Goal: Task Accomplishment & Management: Complete application form

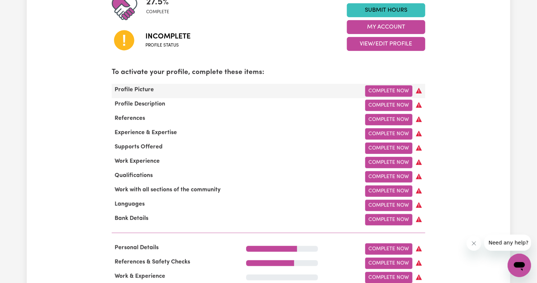
scroll to position [188, 0]
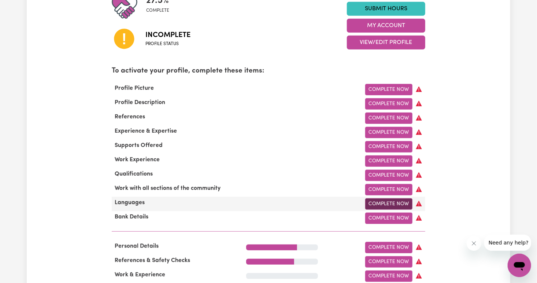
click at [381, 206] on link "Complete Now" at bounding box center [388, 203] width 47 height 11
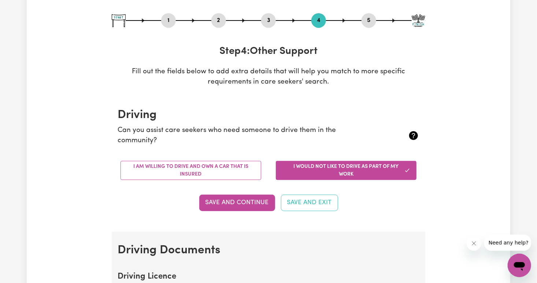
scroll to position [74, 0]
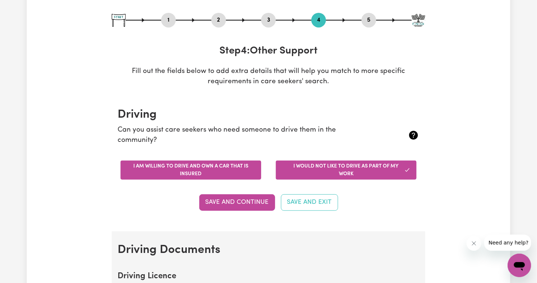
click at [230, 167] on button "I am willing to drive and own a car that is insured" at bounding box center [191, 169] width 141 height 19
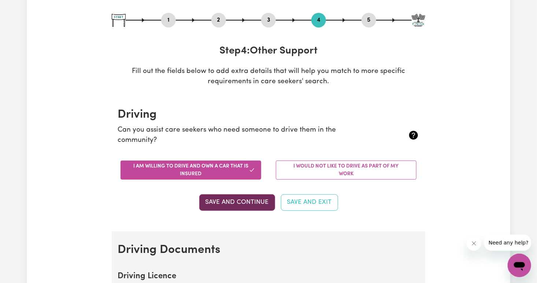
click at [240, 203] on button "Save and Continue" at bounding box center [237, 202] width 76 height 16
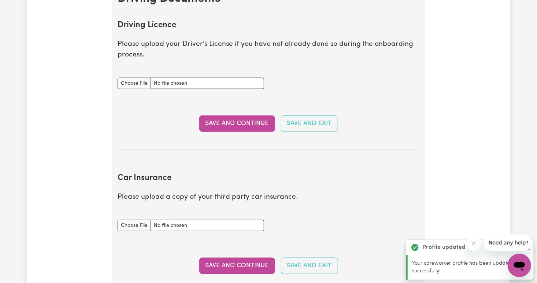
scroll to position [334, 0]
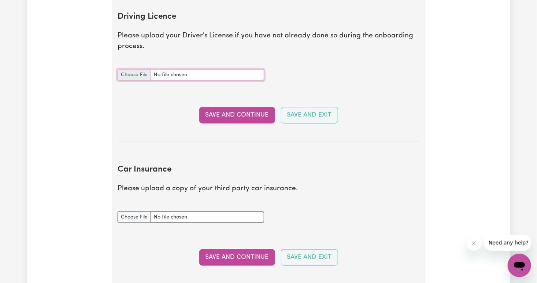
click at [140, 71] on input "Driving Licence document" at bounding box center [191, 74] width 147 height 11
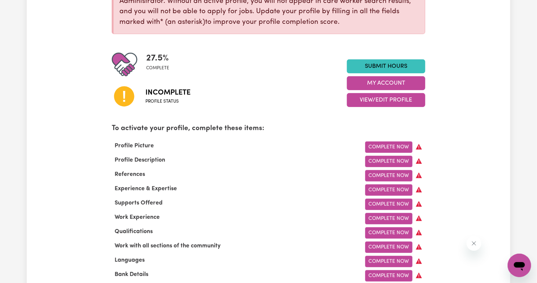
scroll to position [130, 0]
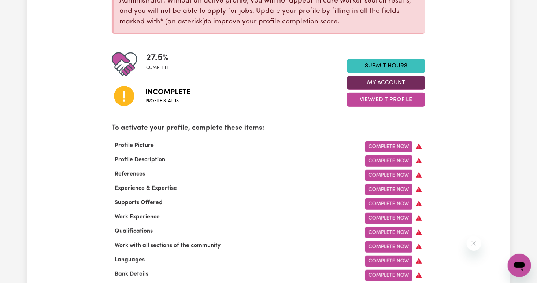
click at [378, 86] on button "My Account" at bounding box center [386, 83] width 78 height 14
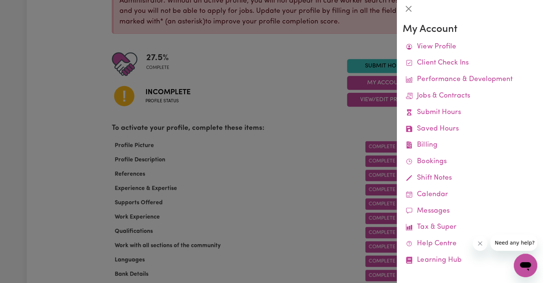
click at [309, 107] on div at bounding box center [271, 141] width 543 height 283
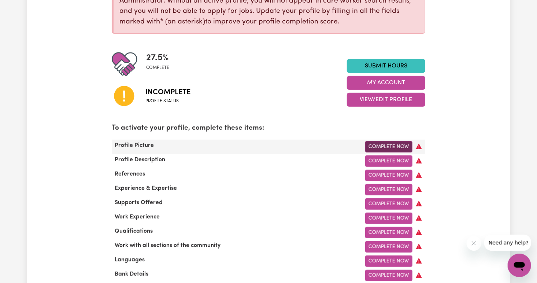
click at [386, 147] on link "Complete Now" at bounding box center [388, 146] width 47 height 11
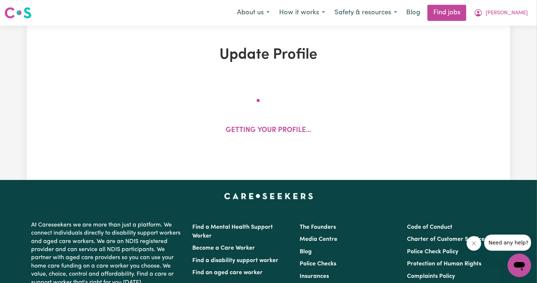
select select "female"
select select "Australian PR"
select select "Studying a healthcare related degree or qualification"
select select "38"
select select "50"
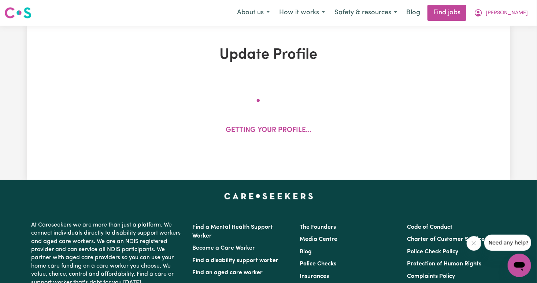
select select "65"
select select "90"
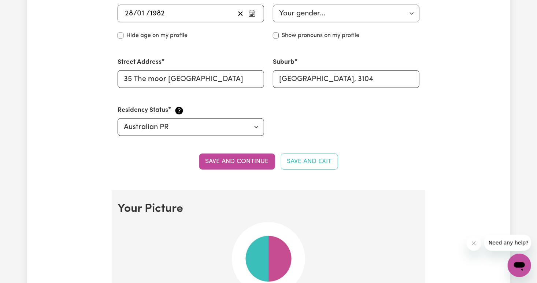
scroll to position [339, 0]
click at [244, 161] on button "Save and continue" at bounding box center [237, 161] width 76 height 16
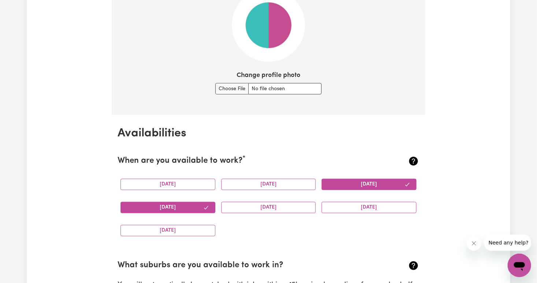
scroll to position [574, 0]
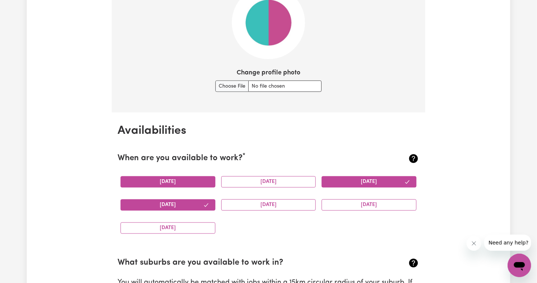
click at [197, 183] on button "Monday" at bounding box center [168, 181] width 95 height 11
click at [272, 180] on button "Tuesday" at bounding box center [268, 181] width 95 height 11
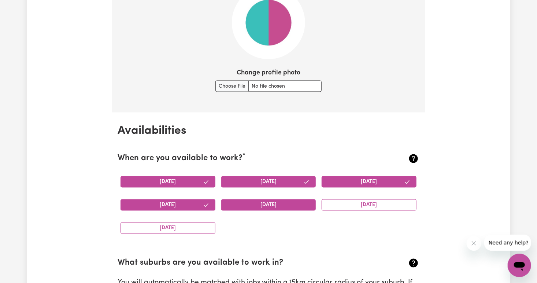
click at [270, 207] on button "Friday" at bounding box center [268, 204] width 95 height 11
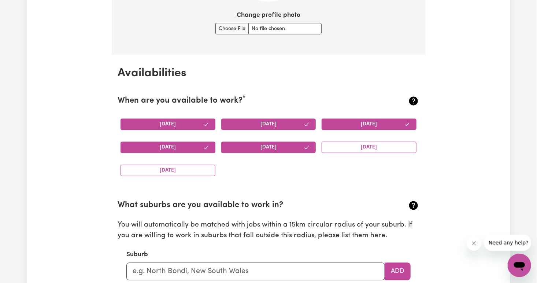
scroll to position [634, 0]
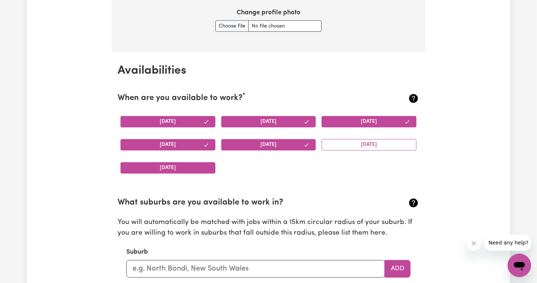
click at [195, 169] on button "Sunday" at bounding box center [168, 167] width 95 height 11
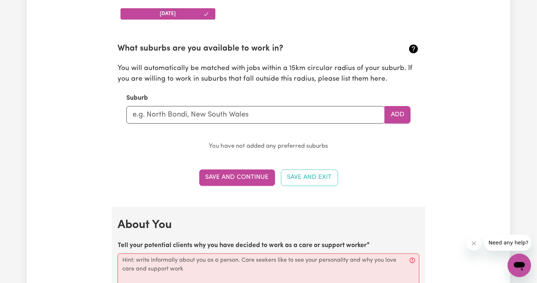
scroll to position [794, 0]
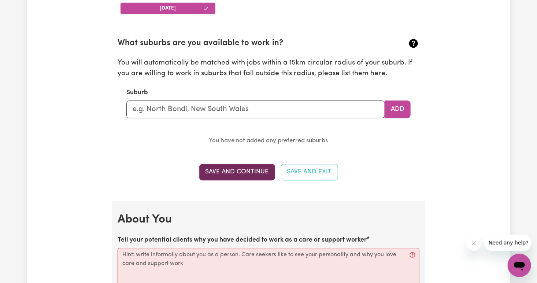
click at [262, 164] on button "Save and Continue" at bounding box center [237, 172] width 76 height 16
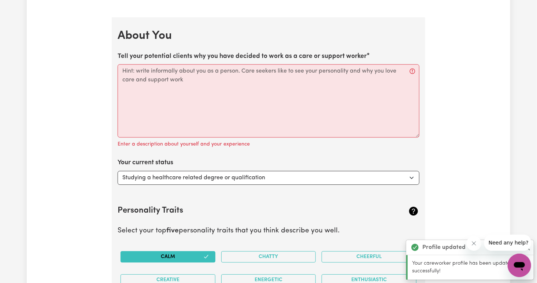
scroll to position [993, 0]
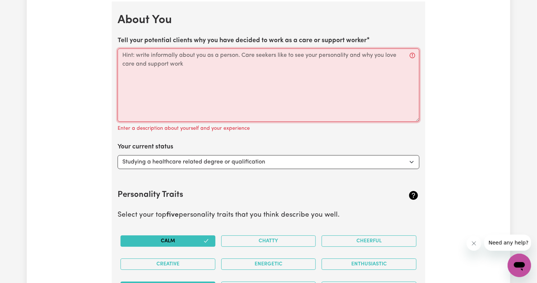
click at [228, 75] on textarea "Tell your potential clients why you have decided to work as a care or support w…" at bounding box center [269, 84] width 302 height 73
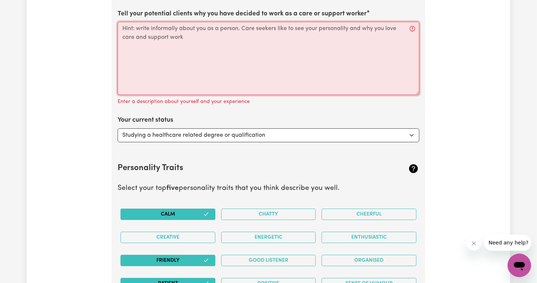
scroll to position [1021, 0]
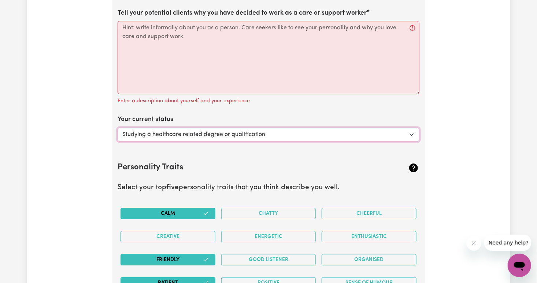
click at [311, 136] on select "Select... Studying a healthcare related degree or qualification Studying a non-…" at bounding box center [269, 135] width 302 height 14
select select "Looking for extra work to fill my week and/or weekends"
click at [118, 128] on select "Select... Studying a healthcare related degree or qualification Studying a non-…" at bounding box center [269, 135] width 302 height 14
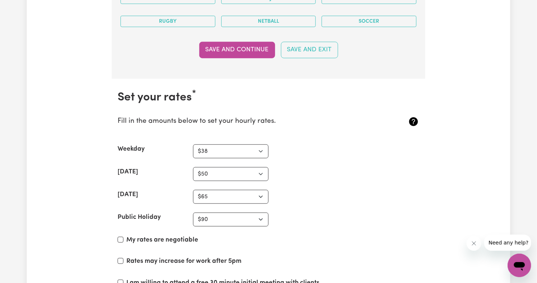
scroll to position [1622, 0]
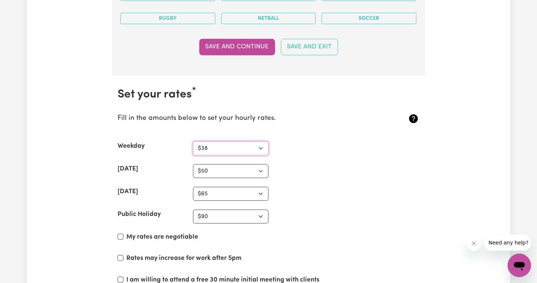
click at [263, 145] on select "N/A $37 $38 $39 $40 $41 $42 $43 $44 $45 $46 $47 $48 $49 $50 $51 $52 $53 $54 $55…" at bounding box center [230, 148] width 75 height 14
select select "45"
click at [193, 141] on select "N/A $37 $38 $39 $40 $41 $42 $43 $44 $45 $46 $47 $48 $49 $50 $51 $52 $53 $54 $55…" at bounding box center [230, 148] width 75 height 14
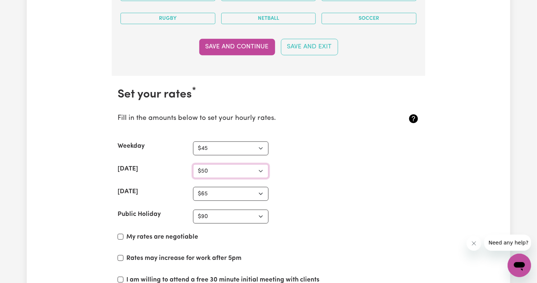
click at [261, 167] on select "N/A $37 $38 $39 $40 $41 $42 $43 $44 $45 $46 $47 $48 $49 $50 $51 $52 $53 $54 $55…" at bounding box center [230, 171] width 75 height 14
select select "56"
click at [193, 164] on select "N/A $37 $38 $39 $40 $41 $42 $43 $44 $45 $46 $47 $48 $49 $50 $51 $52 $53 $54 $55…" at bounding box center [230, 171] width 75 height 14
click at [259, 191] on select "N/A $37 $38 $39 $40 $41 $42 $43 $44 $45 $46 $47 $48 $49 $50 $51 $52 $53 $54 $55…" at bounding box center [230, 194] width 75 height 14
select select "67"
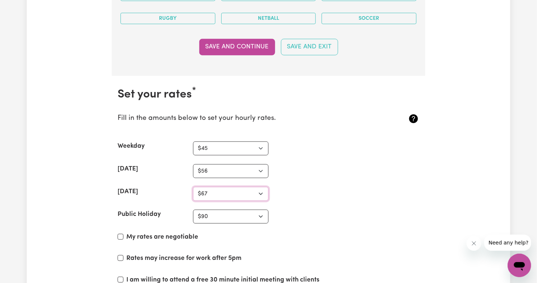
click at [193, 187] on select "N/A $37 $38 $39 $40 $41 $42 $43 $44 $45 $46 $47 $48 $49 $50 $51 $52 $53 $54 $55…" at bounding box center [230, 194] width 75 height 14
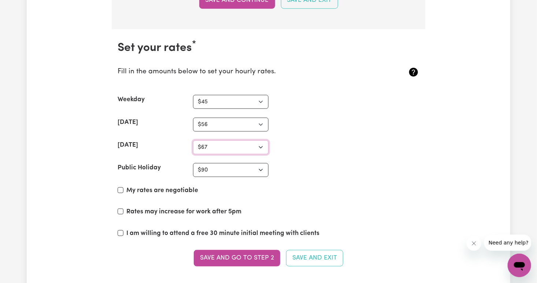
scroll to position [1672, 0]
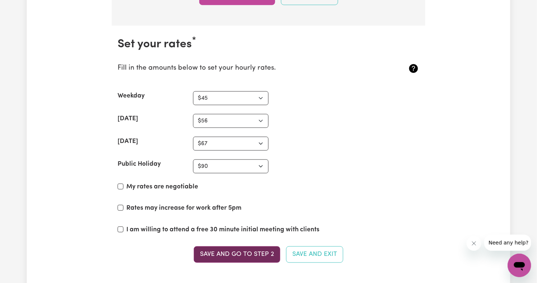
click at [235, 250] on button "Save and go to Step 2" at bounding box center [237, 254] width 86 height 16
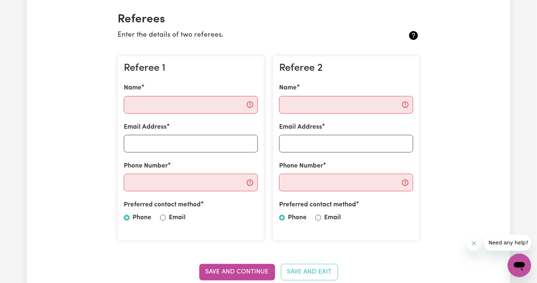
scroll to position [167, 0]
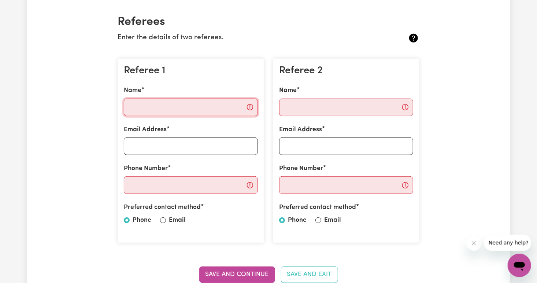
click at [157, 114] on input "Name" at bounding box center [191, 108] width 134 height 18
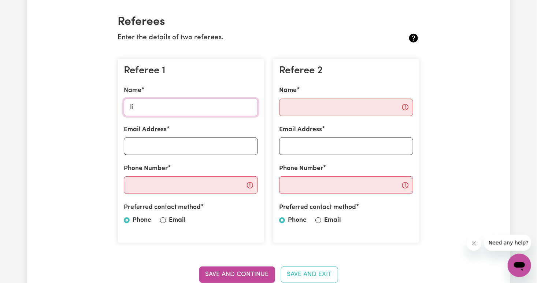
type input "li"
click at [189, 97] on div "Name li" at bounding box center [191, 101] width 134 height 30
drag, startPoint x: 174, startPoint y: 106, endPoint x: 115, endPoint y: 110, distance: 59.2
click at [115, 110] on div "Referee 1 Name li Email Address Phone Number Preferred contact method Phone Ema…" at bounding box center [190, 151] width 155 height 196
type input "c"
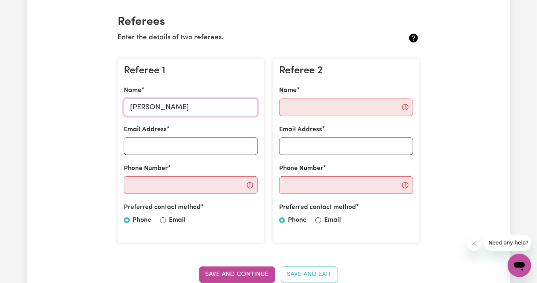
type input "Claire Kung"
click at [154, 146] on input "Email Address" at bounding box center [191, 146] width 134 height 18
type input "Claire.k@jti.edu.au"
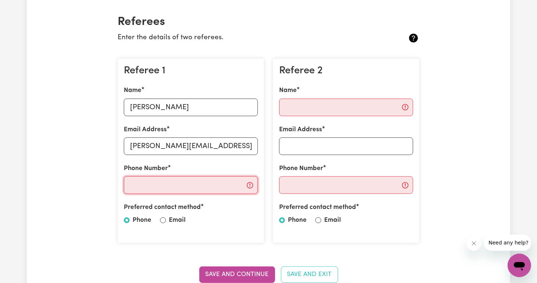
click at [171, 186] on input "Phone Number" at bounding box center [191, 185] width 134 height 18
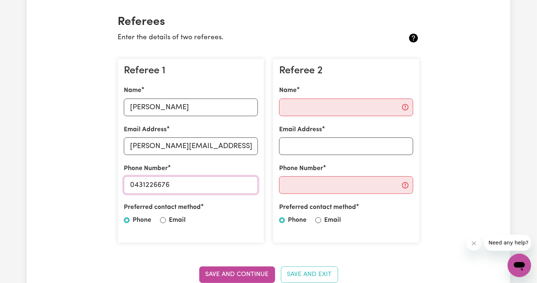
type input "0431226676"
click at [317, 110] on input "Name" at bounding box center [346, 108] width 134 height 18
type input "suni li"
click at [310, 145] on input "Email Address" at bounding box center [346, 146] width 134 height 18
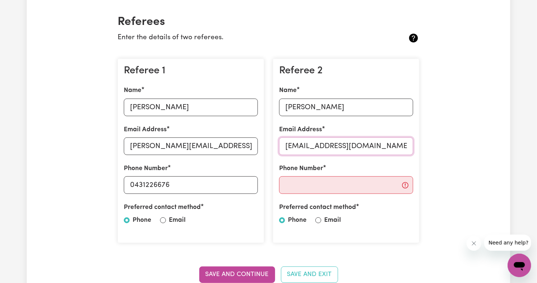
type input "sinili2112@gmail.com"
click at [320, 183] on input "Phone Number" at bounding box center [346, 185] width 134 height 18
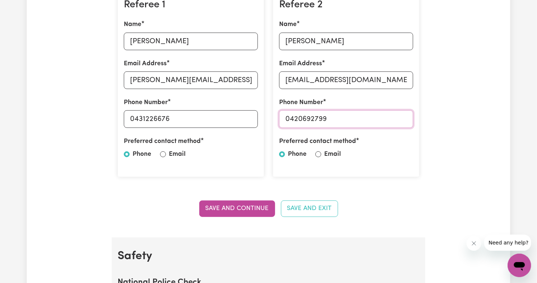
scroll to position [234, 0]
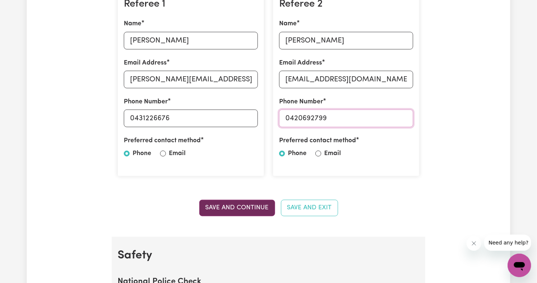
type input "0420692799"
click at [248, 208] on button "Save and Continue" at bounding box center [237, 208] width 76 height 16
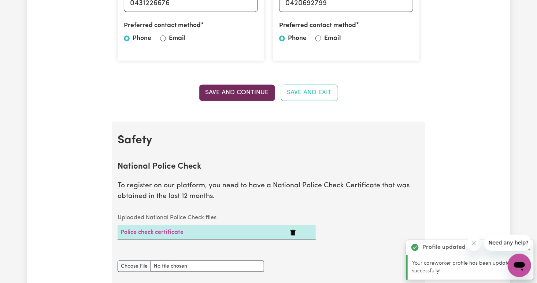
scroll to position [470, 0]
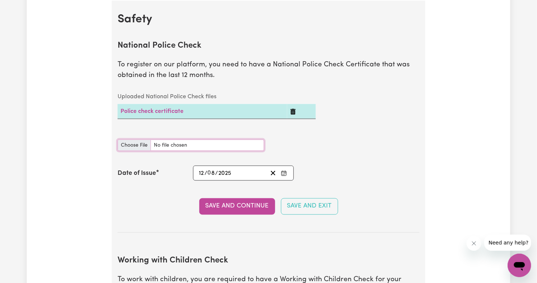
click at [155, 144] on input "National Police Check document" at bounding box center [191, 145] width 147 height 11
click at [160, 139] on div "National Police Check document" at bounding box center [191, 141] width 147 height 20
click at [248, 263] on h2 "Working with Children Check" at bounding box center [269, 261] width 302 height 10
click at [198, 144] on input "National Police Check document" at bounding box center [191, 145] width 147 height 11
type input "C:\fakepath\微信图片_20250909131541.jpg"
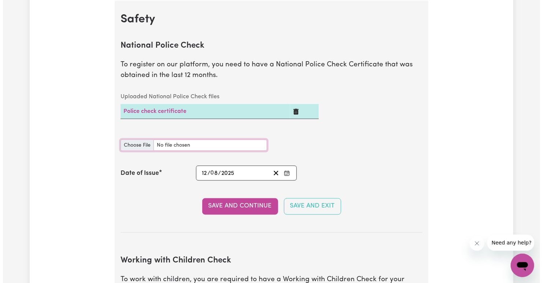
scroll to position [531, 0]
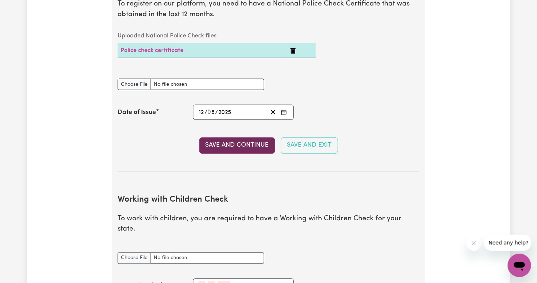
click at [244, 143] on button "Save and Continue" at bounding box center [237, 145] width 76 height 16
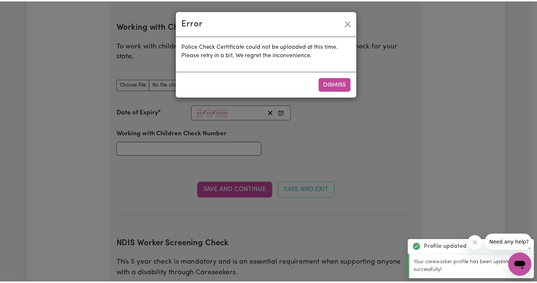
scroll to position [713, 0]
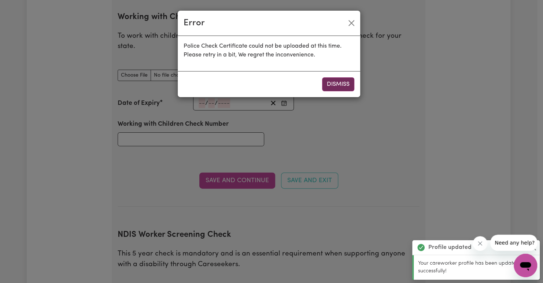
click at [335, 86] on button "Dismiss" at bounding box center [338, 84] width 32 height 14
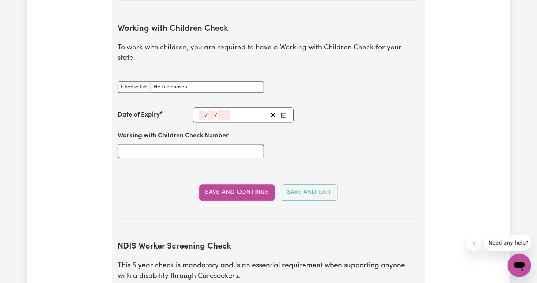
scroll to position [702, 0]
click at [155, 145] on div "Working with Children Check Number" at bounding box center [190, 144] width 155 height 44
click at [145, 144] on input "Working with Children Check Number" at bounding box center [191, 151] width 147 height 14
type input "3585128A"
click at [206, 111] on span "/" at bounding box center [206, 114] width 3 height 7
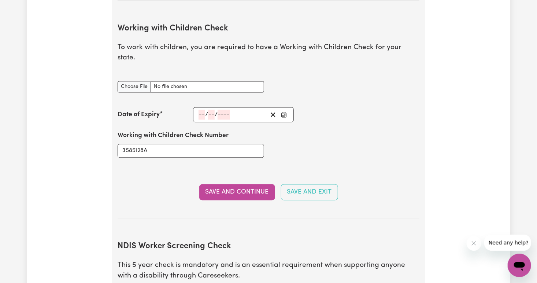
click at [206, 111] on span "/" at bounding box center [206, 114] width 3 height 7
click at [210, 110] on input "number" at bounding box center [211, 115] width 7 height 10
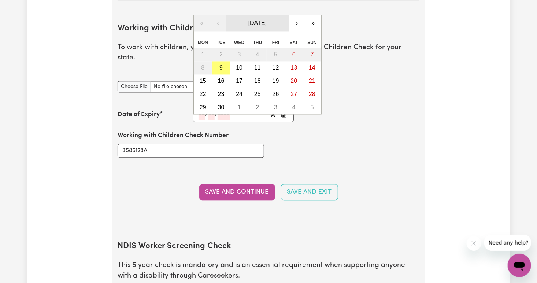
click at [267, 20] on span "September 2025" at bounding box center [257, 23] width 18 height 6
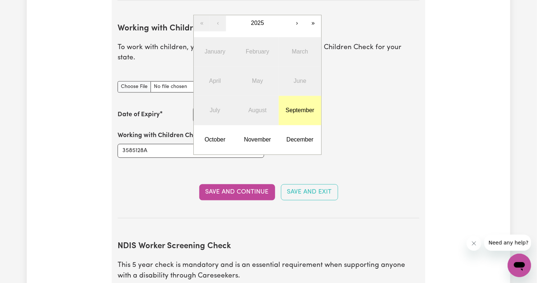
click at [295, 107] on abbr "September" at bounding box center [300, 110] width 29 height 6
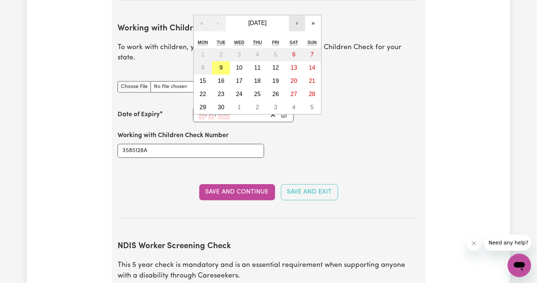
click at [296, 15] on button "›" at bounding box center [297, 23] width 16 height 16
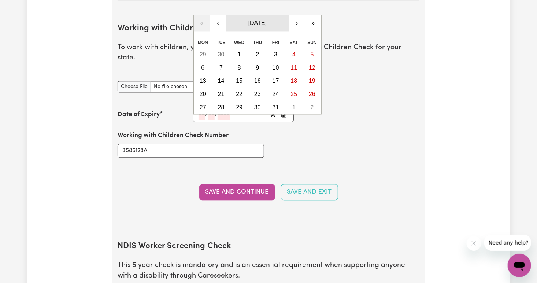
click at [267, 20] on span "October 2025" at bounding box center [257, 23] width 18 height 6
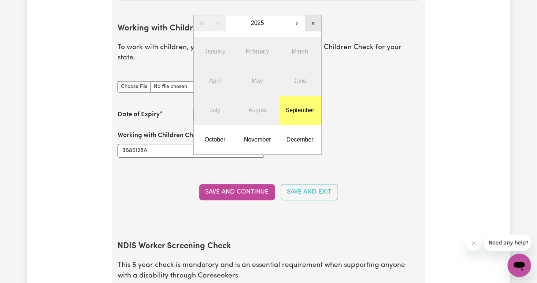
click at [313, 15] on button "»" at bounding box center [313, 23] width 16 height 16
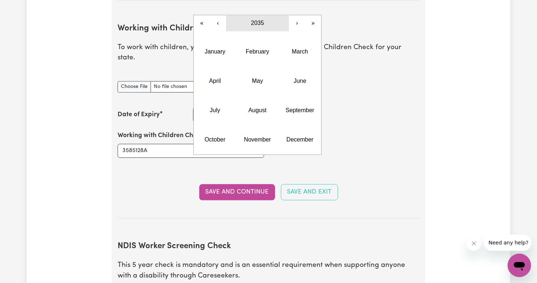
click at [266, 15] on button "2035" at bounding box center [257, 23] width 63 height 16
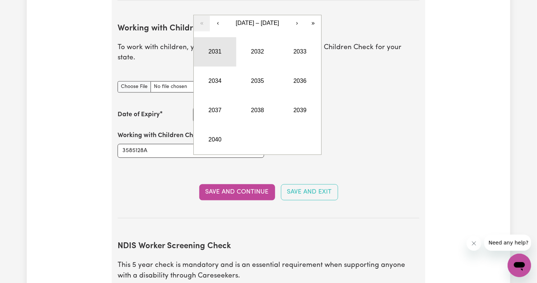
click at [215, 39] on button "2031" at bounding box center [215, 51] width 43 height 29
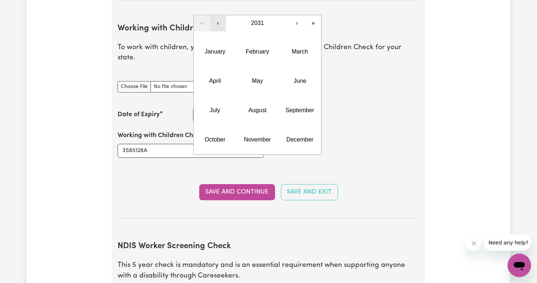
click at [222, 15] on button "‹" at bounding box center [218, 23] width 16 height 16
click at [294, 96] on button "September" at bounding box center [300, 110] width 43 height 29
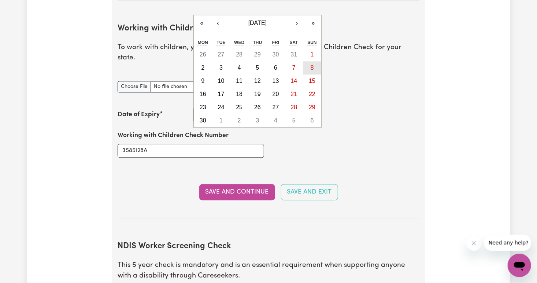
click at [313, 64] on abbr "8" at bounding box center [312, 67] width 3 height 6
type input "2030-09-08"
type input "8"
type input "9"
type input "2030"
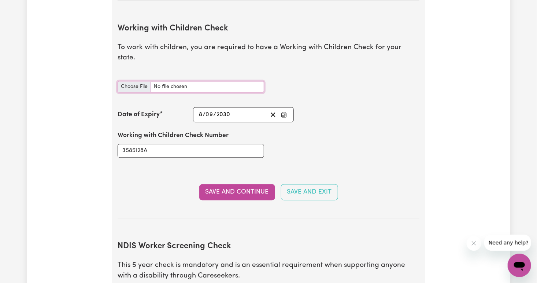
click at [162, 81] on input "Working with Children Check document" at bounding box center [191, 86] width 147 height 11
click at [134, 81] on input "Working with Children Check document" at bounding box center [191, 86] width 147 height 11
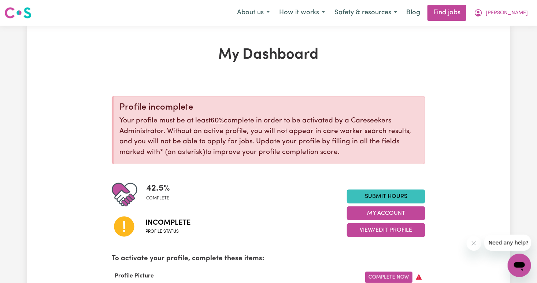
scroll to position [21, 0]
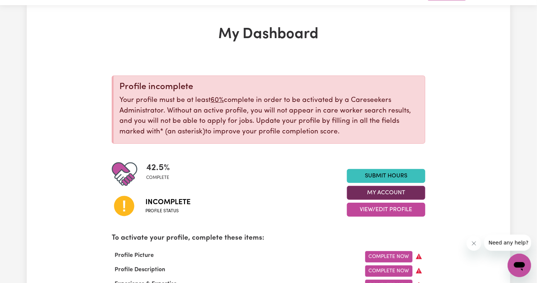
click at [377, 196] on button "My Account" at bounding box center [386, 193] width 78 height 14
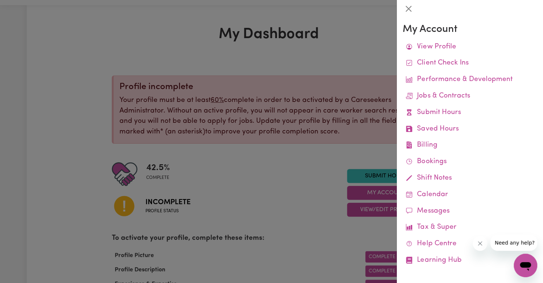
click at [354, 207] on div at bounding box center [271, 141] width 543 height 283
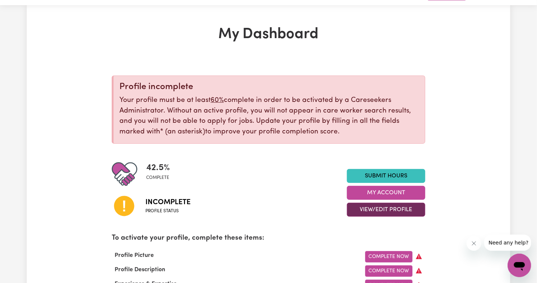
click at [386, 212] on button "View/Edit Profile" at bounding box center [386, 210] width 78 height 14
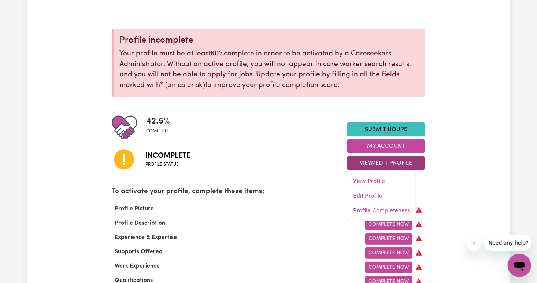
scroll to position [67, 0]
click at [275, 226] on div "Complete Now" at bounding box center [336, 223] width 188 height 11
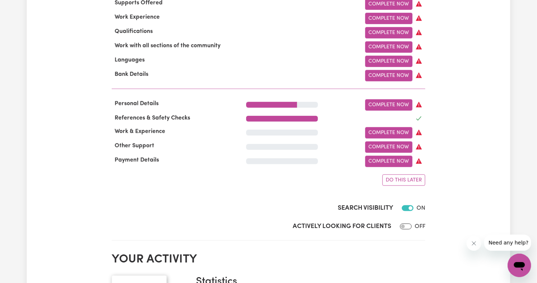
scroll to position [317, 0]
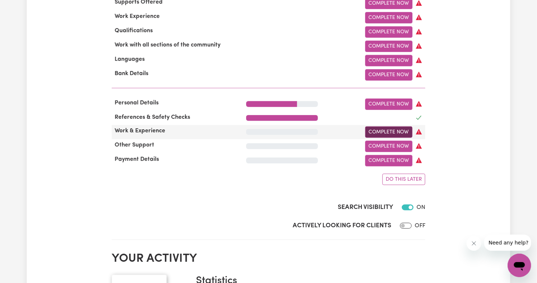
click at [382, 137] on link "Complete Now" at bounding box center [388, 131] width 47 height 11
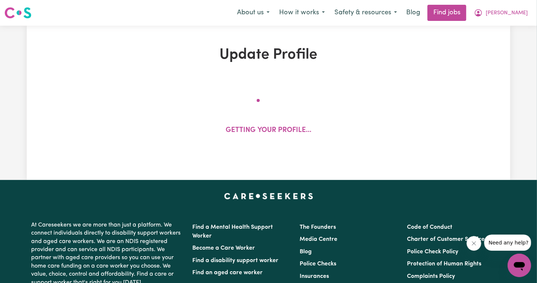
select select "Certificate III (Individual Support)"
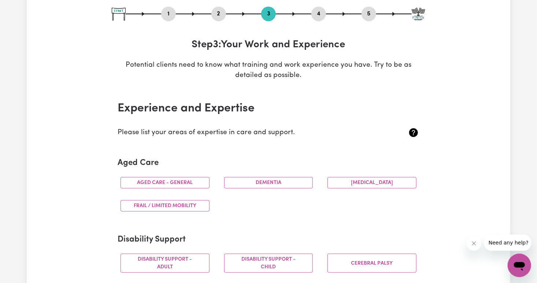
scroll to position [82, 0]
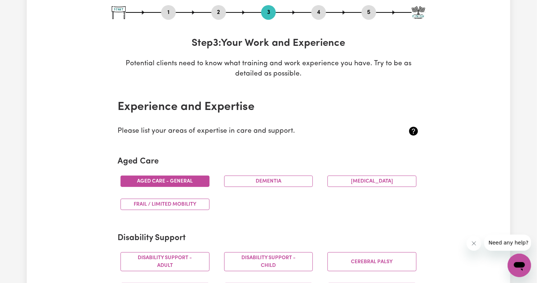
click at [181, 178] on button "Aged care - General" at bounding box center [165, 181] width 89 height 11
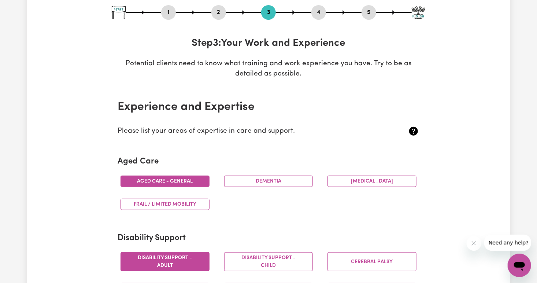
click at [193, 262] on button "Disability support - Adult" at bounding box center [165, 261] width 89 height 19
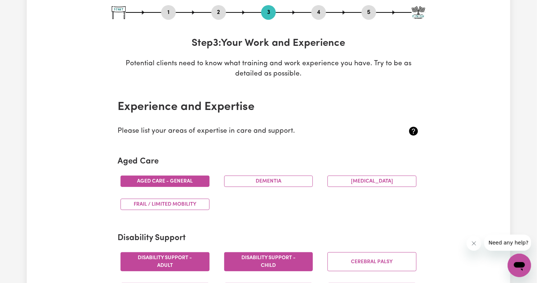
click at [266, 265] on button "Disability support - Child" at bounding box center [268, 261] width 89 height 19
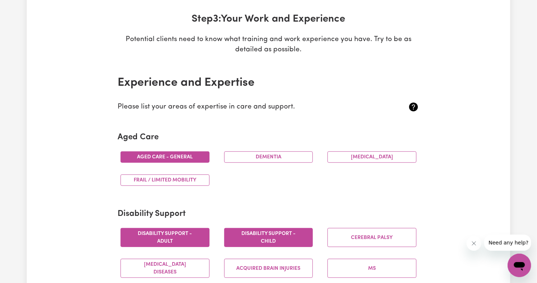
scroll to position [107, 0]
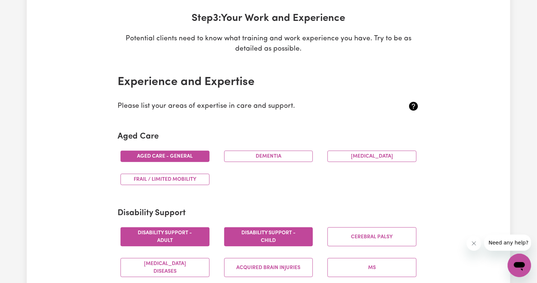
click at [283, 178] on div "Aged care - General Dementia Parkinsons Frail / limited mobility" at bounding box center [268, 168] width 311 height 46
click at [193, 180] on button "Frail / limited mobility" at bounding box center [165, 179] width 89 height 11
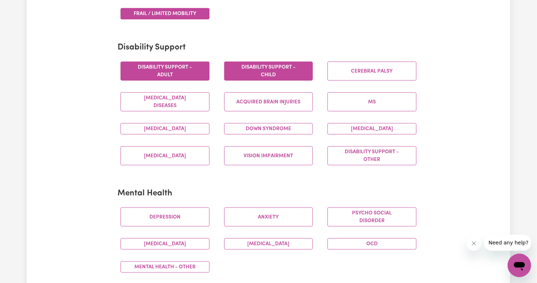
scroll to position [274, 0]
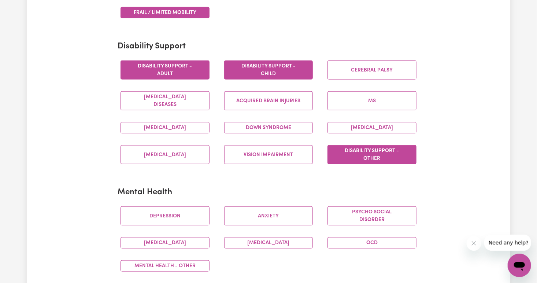
click at [354, 145] on button "Disability support - Other" at bounding box center [372, 154] width 89 height 19
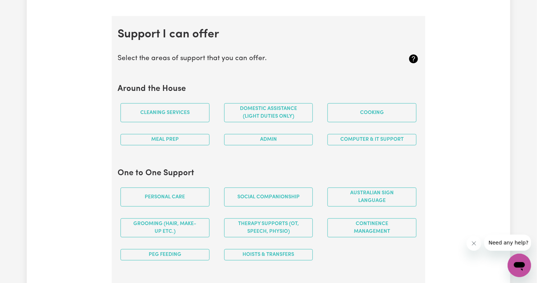
scroll to position [641, 0]
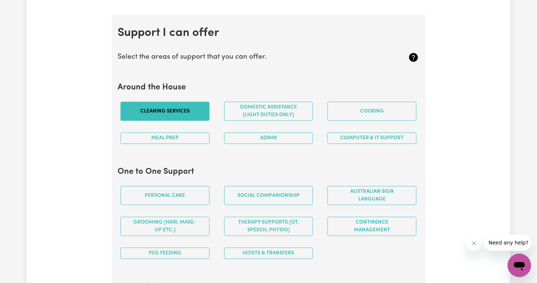
click at [189, 109] on button "Cleaning services" at bounding box center [165, 111] width 89 height 19
click at [178, 137] on button "Meal prep" at bounding box center [165, 138] width 89 height 11
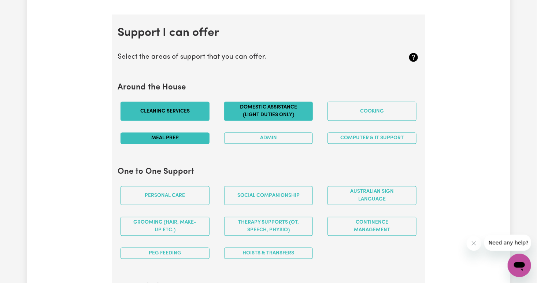
click at [245, 116] on button "Domestic assistance (light duties only)" at bounding box center [268, 111] width 89 height 19
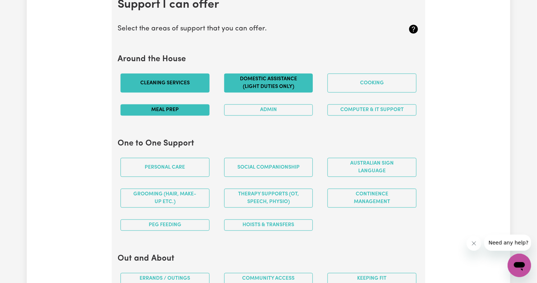
scroll to position [670, 0]
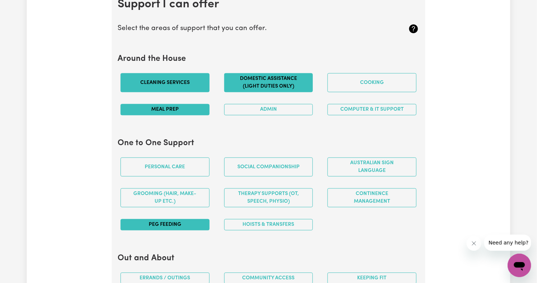
click at [174, 223] on button "PEG feeding" at bounding box center [165, 224] width 89 height 11
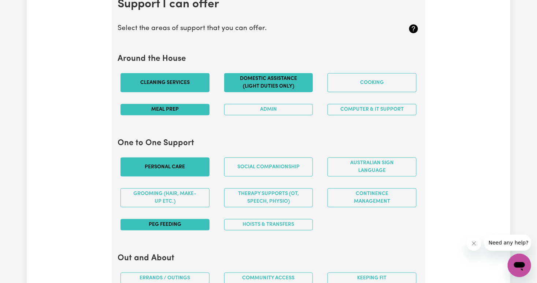
click at [190, 168] on button "Personal care" at bounding box center [165, 167] width 89 height 19
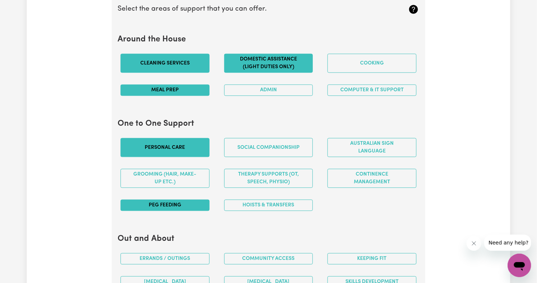
scroll to position [691, 0]
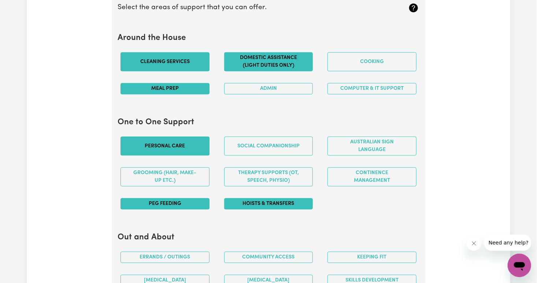
click at [262, 206] on button "Hoists & transfers" at bounding box center [268, 203] width 89 height 11
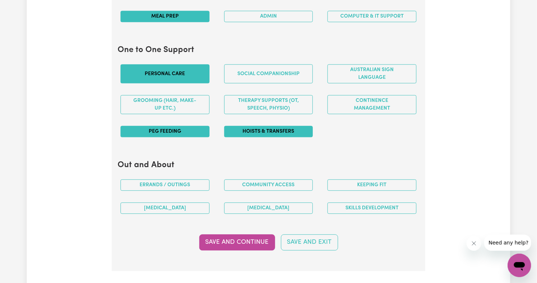
scroll to position [762, 0]
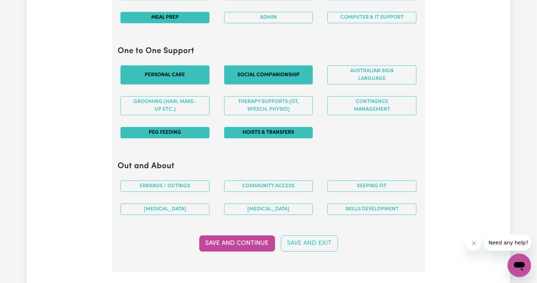
click at [251, 76] on button "Social companionship" at bounding box center [268, 74] width 89 height 19
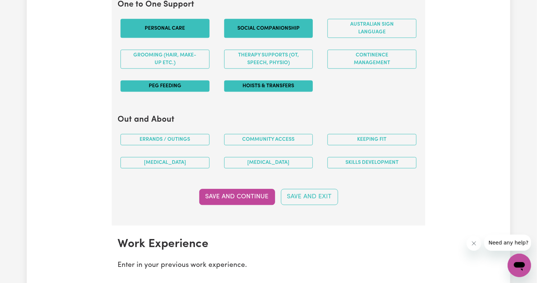
scroll to position [834, 0]
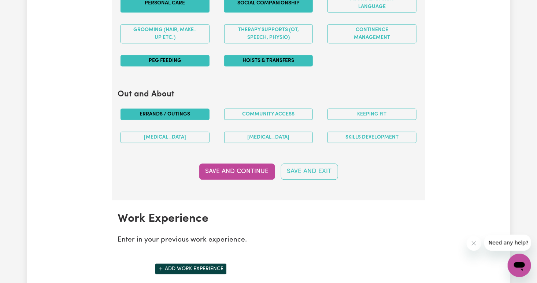
click at [188, 116] on button "Errands / Outings" at bounding box center [165, 113] width 89 height 11
click at [295, 109] on button "Community access" at bounding box center [268, 113] width 89 height 11
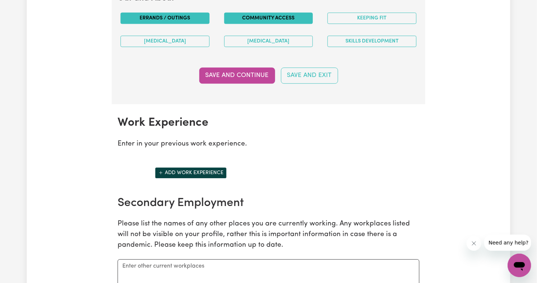
scroll to position [930, 0]
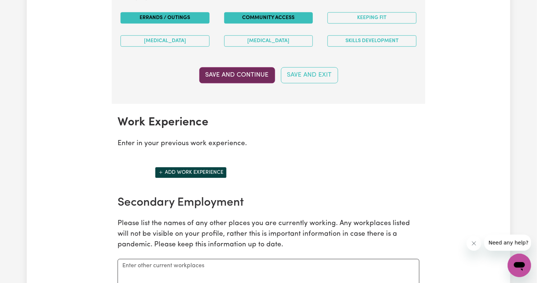
click at [237, 74] on button "Save and Continue" at bounding box center [237, 75] width 76 height 16
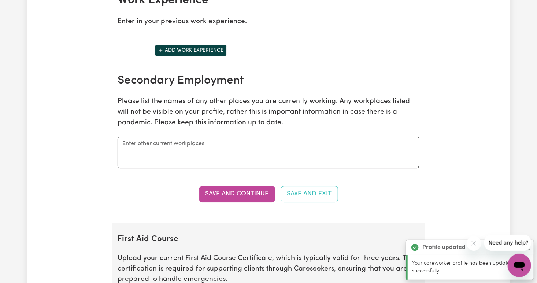
scroll to position [1052, 0]
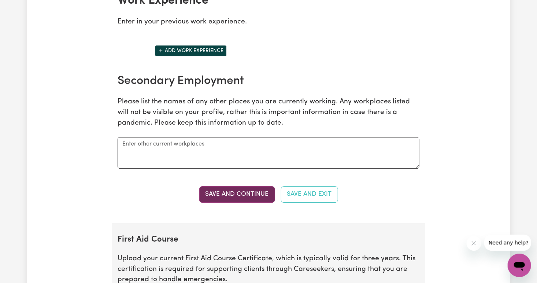
click at [240, 196] on button "Save and Continue" at bounding box center [237, 194] width 76 height 16
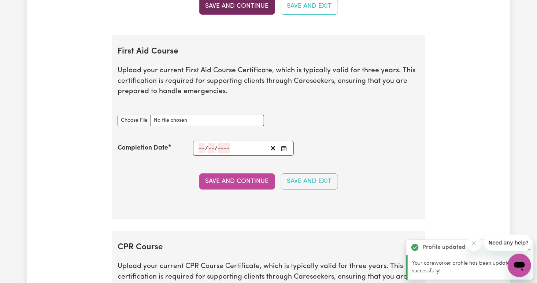
scroll to position [1272, 0]
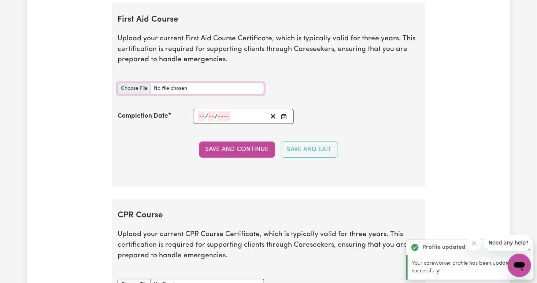
click at [134, 88] on input "First Aid Course document" at bounding box center [191, 88] width 147 height 11
type input "C:\fakepath\fist aid.pdf"
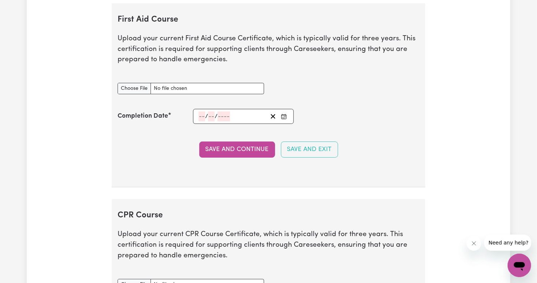
click at [205, 113] on input "number" at bounding box center [202, 116] width 7 height 10
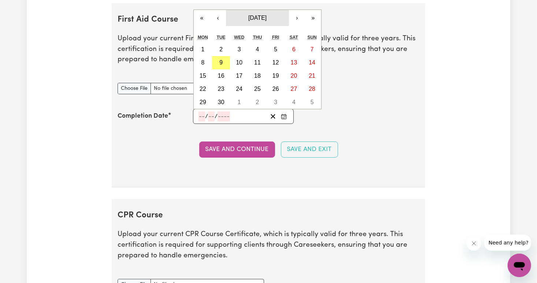
click at [248, 16] on span "September 2025" at bounding box center [257, 18] width 18 height 6
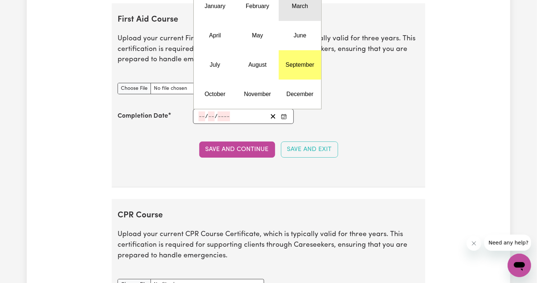
click at [298, 8] on button "March" at bounding box center [300, 6] width 43 height 29
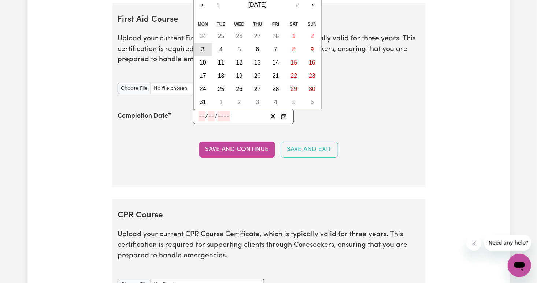
click at [201, 46] on abbr "3" at bounding box center [202, 49] width 3 height 6
type input "2025-03-03"
type input "3"
type input "2025"
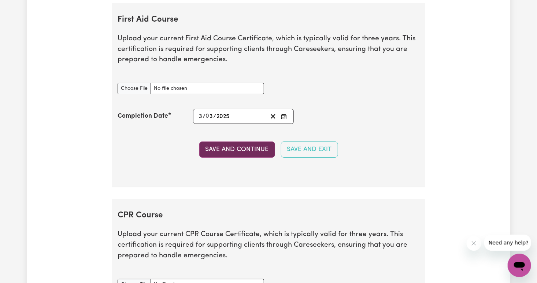
click at [234, 147] on button "Save and Continue" at bounding box center [237, 149] width 76 height 16
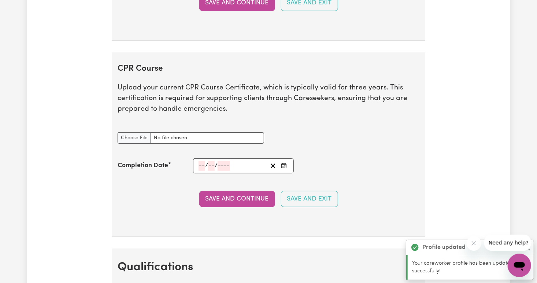
scroll to position [1467, 0]
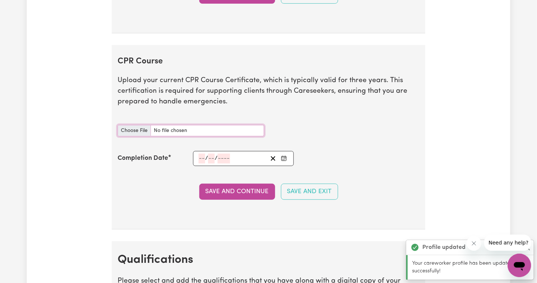
click at [151, 125] on input "CPR Course document" at bounding box center [191, 130] width 147 height 11
type input "C:\fakepath\fist aid.pdf"
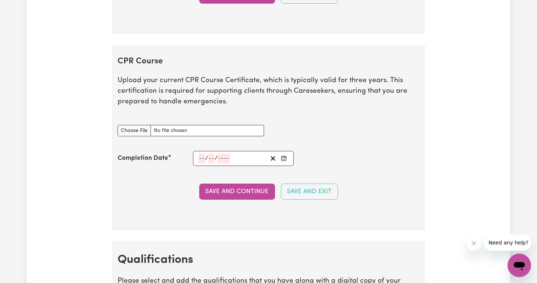
click at [207, 158] on div "/ /" at bounding box center [233, 159] width 70 height 10
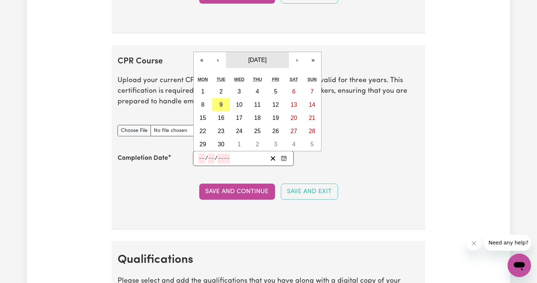
click at [259, 60] on button "September 2025" at bounding box center [257, 60] width 63 height 16
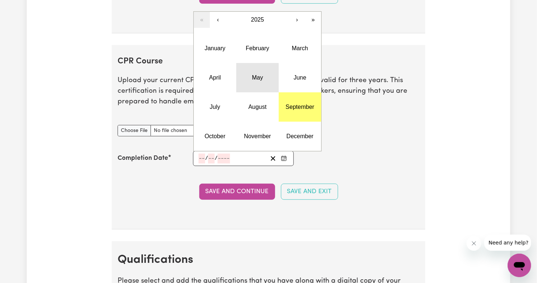
click at [263, 80] on button "May" at bounding box center [257, 77] width 43 height 29
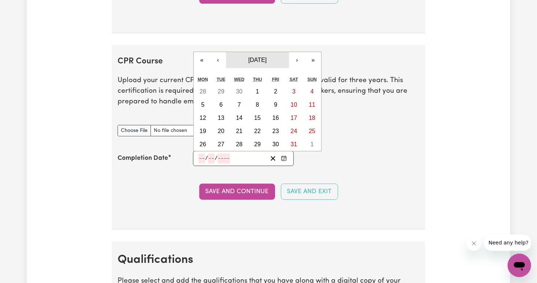
click at [273, 56] on button "May 2025" at bounding box center [257, 60] width 63 height 16
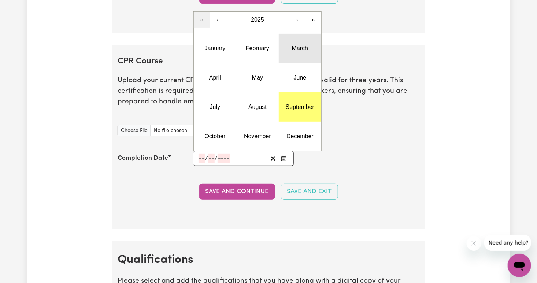
click at [297, 45] on abbr "March" at bounding box center [300, 48] width 16 height 6
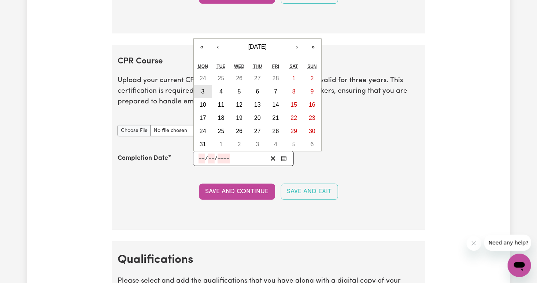
click at [202, 88] on abbr "3" at bounding box center [202, 91] width 3 height 6
type input "2025-03-03"
type input "3"
type input "2025"
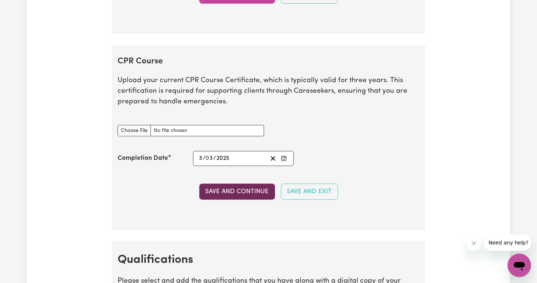
click at [234, 187] on button "Save and Continue" at bounding box center [237, 192] width 76 height 16
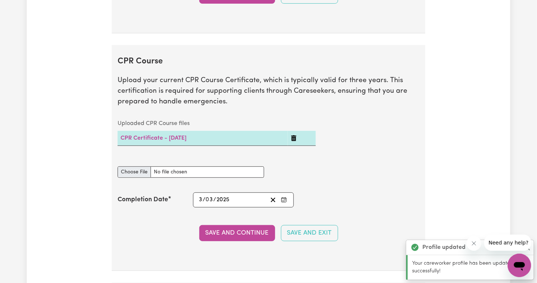
click at [147, 125] on caption "Uploaded CPR Course files" at bounding box center [217, 123] width 198 height 15
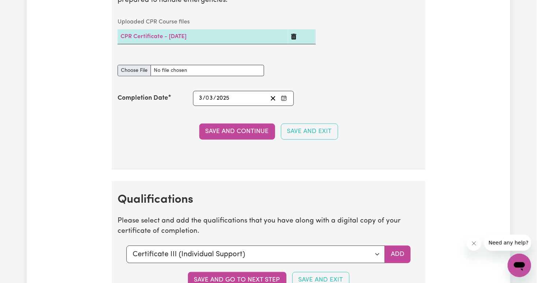
scroll to position [1646, 0]
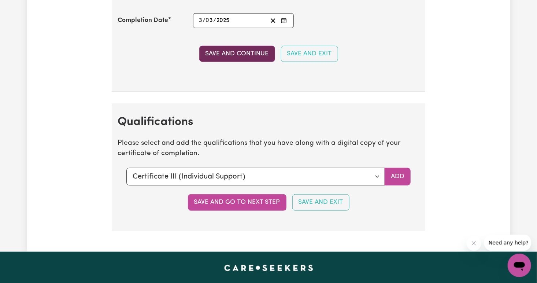
click at [238, 55] on button "Save and Continue" at bounding box center [237, 54] width 76 height 16
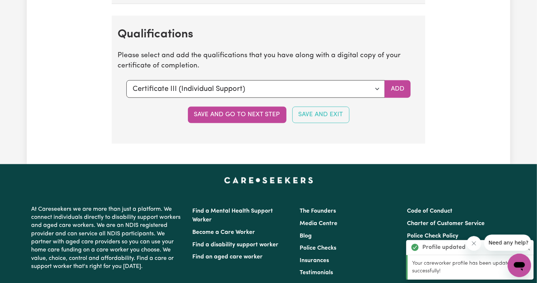
scroll to position [1746, 0]
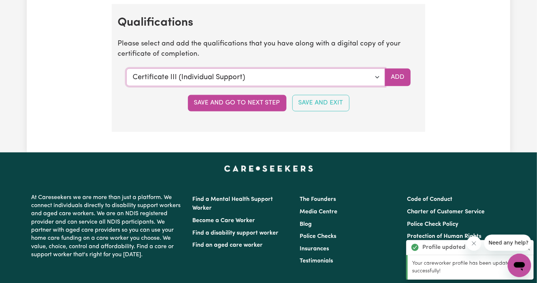
click at [260, 76] on select "Select a qualification to add... Certificate III (Individual Support) Certifica…" at bounding box center [255, 78] width 259 height 18
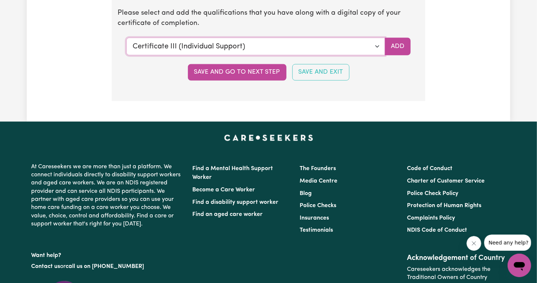
scroll to position [1777, 0]
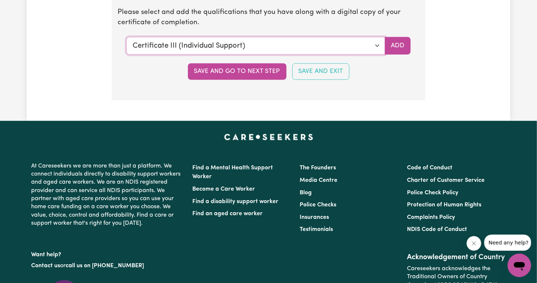
click at [250, 38] on select "Select a qualification to add... Certificate III (Individual Support) Certifica…" at bounding box center [255, 46] width 259 height 18
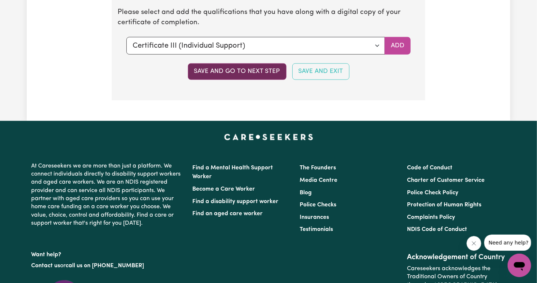
click at [230, 68] on button "Save and go to next step" at bounding box center [237, 71] width 99 height 16
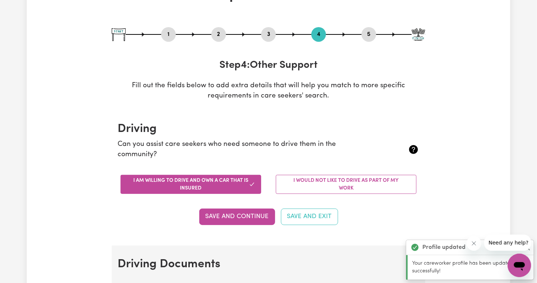
scroll to position [63, 0]
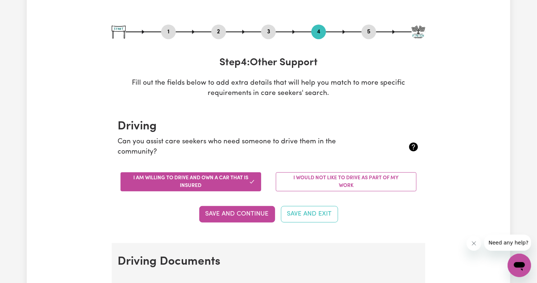
click at [239, 179] on button "I am willing to drive and own a car that is insured" at bounding box center [191, 181] width 141 height 19
click at [225, 185] on button "I am willing to drive and own a car that is insured" at bounding box center [191, 181] width 141 height 19
click at [232, 217] on button "Save and Continue" at bounding box center [237, 214] width 76 height 16
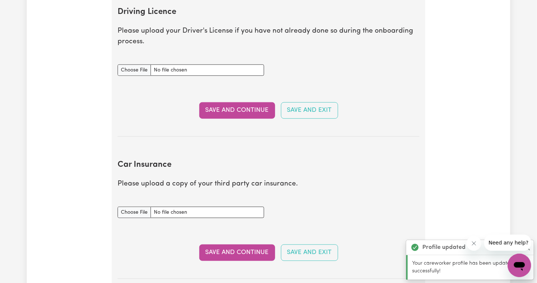
scroll to position [339, 0]
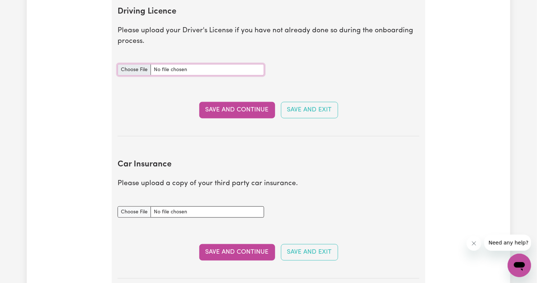
click at [148, 68] on input "Driving Licence document" at bounding box center [191, 69] width 147 height 11
type input "C:\fakepath\driver licence.pdf"
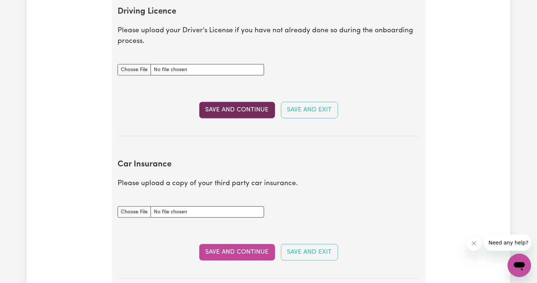
click at [227, 115] on button "Save and Continue" at bounding box center [237, 110] width 76 height 16
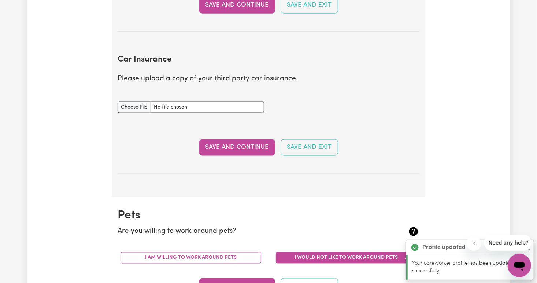
scroll to position [487, 0]
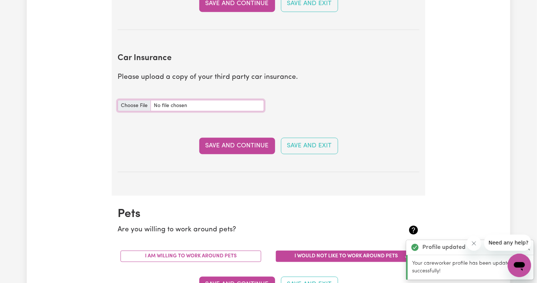
click at [140, 106] on input "Car Insurance document" at bounding box center [191, 105] width 147 height 11
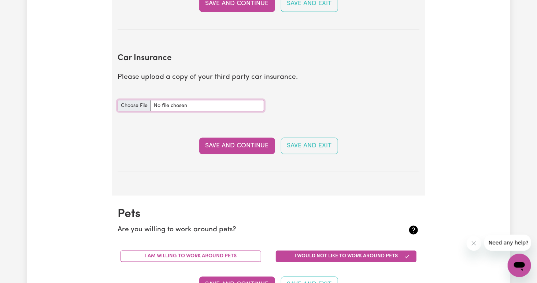
type input "C:\fakepath\Suncorp Car New Policy Details MPS062548282(1).pdf"
click at [215, 143] on button "Save and Continue" at bounding box center [237, 146] width 76 height 16
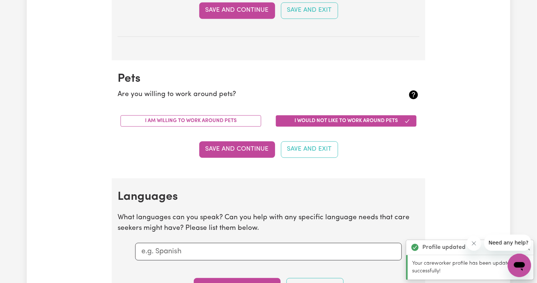
scroll to position [682, 0]
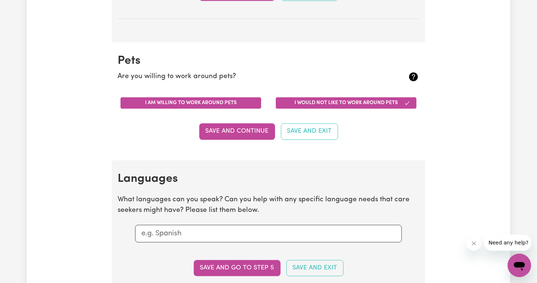
click at [219, 103] on button "I am willing to work around pets" at bounding box center [191, 102] width 141 height 11
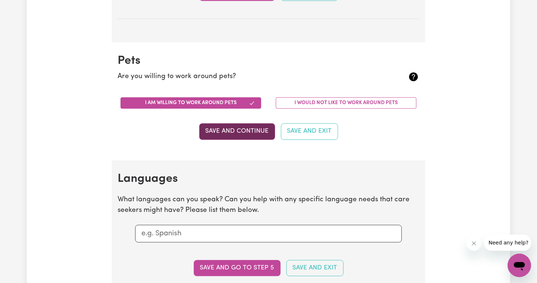
click at [215, 125] on button "Save and Continue" at bounding box center [237, 131] width 76 height 16
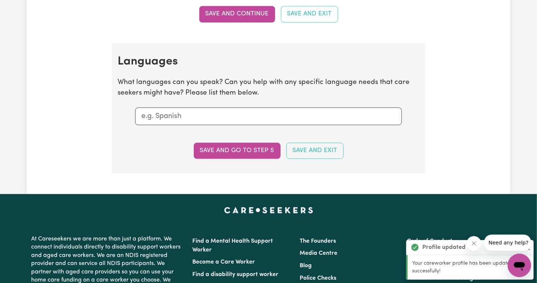
scroll to position [841, 0]
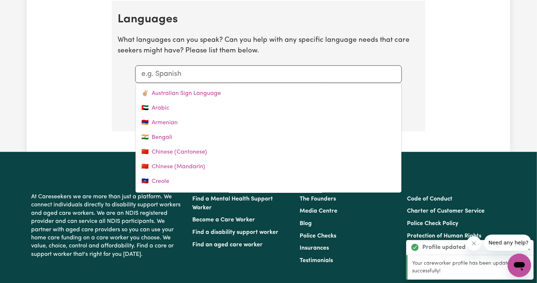
click at [173, 71] on input "text" at bounding box center [268, 74] width 254 height 11
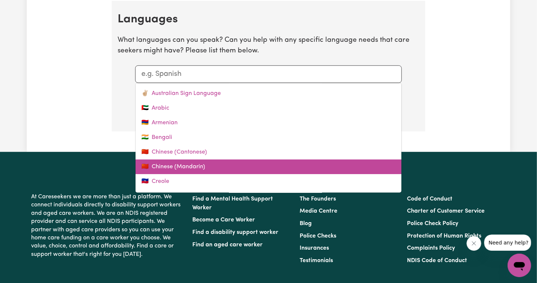
click at [196, 168] on link "🇨🇳 Chinese (Mandarin)" at bounding box center [269, 166] width 266 height 15
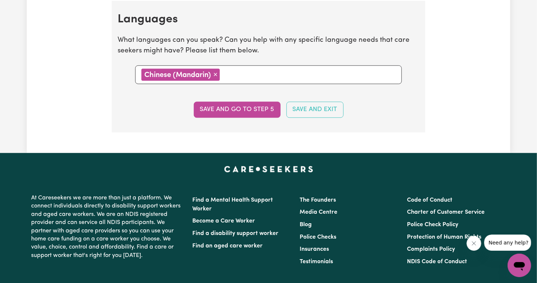
click at [246, 77] on input "text" at bounding box center [309, 74] width 174 height 11
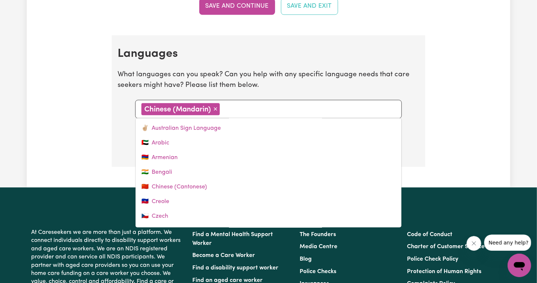
scroll to position [800, 0]
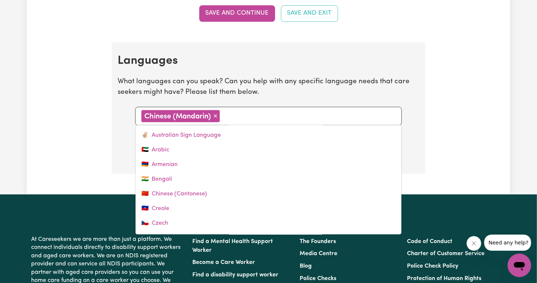
click at [300, 110] on input "text" at bounding box center [309, 115] width 174 height 11
click at [417, 128] on section "Languages What languages can you speak? Can you help with any specific language…" at bounding box center [269, 108] width 314 height 132
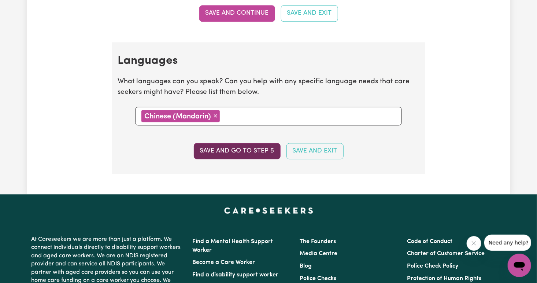
click at [224, 147] on button "Save and go to step 5" at bounding box center [237, 151] width 87 height 16
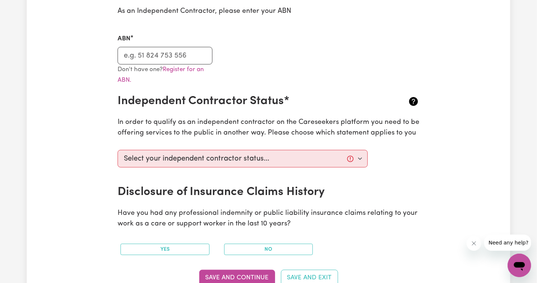
scroll to position [205, 0]
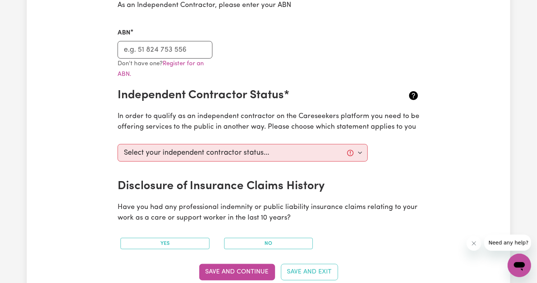
click at [263, 135] on section "Australian Business Number As an Independent Contractor, please enter your ABN …" at bounding box center [269, 133] width 314 height 335
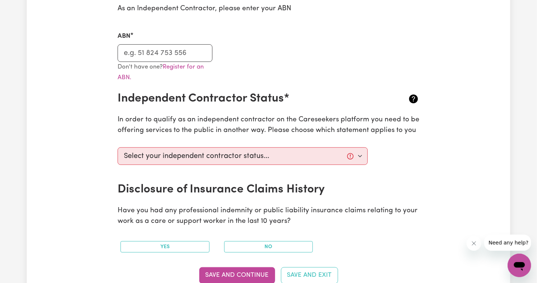
scroll to position [204, 0]
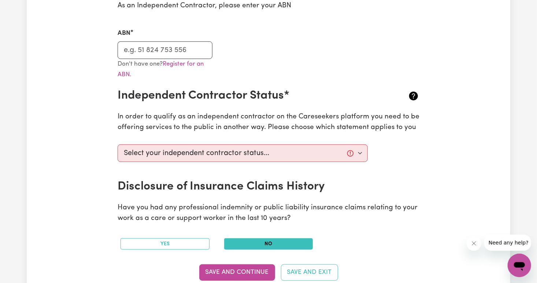
click at [250, 245] on button "No" at bounding box center [268, 243] width 89 height 11
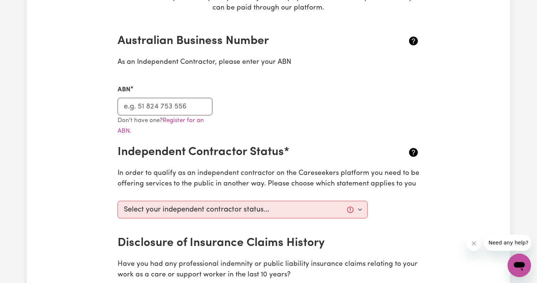
scroll to position [146, 0]
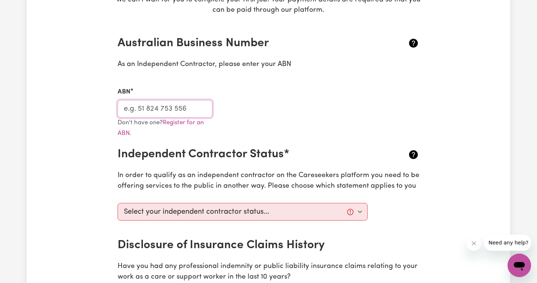
click at [186, 116] on input "ABN" at bounding box center [165, 109] width 95 height 18
type input "13754433911"
click at [284, 206] on select "Select your independent contractor status... I am providing services through an…" at bounding box center [243, 212] width 250 height 18
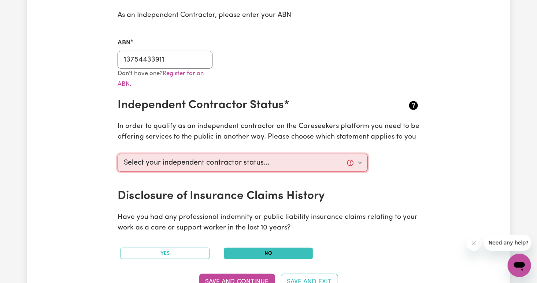
scroll to position [196, 0]
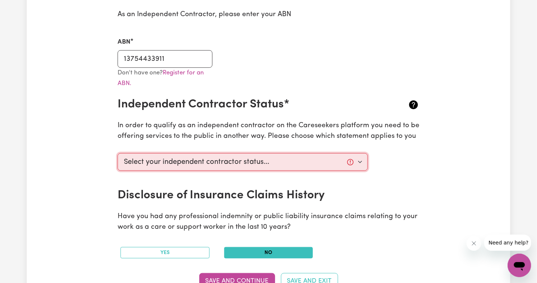
click at [332, 166] on select "Select your independent contractor status... I am providing services through an…" at bounding box center [243, 162] width 250 height 18
select select "I am providing services privately on my own"
click at [118, 153] on select "Select your independent contractor status... I am providing services through an…" at bounding box center [243, 162] width 250 height 18
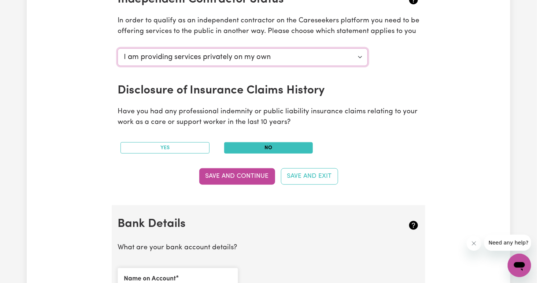
scroll to position [303, 0]
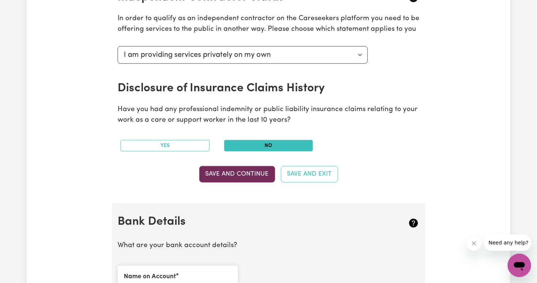
click at [236, 169] on button "Save and Continue" at bounding box center [237, 174] width 76 height 16
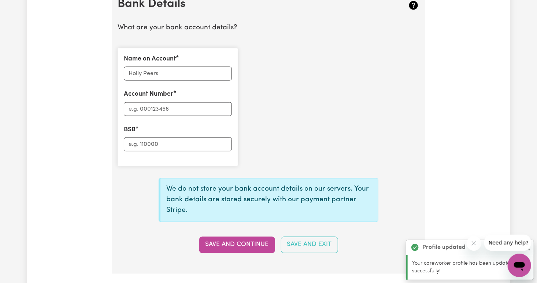
scroll to position [521, 0]
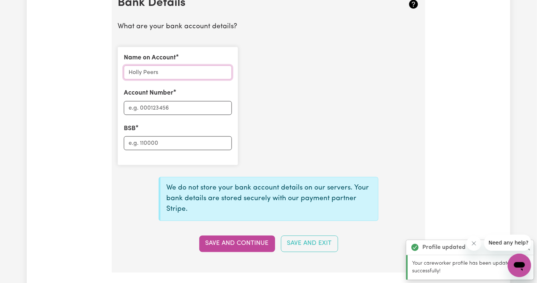
click at [168, 77] on input "Name on Account" at bounding box center [178, 73] width 108 height 14
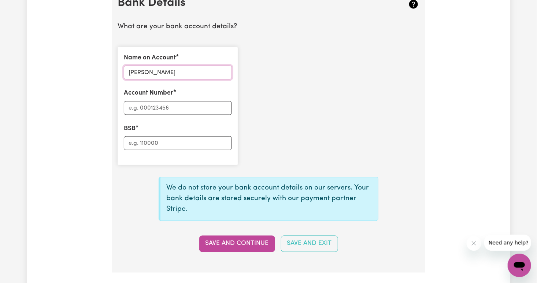
type input "RONG XIE"
click at [169, 103] on input "Account Number" at bounding box center [178, 108] width 108 height 14
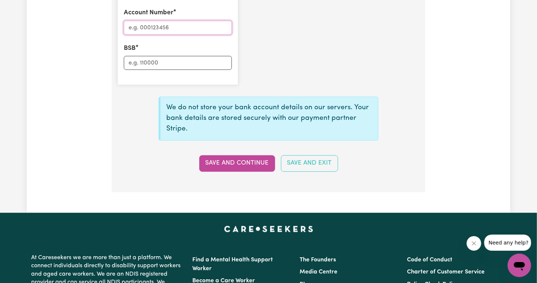
scroll to position [550, 0]
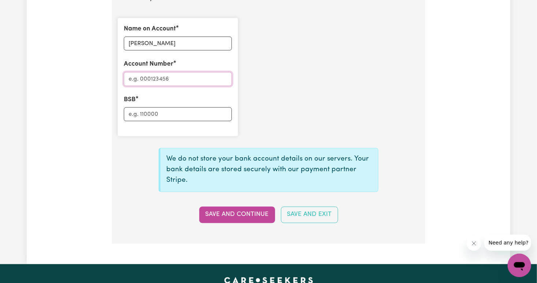
click at [156, 83] on input "Account Number" at bounding box center [178, 79] width 108 height 14
type input "13667743"
click at [160, 117] on input "BSB" at bounding box center [178, 114] width 108 height 14
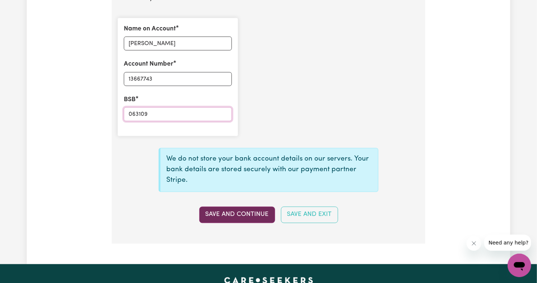
type input "063109"
click at [221, 213] on button "Save and Continue" at bounding box center [237, 215] width 76 height 16
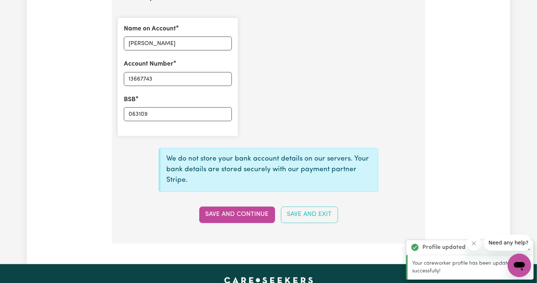
type input "****7743"
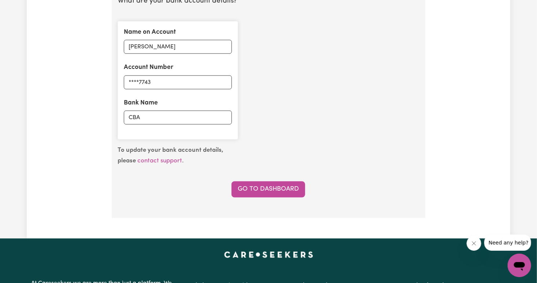
scroll to position [557, 0]
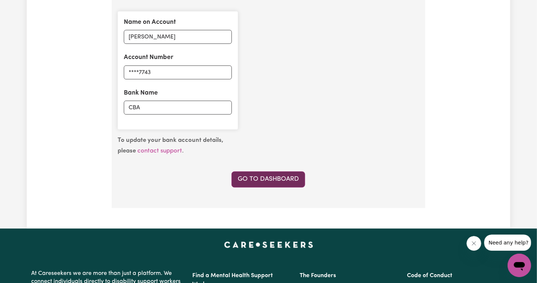
click at [254, 181] on link "Go to Dashboard" at bounding box center [269, 179] width 74 height 16
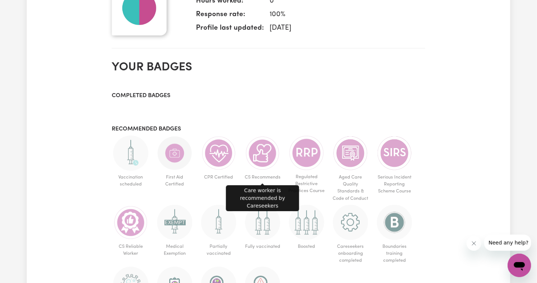
scroll to position [361, 0]
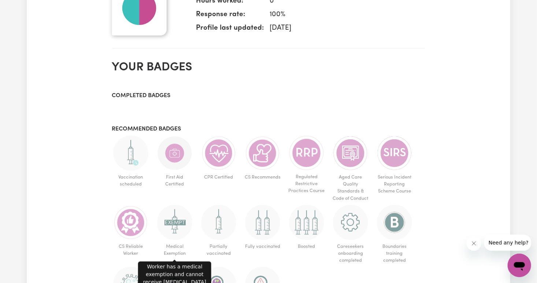
click at [175, 229] on img at bounding box center [174, 222] width 35 height 35
click at [174, 250] on span "Medical Exemption" at bounding box center [175, 250] width 38 height 20
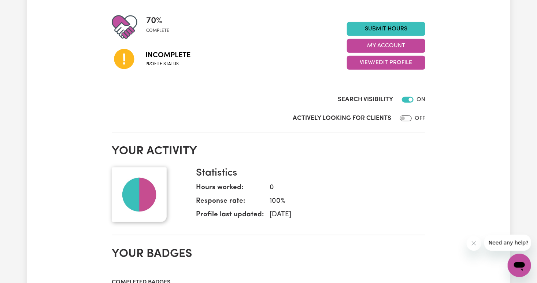
scroll to position [173, 0]
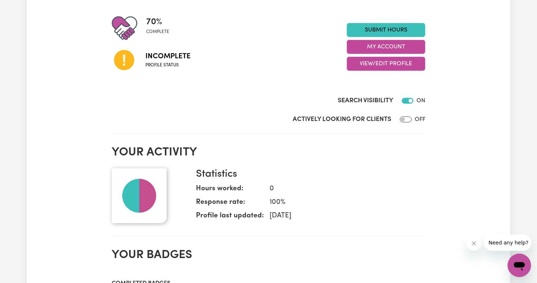
click at [144, 200] on img at bounding box center [139, 195] width 55 height 55
click at [384, 62] on button "View/Edit Profile" at bounding box center [386, 64] width 78 height 14
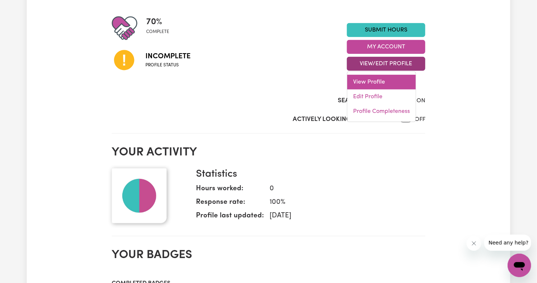
click at [398, 85] on link "View Profile" at bounding box center [381, 82] width 69 height 15
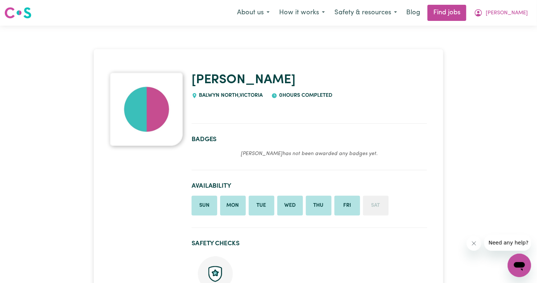
click at [318, 157] on p "Sharon has not been awarded any badges yet." at bounding box center [310, 153] width 236 height 9
click at [379, 10] on button "Safety & resources" at bounding box center [366, 12] width 72 height 15
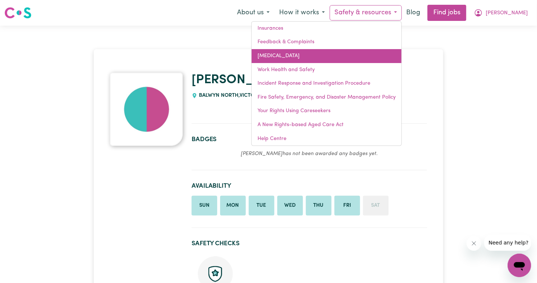
click at [329, 54] on link "COVID-19" at bounding box center [327, 56] width 150 height 14
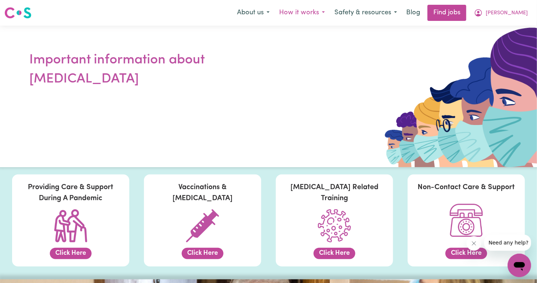
click at [327, 18] on button "How it works" at bounding box center [301, 12] width 55 height 15
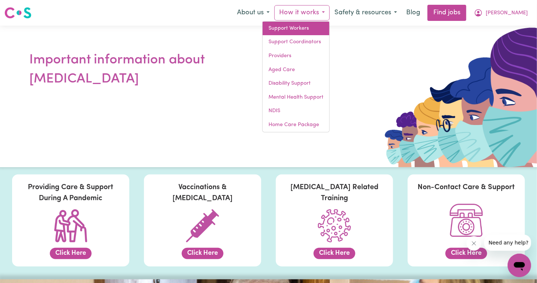
click at [329, 31] on link "Support Workers" at bounding box center [296, 29] width 67 height 14
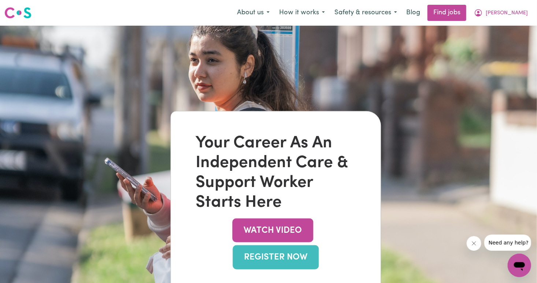
click at [268, 255] on link "REGISTER NOW" at bounding box center [276, 257] width 86 height 24
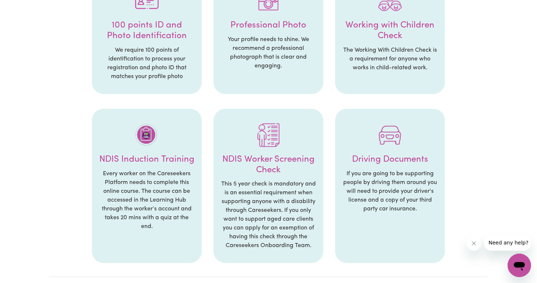
scroll to position [337, 0]
click at [281, 181] on p "This 5 year check is mandatory and is an essential requirement when supporting …" at bounding box center [268, 214] width 95 height 70
click at [261, 190] on p "This 5 year check is mandatory and is an essential requirement when supporting …" at bounding box center [268, 214] width 95 height 70
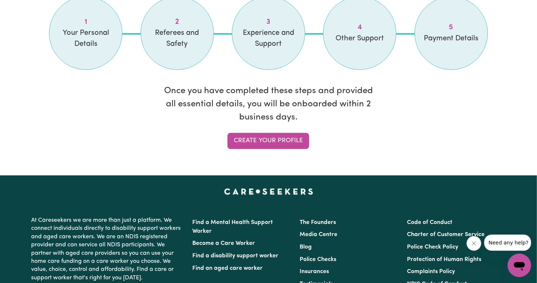
scroll to position [653, 0]
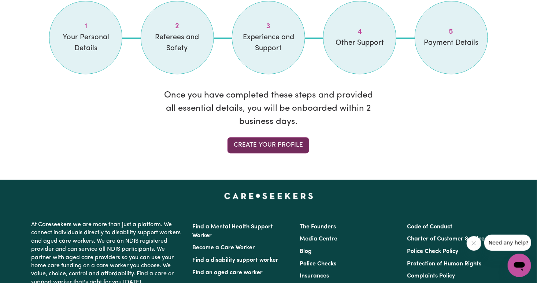
click at [257, 146] on link "Create your profile" at bounding box center [269, 145] width 82 height 16
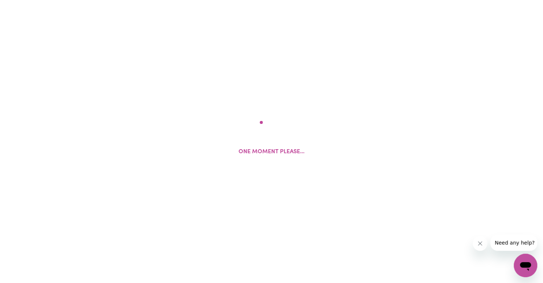
select select "female"
select select "Australian PR"
select select "Studying a healthcare related degree or qualification"
select select "45"
select select "56"
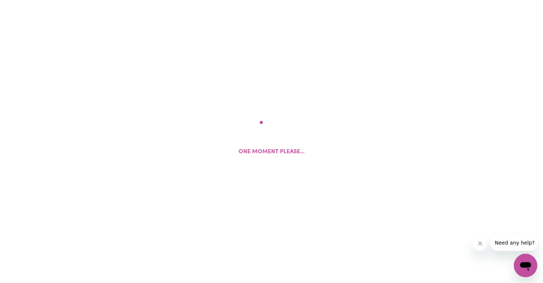
select select "67"
select select "90"
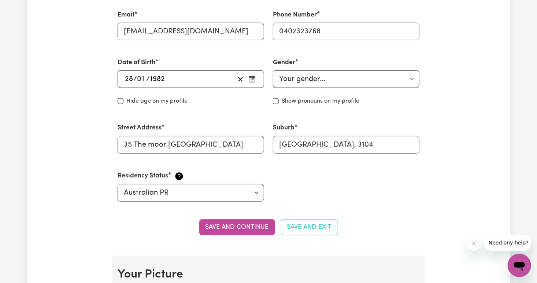
scroll to position [277, 0]
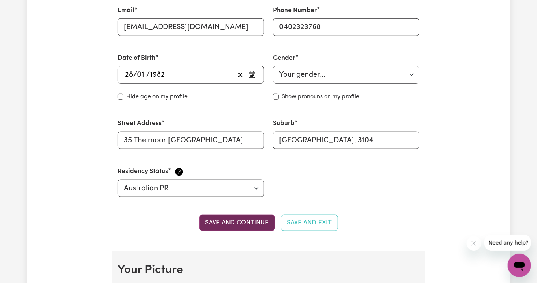
click at [234, 221] on button "Save and continue" at bounding box center [237, 223] width 76 height 16
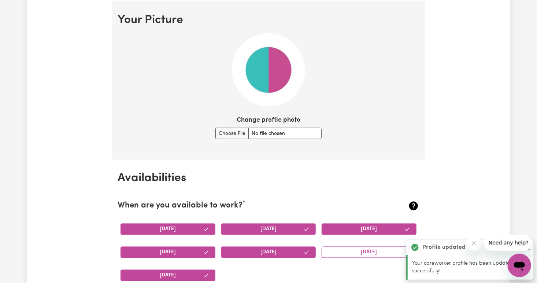
scroll to position [528, 0]
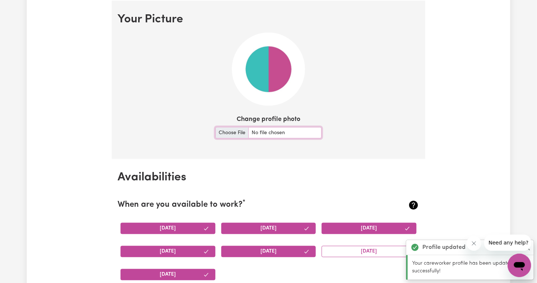
click at [253, 130] on input "Change profile photo" at bounding box center [268, 132] width 106 height 11
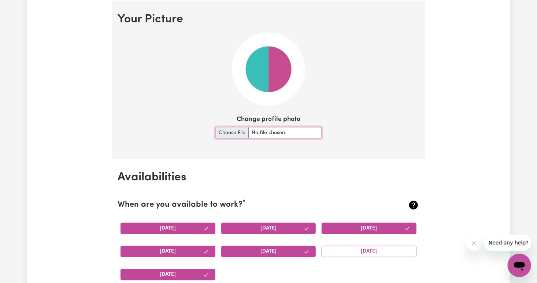
type input "C:\fakepath\微信图片_20250909134443.jpg"
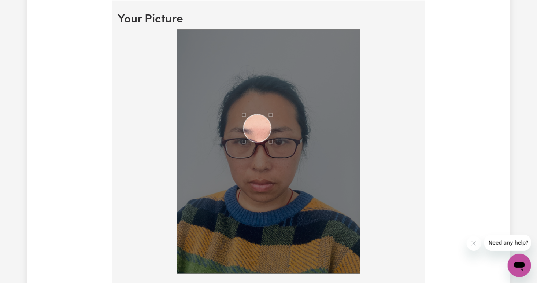
click at [262, 142] on div "Use the arrow keys to move the crop selection area" at bounding box center [257, 128] width 27 height 27
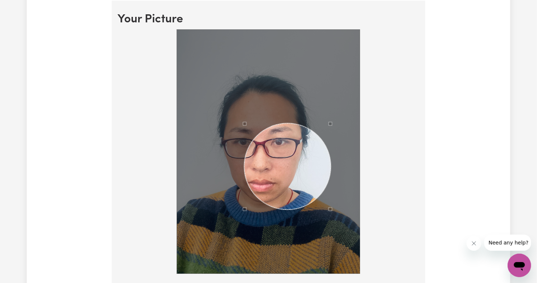
click at [332, 213] on div at bounding box center [268, 152] width 183 height 244
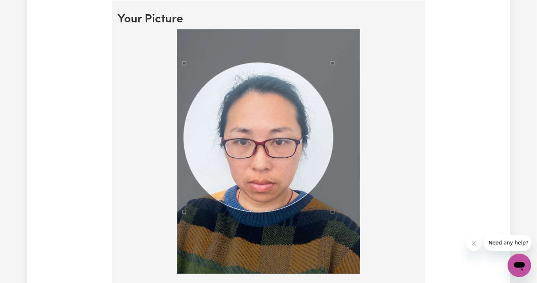
click at [184, 55] on div at bounding box center [268, 152] width 183 height 244
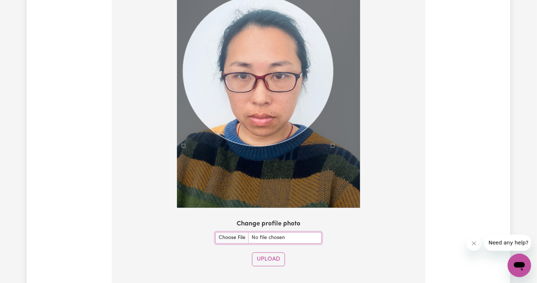
scroll to position [596, 0]
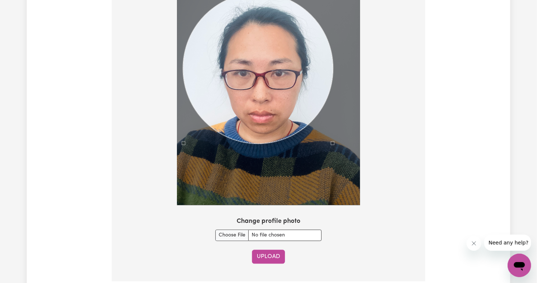
click at [269, 255] on button "Upload" at bounding box center [268, 257] width 33 height 14
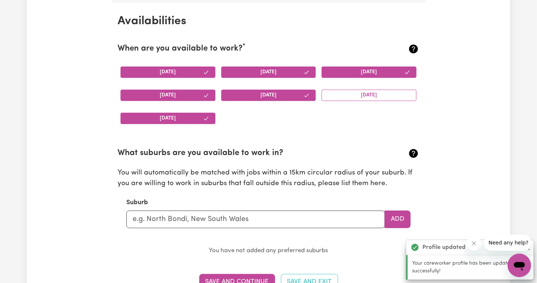
scroll to position [686, 0]
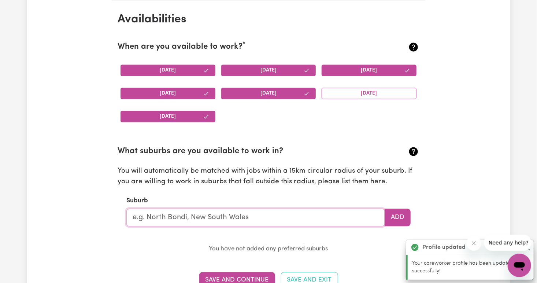
click at [288, 214] on input "text" at bounding box center [255, 217] width 259 height 18
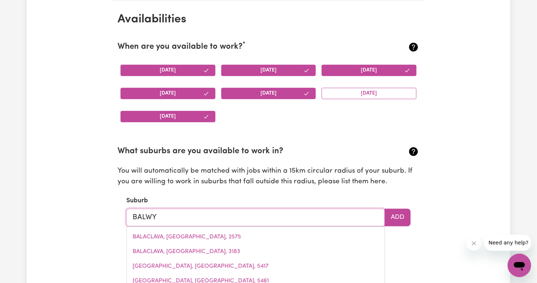
type input "BALWYN"
type input "BALWYN, Victoria, 3103"
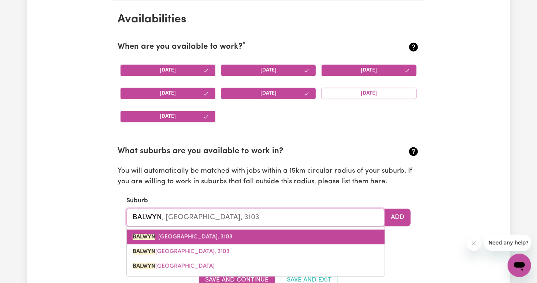
click at [283, 238] on link "BALWYN , Victoria, 3103" at bounding box center [256, 236] width 258 height 15
type input "BALWYN, Victoria, 3103"
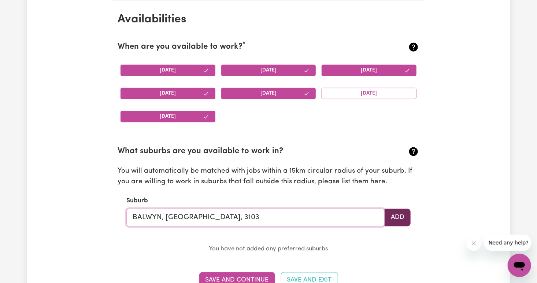
type input "BALWYN, Victoria, 3103"
click at [397, 218] on button "Add" at bounding box center [398, 217] width 26 height 18
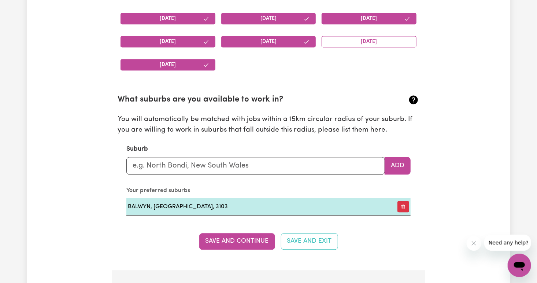
scroll to position [739, 0]
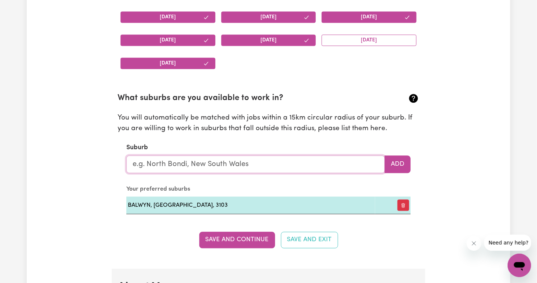
click at [259, 160] on input "text" at bounding box center [255, 164] width 259 height 18
type input "BOX"
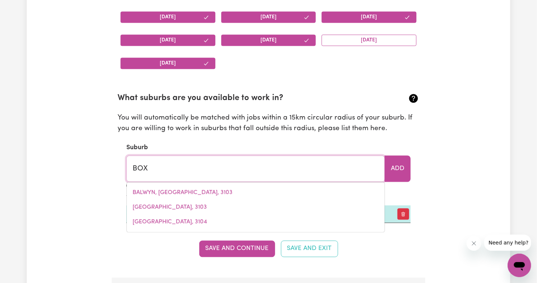
type input "BOX HEAD, New South Wales, 2257"
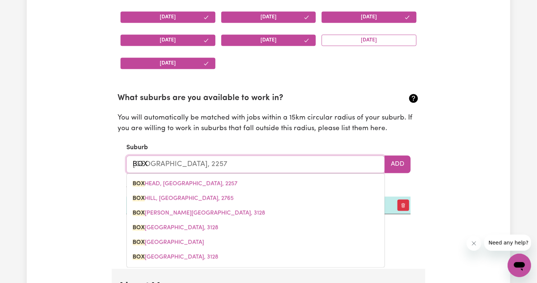
type input "BOXH"
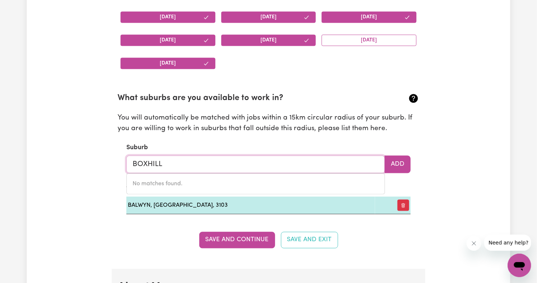
click at [337, 167] on input "BOXHILL" at bounding box center [255, 164] width 259 height 18
click at [401, 167] on button "Add" at bounding box center [398, 164] width 26 height 18
click at [269, 168] on input "BOXHILL" at bounding box center [255, 164] width 259 height 18
type input "BOX"
type input "BOX HEAD, New South Wales, 2257"
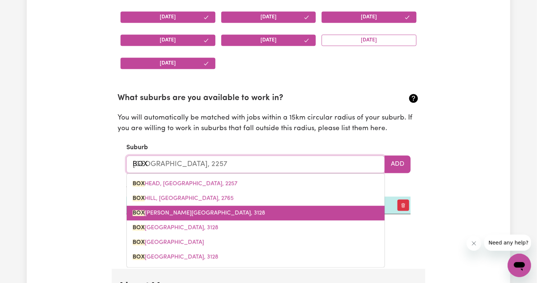
click at [235, 212] on link "BOX HILL, Victoria, 3128" at bounding box center [256, 213] width 258 height 15
type input "BOX HILL, Victoria, 3128"
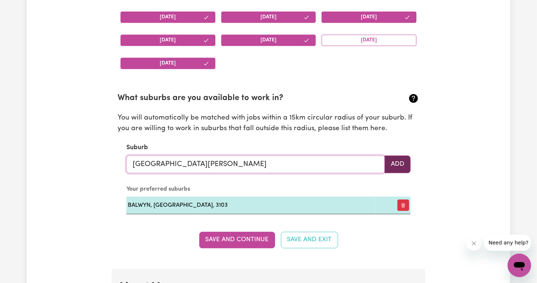
type input "BOX HILL, Victoria, 3128"
click at [399, 170] on button "Add" at bounding box center [398, 164] width 26 height 18
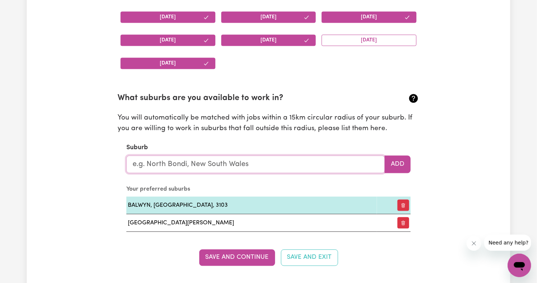
click at [211, 165] on input "text" at bounding box center [255, 164] width 259 height 18
type input "DON"
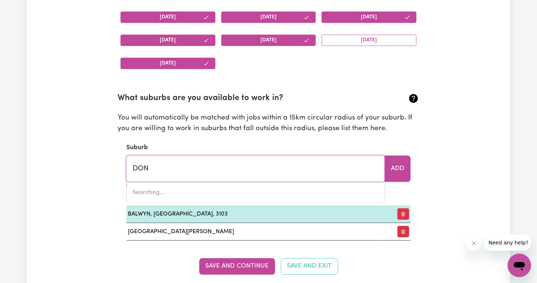
type input "DON, Tasmania, 7310"
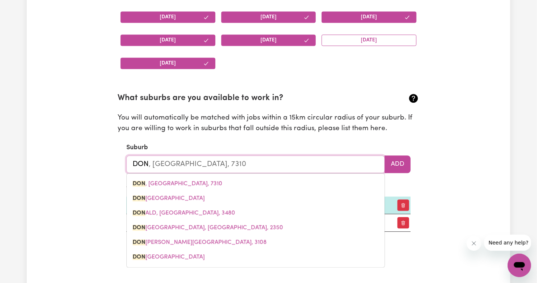
type input "DONC"
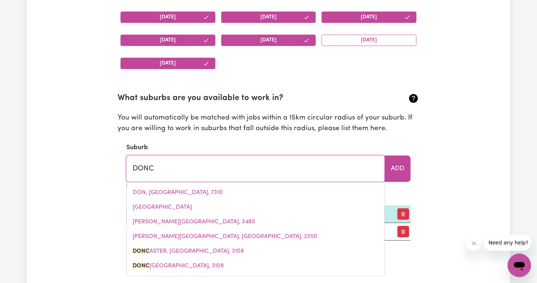
type input "DONCASTER, Victoria, 3108"
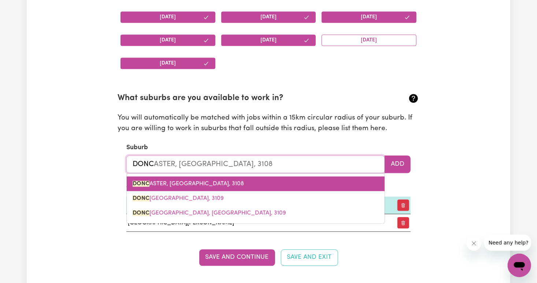
click at [211, 181] on link "DONC ASTER, Victoria, 3108" at bounding box center [256, 183] width 258 height 15
type input "DONCASTER, Victoria, 3108"
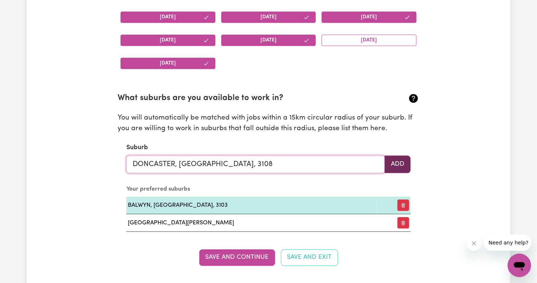
type input "DONCASTER, Victoria, 3108"
click at [398, 160] on button "Add" at bounding box center [398, 164] width 26 height 18
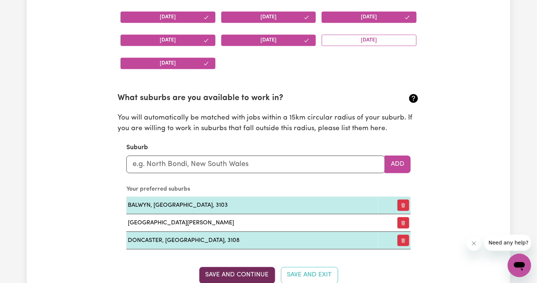
click at [251, 270] on button "Save and Continue" at bounding box center [237, 275] width 76 height 16
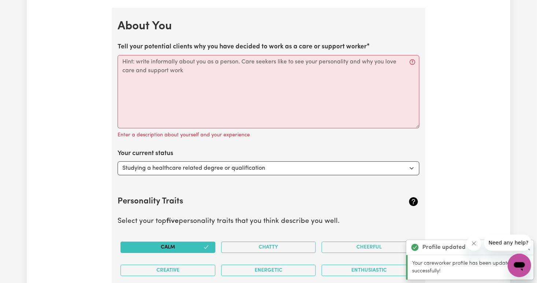
scroll to position [1041, 0]
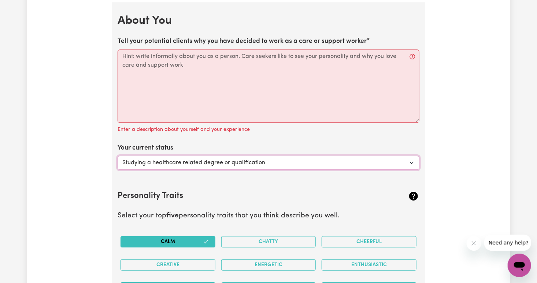
click at [321, 166] on select "Select... Studying a healthcare related degree or qualification Studying a non-…" at bounding box center [269, 163] width 302 height 14
click at [403, 166] on select "Select... Studying a healthcare related degree or qualification Studying a non-…" at bounding box center [269, 163] width 302 height 14
select select "Looking for extra work to fill my week and/or weekends"
click at [118, 156] on select "Select... Studying a healthcare related degree or qualification Studying a non-…" at bounding box center [269, 163] width 302 height 14
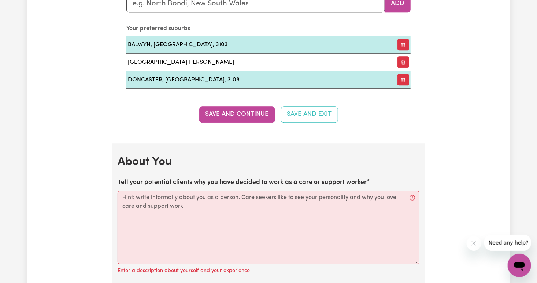
scroll to position [919, 0]
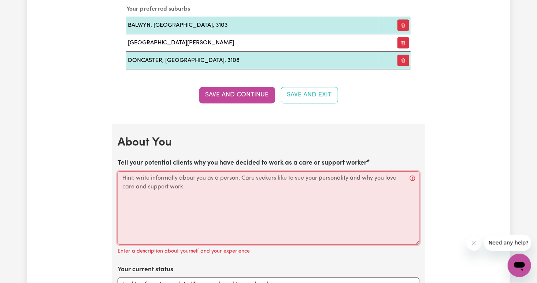
click at [245, 203] on textarea "Tell your potential clients why you have decided to work as a care or support w…" at bounding box center [269, 207] width 302 height 73
paste textarea "four sentences that have spelling mistakes."
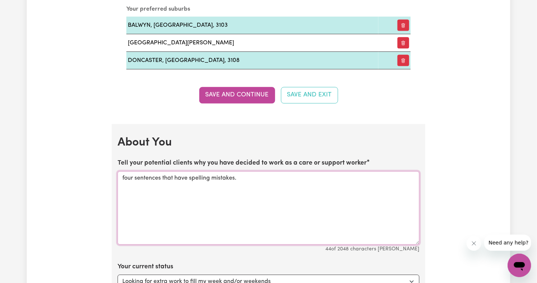
drag, startPoint x: 250, startPoint y: 180, endPoint x: 141, endPoint y: 178, distance: 108.1
click at [141, 178] on textarea "four sentences that have spelling mistakes." at bounding box center [269, 207] width 302 height 73
click at [126, 182] on textarea "four sentences that have spelling mistakes." at bounding box center [269, 207] width 302 height 73
type textarea "f"
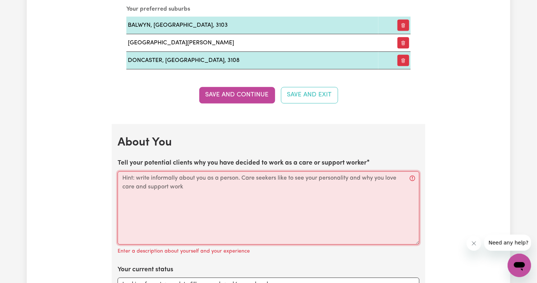
drag, startPoint x: 138, startPoint y: 176, endPoint x: 192, endPoint y: 210, distance: 64.4
click at [192, 210] on textarea "Tell your potential clients why you have decided to work as a care or support w…" at bounding box center [269, 207] width 302 height 73
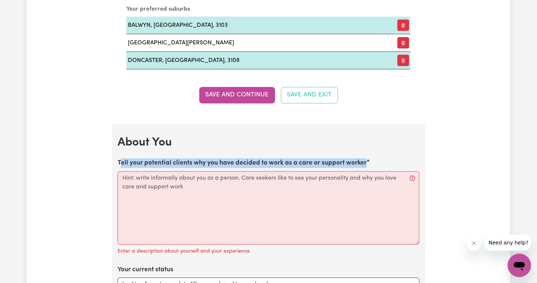
drag, startPoint x: 122, startPoint y: 164, endPoint x: 389, endPoint y: 157, distance: 266.8
click at [389, 158] on div "Tell your potential clients why you have decided to work as a care or support w…" at bounding box center [269, 206] width 302 height 97
copy label "ell your potential clients why you have decided to work as a care or support wo…"
click at [289, 265] on div "Your current status Select... Studying a healthcare related degree or qualifica…" at bounding box center [269, 278] width 302 height 26
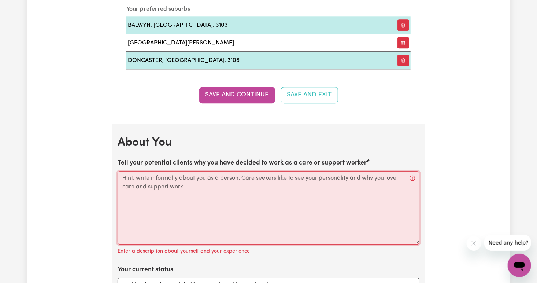
click at [211, 213] on textarea "Tell your potential clients why you have decided to work as a care or support w…" at bounding box center [269, 207] width 302 height 73
paste textarea "I decided to work as a care and support worker because I want to make a positiv…"
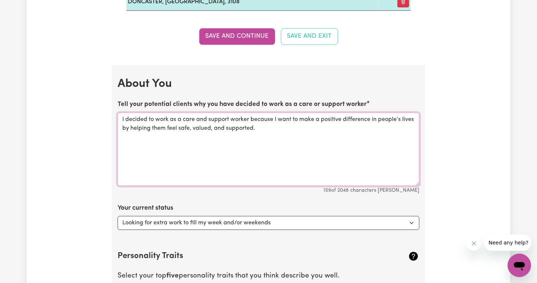
scroll to position [979, 0]
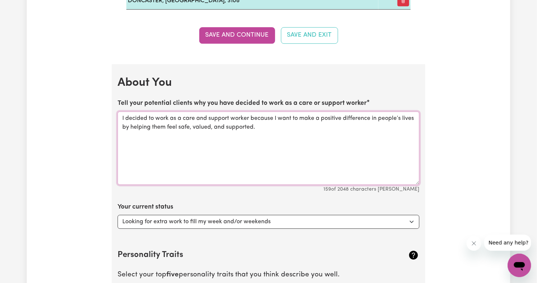
drag, startPoint x: 273, startPoint y: 116, endPoint x: 119, endPoint y: 117, distance: 153.9
click at [119, 117] on textarea "I decided to work as a care and support worker because I want to make a positiv…" at bounding box center [269, 147] width 302 height 73
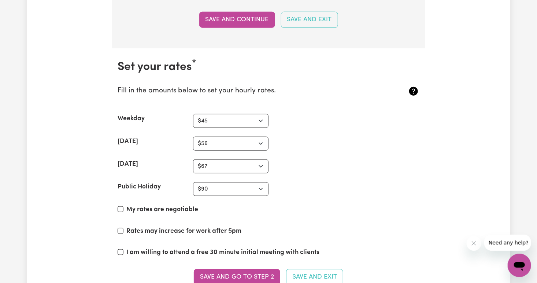
scroll to position [1697, 0]
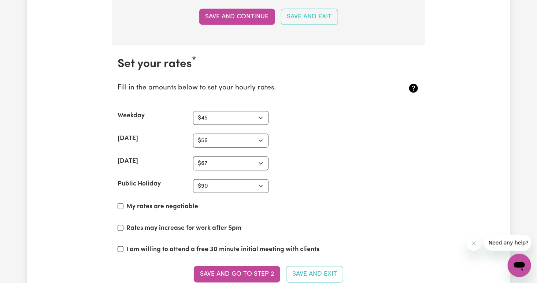
type textarea "I want to make a positive difference in people’s lives by helping them feel saf…"
click at [122, 225] on input "Rates may increase for work after 5pm" at bounding box center [121, 228] width 6 height 6
checkbox input "true"
click at [122, 204] on input "My rates are negotiable" at bounding box center [121, 206] width 6 height 6
checkbox input "true"
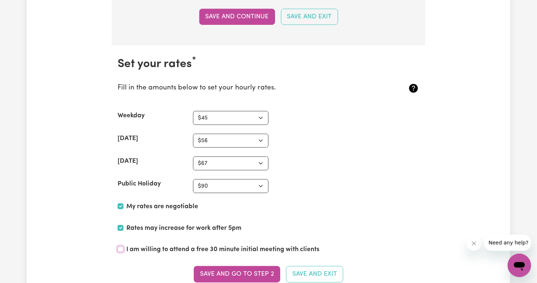
click at [120, 246] on input "I am willing to attend a free 30 minute initial meeting with clients" at bounding box center [121, 249] width 6 height 6
checkbox input "true"
click at [242, 271] on button "Save and go to Step 2" at bounding box center [237, 274] width 86 height 16
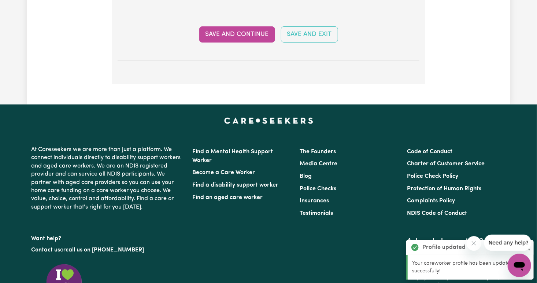
click at [264, 234] on footer "At Careseekers we are more than just a platform. We connect individuals directl…" at bounding box center [268, 250] width 537 height 292
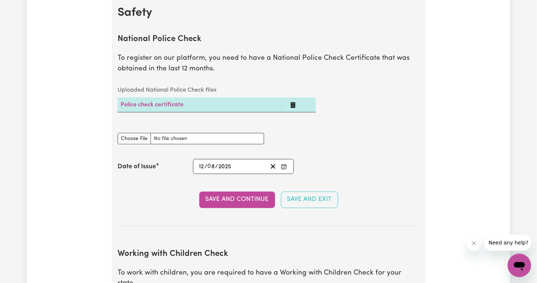
scroll to position [475, 0]
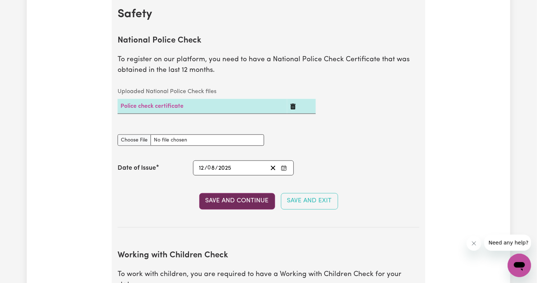
click at [244, 202] on button "Save and Continue" at bounding box center [237, 201] width 76 height 16
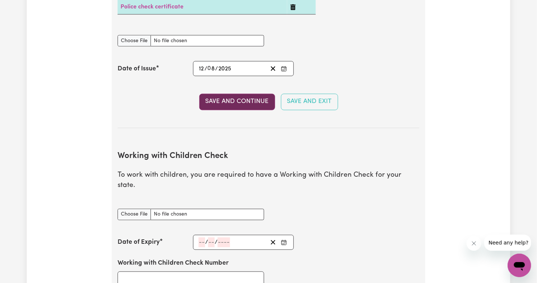
scroll to position [586, 0]
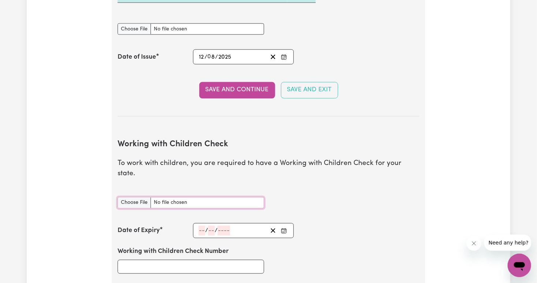
drag, startPoint x: 244, startPoint y: 202, endPoint x: 157, endPoint y: 191, distance: 88.4
click at [157, 197] on input "Working with Children Check document" at bounding box center [191, 202] width 147 height 11
click at [326, 265] on div "Working with Children Check Number" at bounding box center [268, 260] width 311 height 44
click at [204, 226] on input "number" at bounding box center [202, 231] width 7 height 10
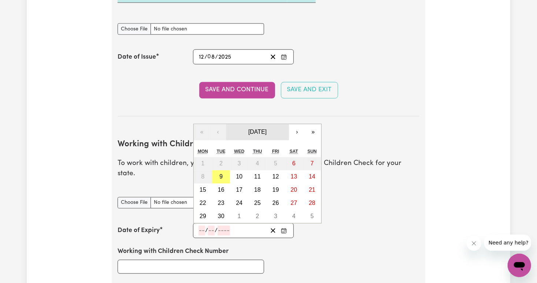
click at [270, 125] on button "September 2025" at bounding box center [257, 132] width 63 height 16
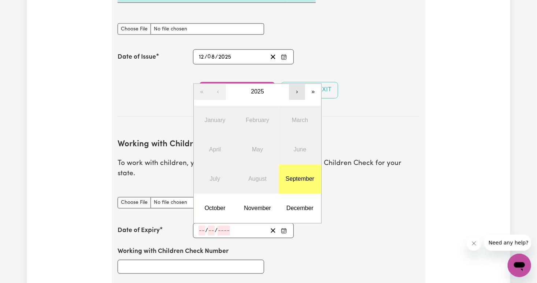
click at [298, 84] on button "›" at bounding box center [297, 92] width 16 height 16
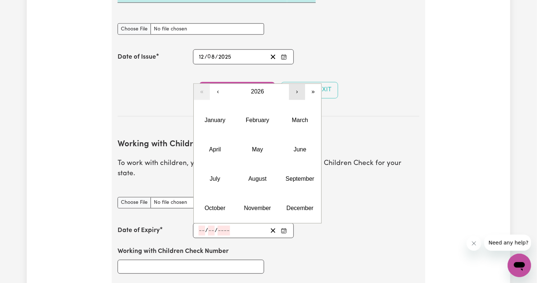
click at [298, 84] on button "›" at bounding box center [297, 92] width 16 height 16
click at [291, 174] on button "September" at bounding box center [300, 179] width 43 height 29
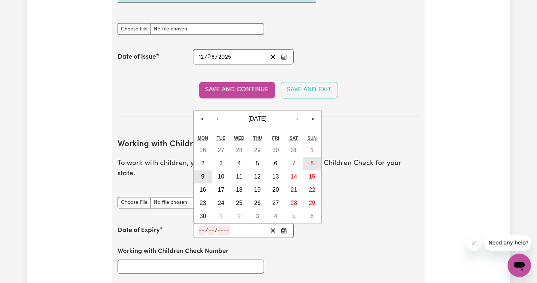
drag, startPoint x: 205, startPoint y: 164, endPoint x: 309, endPoint y: 148, distance: 104.6
click at [309, 148] on div "26 27 28 29 30 31 1 2 3 4 5 6 7 8 9 10 11 12 13 14 15 16 17 18 19 20 21 22 23 2…" at bounding box center [258, 183] width 128 height 79
click at [309, 157] on button "8" at bounding box center [312, 163] width 18 height 13
type input "2030-09-08"
type input "8"
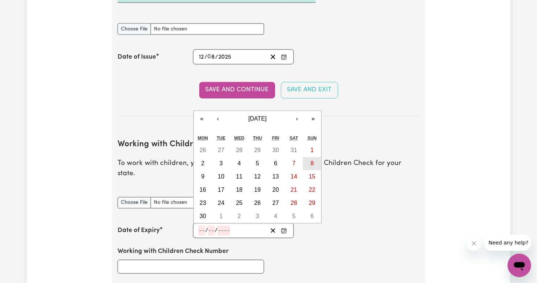
type input "9"
type input "2030"
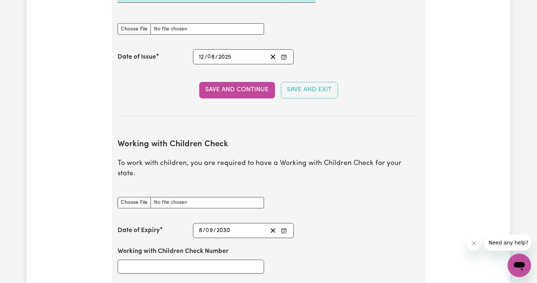
click at [200, 225] on div "2030-09-08 8 / 0 9 / 2030 « ‹ September 2030 › » Mon Tue Wed Thu Fri Sat Sun 26…" at bounding box center [243, 230] width 101 height 15
click at [161, 261] on input "Working with Children Check Number" at bounding box center [191, 267] width 147 height 14
type input "3585128A-01"
click at [147, 197] on input "Working with Children Check document" at bounding box center [191, 202] width 147 height 11
type input "C:\fakepath\微信图片_20250909132808.png"
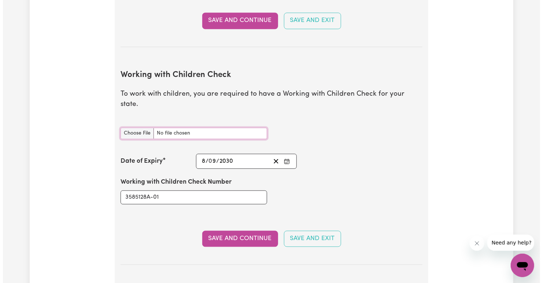
scroll to position [665, 0]
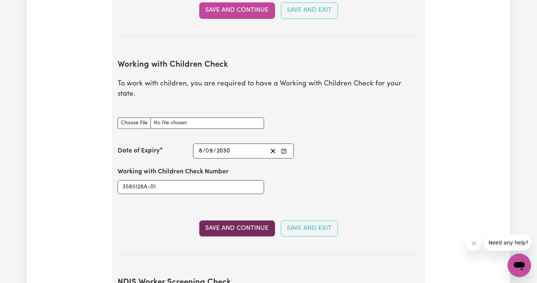
click at [245, 221] on button "Save and Continue" at bounding box center [237, 229] width 76 height 16
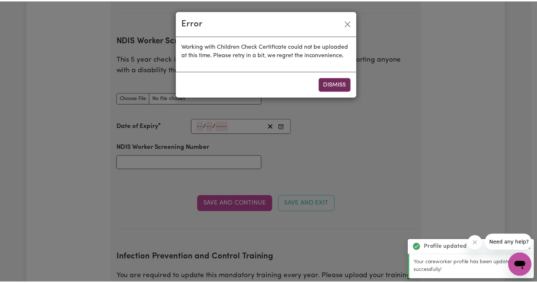
scroll to position [920, 0]
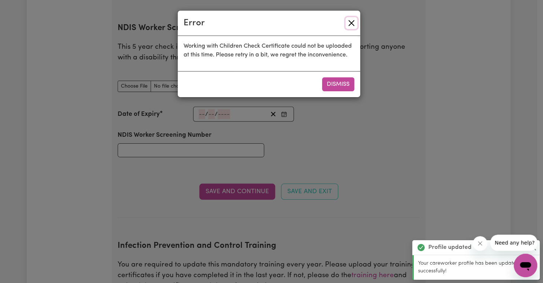
click at [349, 24] on button "Close" at bounding box center [352, 23] width 12 height 12
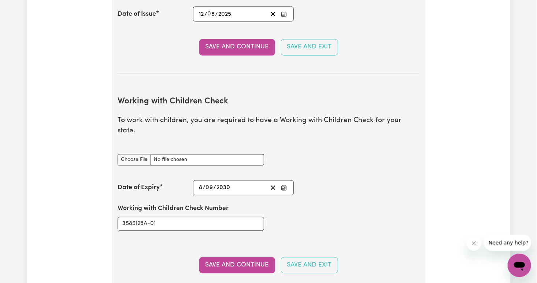
scroll to position [630, 0]
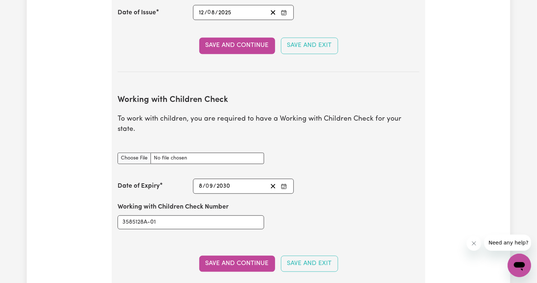
click at [283, 276] on section "Working with Children Check To work with children, you are required to have a W…" at bounding box center [269, 187] width 302 height 206
click at [329, 207] on div "Working with Children Check Number 3585128A-01" at bounding box center [268, 216] width 311 height 44
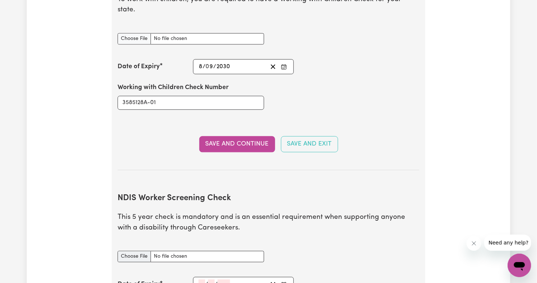
scroll to position [731, 0]
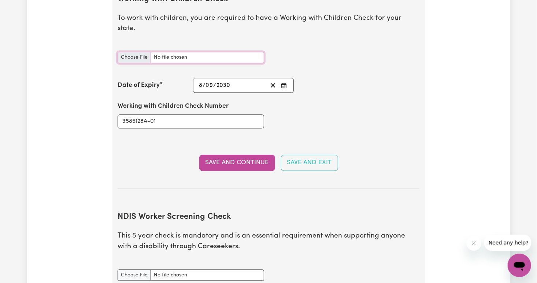
click at [148, 52] on input "Working with Children Check document" at bounding box center [191, 57] width 147 height 11
type input "C:\fakepath\微信图片_20250909135738.jpg"
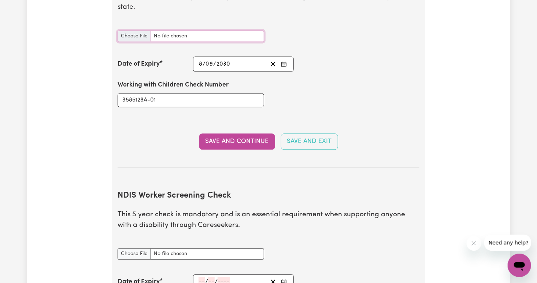
scroll to position [752, 0]
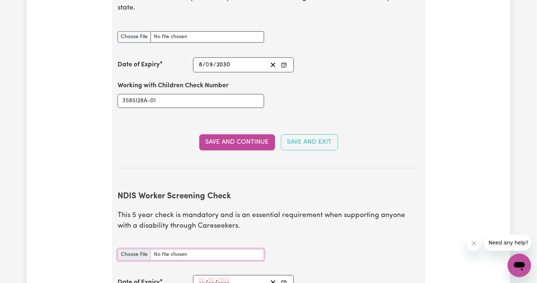
click at [155, 249] on input "NDIS Worker Screening Check document" at bounding box center [191, 254] width 147 height 11
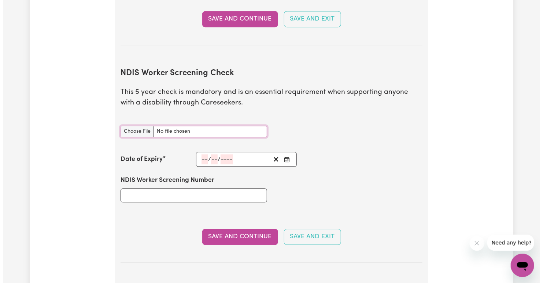
scroll to position [875, 0]
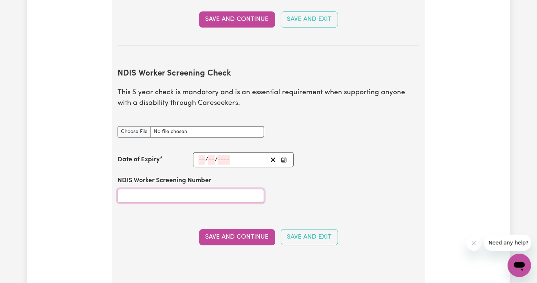
click at [163, 189] on input "NDIS Worker Screening Number" at bounding box center [191, 196] width 147 height 14
type input "70022247"
click at [219, 176] on div "NDIS Worker Screening Number 70022247" at bounding box center [191, 189] width 147 height 26
click at [158, 126] on input "NDIS Worker Screening Check document" at bounding box center [191, 131] width 147 height 11
type input "C:\fakepath\微信图片_20250909140428.jpg"
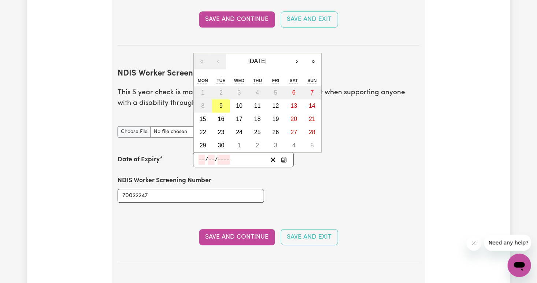
click at [199, 155] on input "number" at bounding box center [202, 160] width 7 height 10
click at [264, 58] on span "September 2025" at bounding box center [257, 61] width 18 height 6
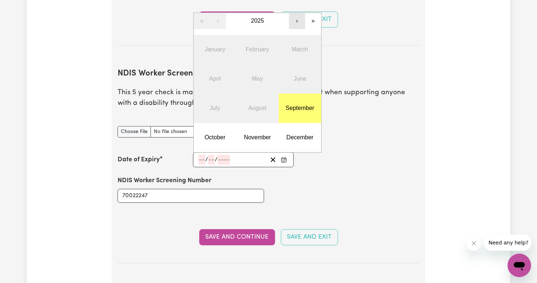
click at [294, 13] on button "›" at bounding box center [297, 21] width 16 height 16
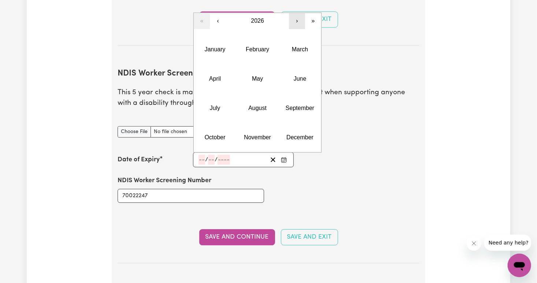
click at [294, 13] on button "›" at bounding box center [297, 21] width 16 height 16
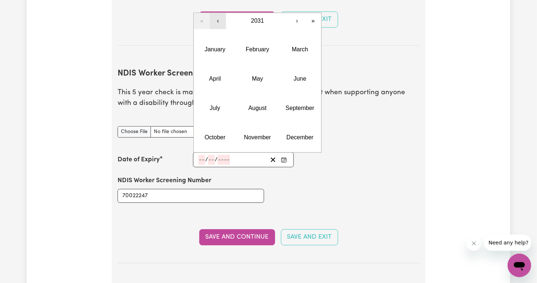
click at [217, 13] on button "‹" at bounding box center [218, 21] width 16 height 16
click at [260, 105] on abbr "August" at bounding box center [257, 108] width 18 height 6
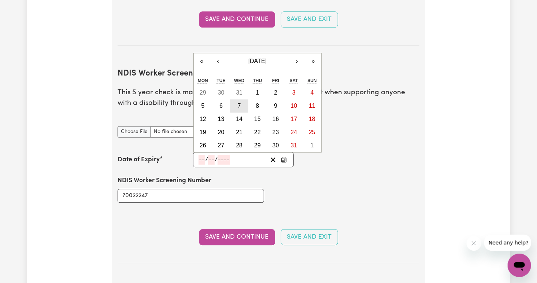
click at [240, 103] on abbr "7" at bounding box center [239, 106] width 3 height 6
type input "2030-08-07"
type input "7"
type input "8"
type input "2030"
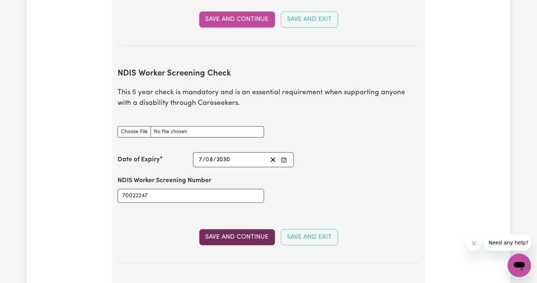
click at [231, 229] on button "Save and Continue" at bounding box center [237, 237] width 76 height 16
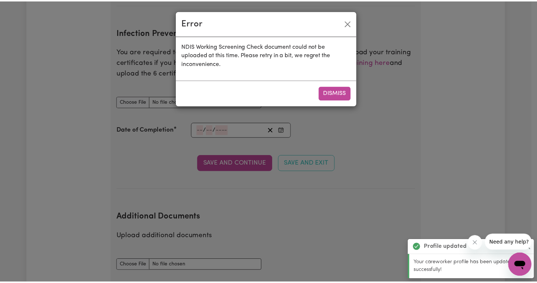
scroll to position [1152, 0]
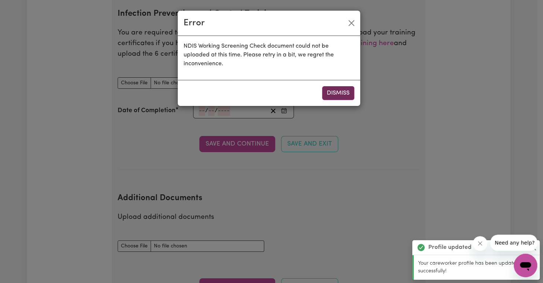
click at [340, 94] on button "Dismiss" at bounding box center [338, 93] width 32 height 14
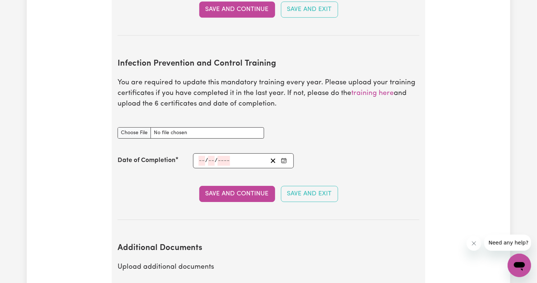
scroll to position [1100, 0]
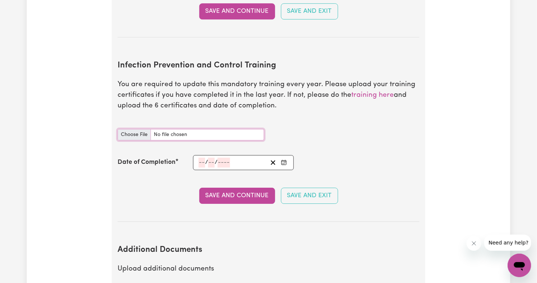
click at [192, 129] on input "Infection Prevention and Control Training document" at bounding box center [191, 134] width 147 height 11
type input "C:\fakepath\22670_Certificate & Transcript_v2.pdf"
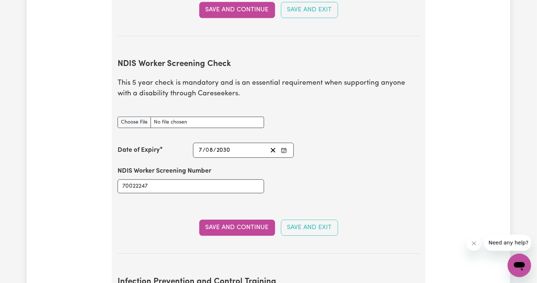
scroll to position [884, 0]
click at [183, 117] on input "NDIS Worker Screening Check document" at bounding box center [191, 122] width 147 height 11
type input "C:\fakepath\微信图片_20250909140428.jpg"
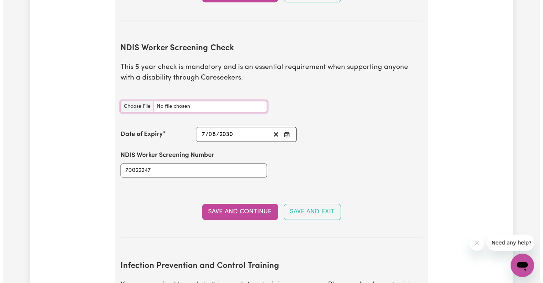
scroll to position [900, 0]
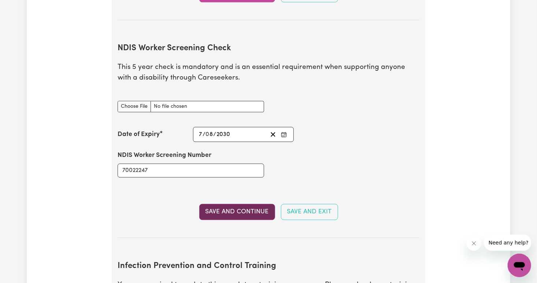
click at [220, 204] on button "Save and Continue" at bounding box center [237, 212] width 76 height 16
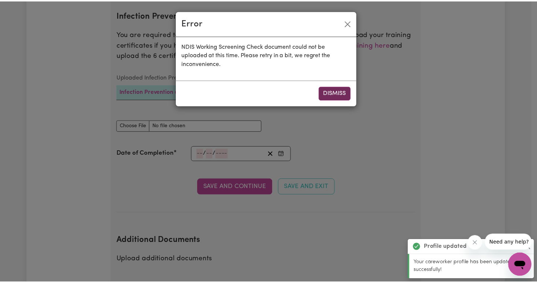
scroll to position [1152, 0]
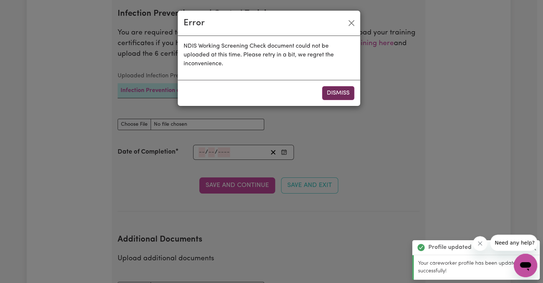
click at [346, 96] on button "Dismiss" at bounding box center [338, 93] width 32 height 14
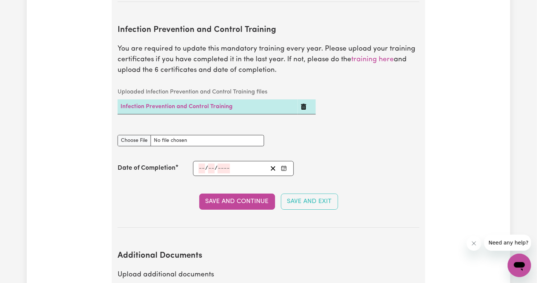
scroll to position [1138, 0]
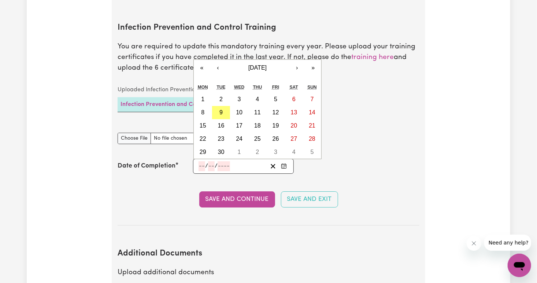
click at [200, 161] on input "number" at bounding box center [202, 166] width 7 height 10
click at [217, 60] on button "‹" at bounding box center [218, 68] width 16 height 16
click at [280, 119] on button "15" at bounding box center [276, 125] width 18 height 13
type input "2025-08-15"
type input "15"
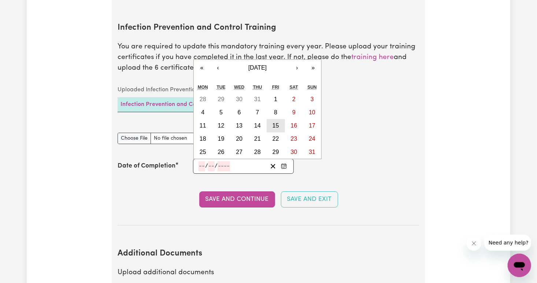
type input "8"
type input "2025"
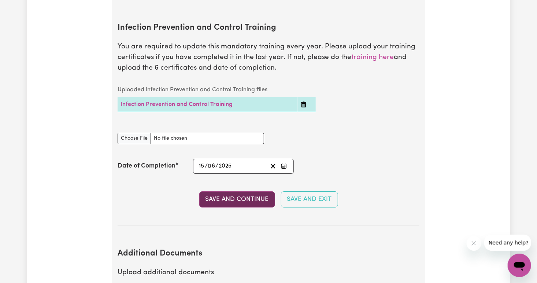
click at [238, 191] on button "Save and Continue" at bounding box center [237, 199] width 76 height 16
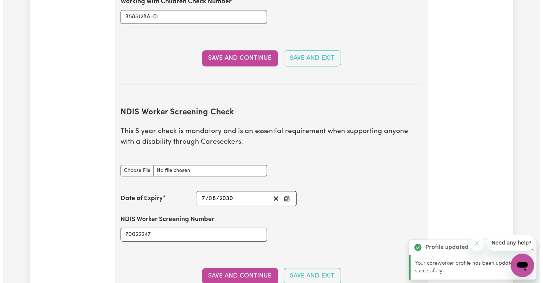
scroll to position [835, 0]
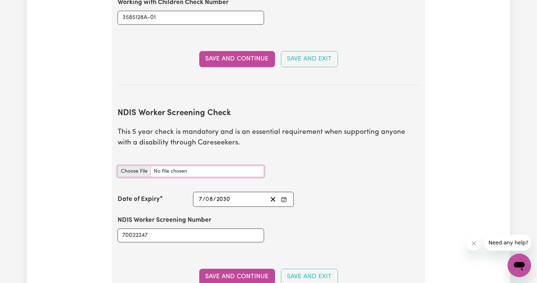
click at [169, 166] on input "NDIS Worker Screening Check document" at bounding box center [191, 171] width 147 height 11
type input "C:\fakepath\微信图片_20250909140624.jpg"
click at [223, 269] on button "Save and Continue" at bounding box center [237, 277] width 76 height 16
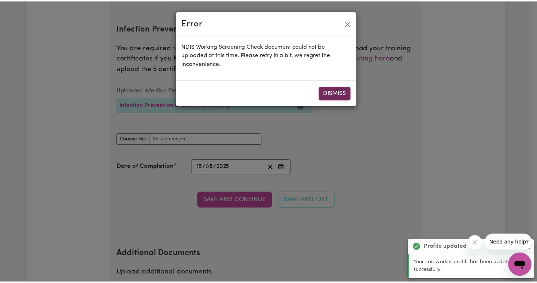
scroll to position [1152, 0]
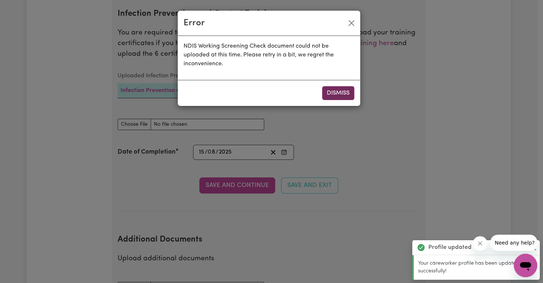
click at [336, 91] on button "Dismiss" at bounding box center [338, 93] width 32 height 14
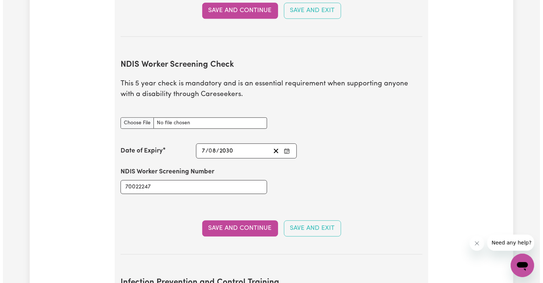
scroll to position [856, 0]
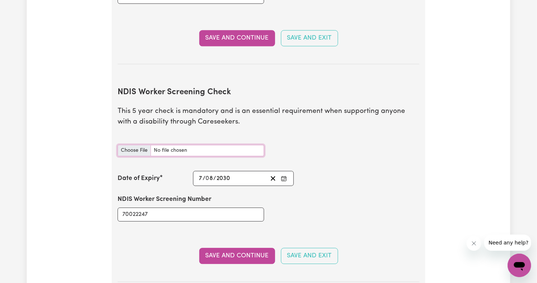
click at [154, 145] on input "NDIS Worker Screening Check document" at bounding box center [191, 150] width 147 height 11
type input "C:\fakepath\微信图片_20250909140732.jpg"
click at [217, 248] on button "Save and Continue" at bounding box center [237, 256] width 76 height 16
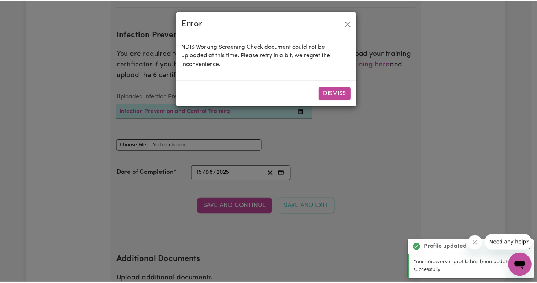
scroll to position [1152, 0]
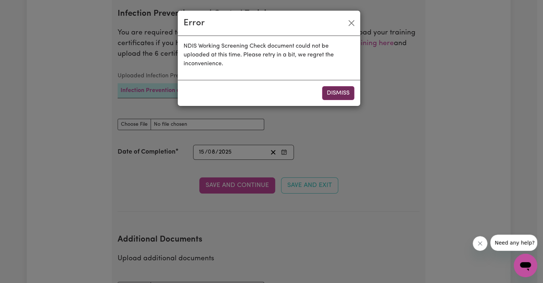
click at [348, 91] on button "Dismiss" at bounding box center [338, 93] width 32 height 14
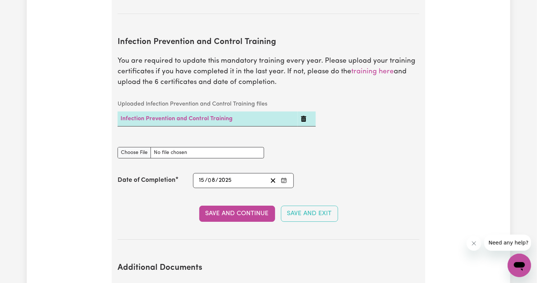
scroll to position [1123, 0]
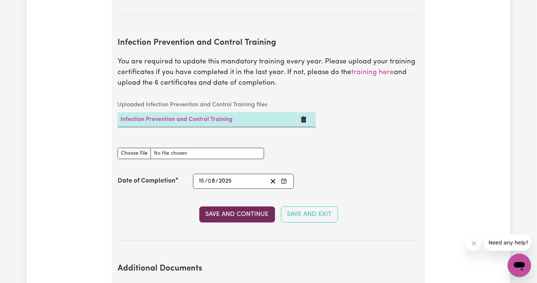
click at [232, 207] on button "Save and Continue" at bounding box center [237, 214] width 76 height 16
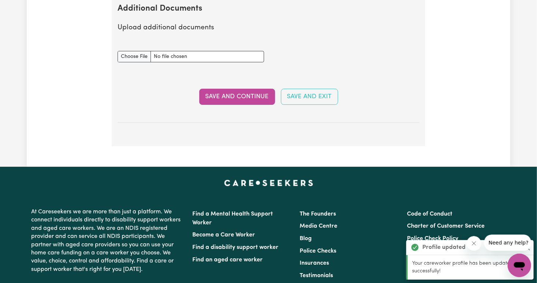
scroll to position [1383, 0]
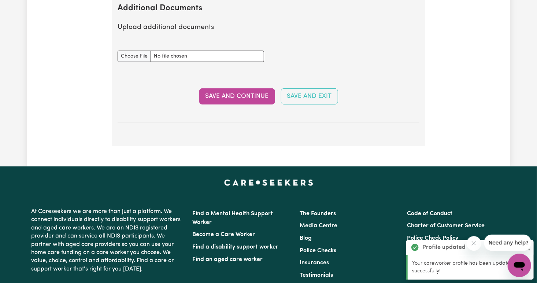
click at [170, 42] on div "Additional Documents document" at bounding box center [191, 52] width 147 height 20
click at [169, 51] on input "Additional Documents document" at bounding box center [191, 56] width 147 height 11
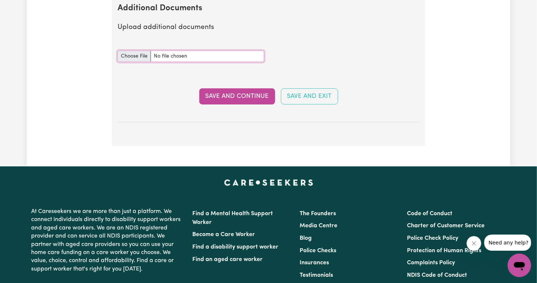
type input "C:\fakepath\微信图片_20250909140624.jpg"
click at [226, 88] on button "Save and Continue" at bounding box center [237, 96] width 76 height 16
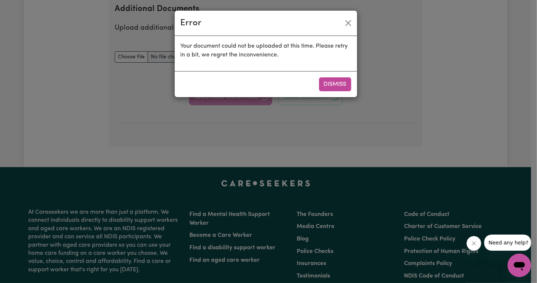
select select "Certificate III (Individual Support)"
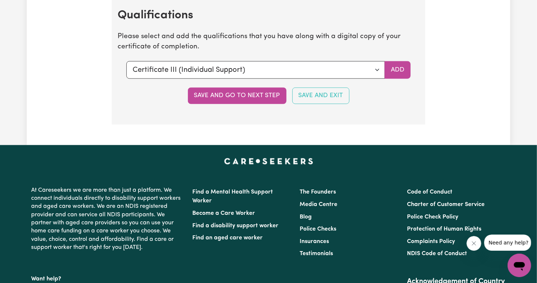
scroll to position [1751, 0]
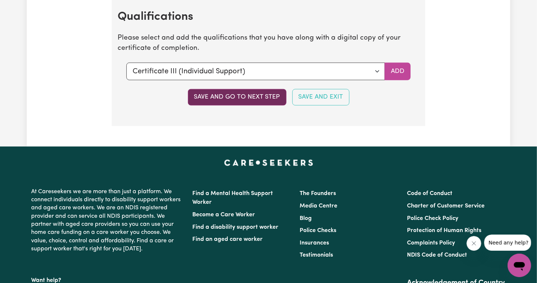
click at [253, 97] on button "Save and go to next step" at bounding box center [237, 97] width 99 height 16
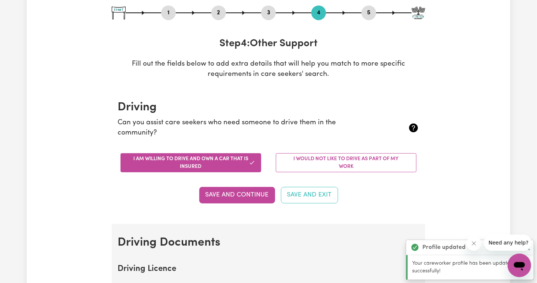
scroll to position [82, 0]
click at [204, 159] on button "I am willing to drive and own a car that is insured" at bounding box center [191, 162] width 141 height 19
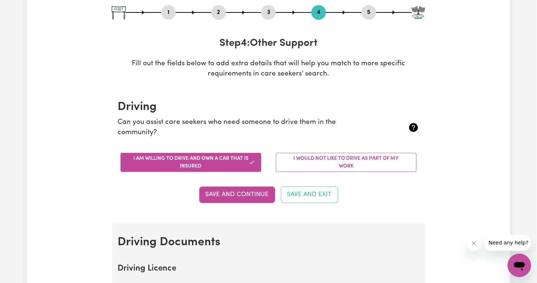
click at [159, 163] on button "I am willing to drive and own a car that is insured" at bounding box center [191, 162] width 141 height 19
click at [250, 161] on icon "button" at bounding box center [252, 162] width 6 height 6
click at [238, 195] on button "Save and Continue" at bounding box center [237, 195] width 76 height 16
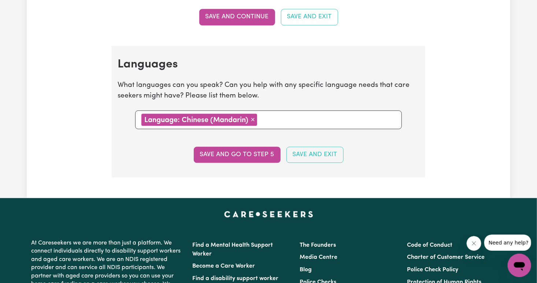
scroll to position [797, 0]
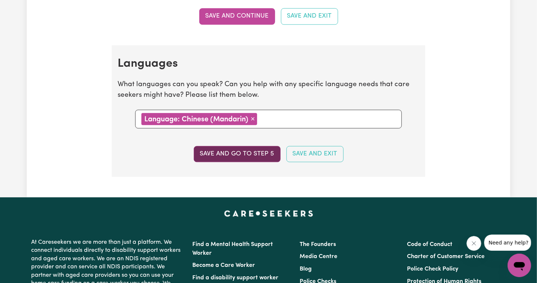
click at [237, 153] on button "Save and go to step 5" at bounding box center [237, 154] width 87 height 16
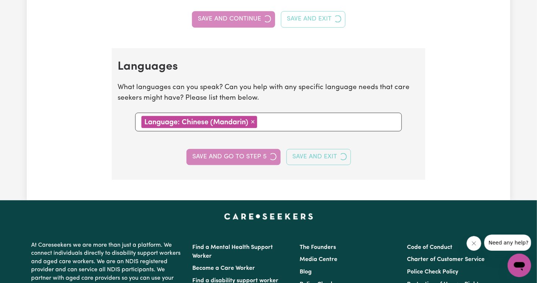
select select "I am providing services privately on my own"
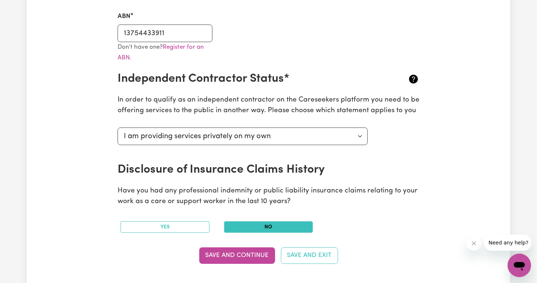
scroll to position [221, 0]
drag, startPoint x: 219, startPoint y: 255, endPoint x: 213, endPoint y: 255, distance: 6.2
click at [213, 255] on button "Save and Continue" at bounding box center [237, 255] width 76 height 16
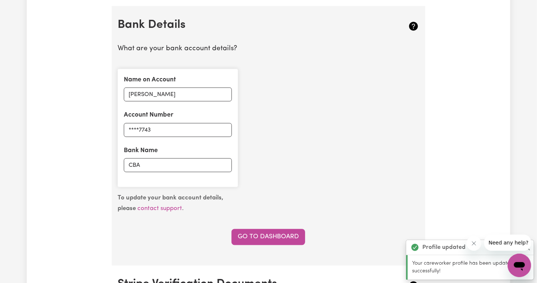
scroll to position [505, 0]
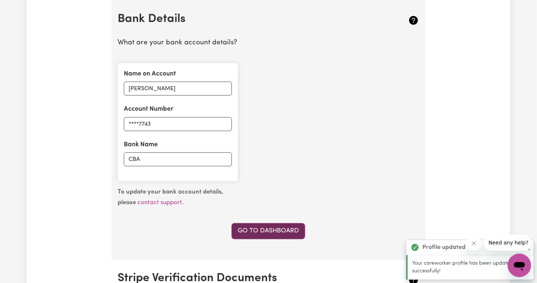
click at [248, 230] on link "Go to Dashboard" at bounding box center [269, 231] width 74 height 16
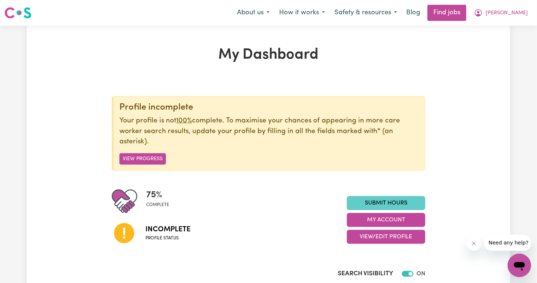
click at [380, 204] on link "Submit Hours" at bounding box center [386, 203] width 78 height 14
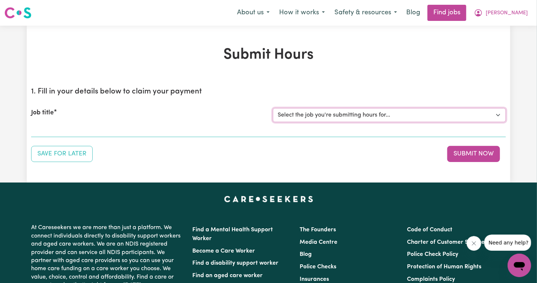
click at [373, 116] on select "Select the job you're submitting hours for..." at bounding box center [389, 115] width 233 height 14
click at [498, 116] on select "Select the job you're submitting hours for..." at bounding box center [389, 115] width 233 height 14
click at [50, 119] on div "Job title" at bounding box center [148, 115] width 242 height 14
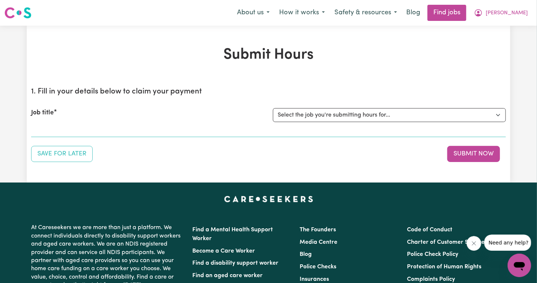
click at [45, 111] on label "Job title" at bounding box center [42, 113] width 23 height 10
click at [273, 111] on select "Select the job you're submitting hours for..." at bounding box center [389, 115] width 233 height 14
click at [53, 130] on div "Job title Select the job you're submitting hours for..." at bounding box center [268, 115] width 475 height 32
click at [30, 138] on div "Submit Hours 1. Fill in your details below to claim your payment Job title Sele…" at bounding box center [269, 104] width 484 height 116
drag, startPoint x: 64, startPoint y: 119, endPoint x: 60, endPoint y: 125, distance: 6.3
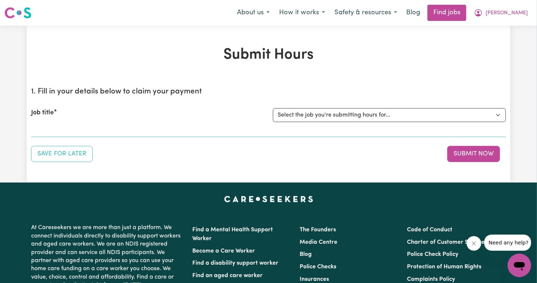
click at [60, 125] on div "Job title Select the job you're submitting hours for..." at bounding box center [268, 115] width 475 height 32
click at [46, 158] on button "Save for Later" at bounding box center [62, 154] width 62 height 16
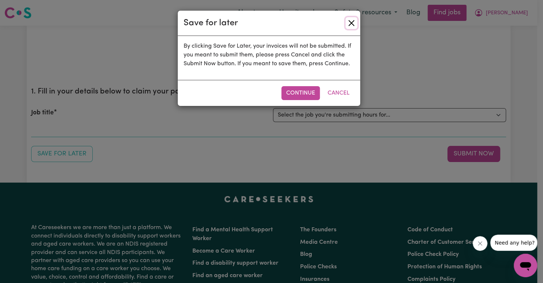
click at [348, 19] on button "Close" at bounding box center [352, 23] width 12 height 12
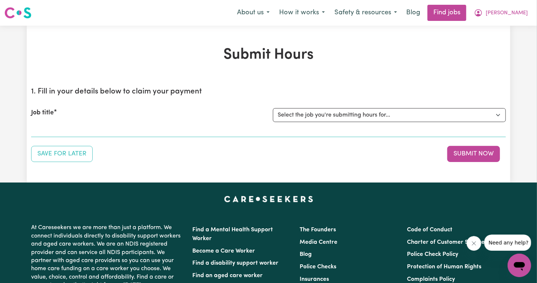
click at [303, 126] on div "Job title Select the job you're submitting hours for..." at bounding box center [268, 115] width 475 height 32
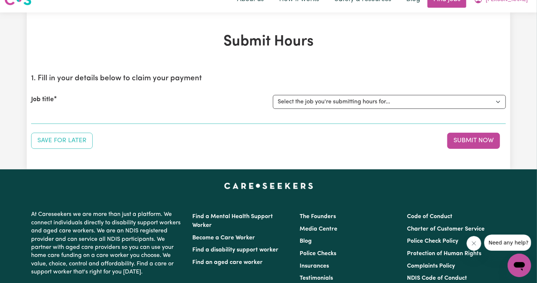
scroll to position [10, 0]
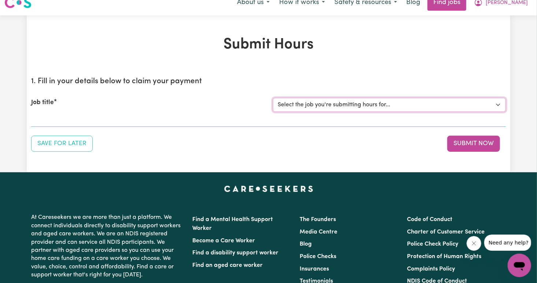
click at [386, 110] on select "Select the job you're submitting hours for..." at bounding box center [389, 105] width 233 height 14
click at [52, 123] on section "1. Fill in your details below to claim your payment Job title Select the job yo…" at bounding box center [268, 99] width 475 height 56
click at [46, 111] on div "Job title Select the job you're submitting hours for..." at bounding box center [268, 105] width 475 height 32
click at [47, 119] on div "Job title Select the job you're submitting hours for..." at bounding box center [268, 105] width 475 height 32
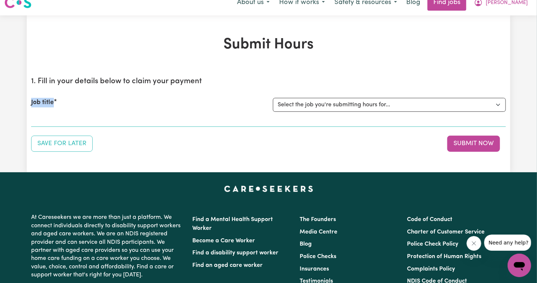
click at [47, 119] on div "Job title Select the job you're submitting hours for..." at bounding box center [268, 105] width 475 height 32
drag, startPoint x: 47, startPoint y: 119, endPoint x: 69, endPoint y: 120, distance: 22.0
click at [69, 120] on div "Job title Select the job you're submitting hours for..." at bounding box center [268, 105] width 475 height 32
click at [70, 113] on div "Job title Select the job you're submitting hours for..." at bounding box center [268, 105] width 475 height 32
click at [464, 143] on button "Submit Now" at bounding box center [473, 144] width 53 height 16
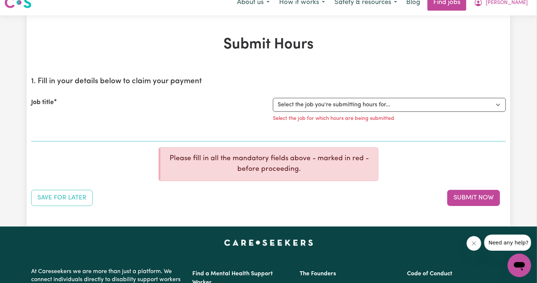
click at [275, 167] on p "Please fill in all the mandatory fields above - marked in red - before proceedi…" at bounding box center [269, 164] width 206 height 21
click at [316, 159] on p "Please fill in all the mandatory fields above - marked in red - before proceedi…" at bounding box center [269, 164] width 206 height 21
click at [354, 104] on select "Select the job you're submitting hours for..." at bounding box center [389, 105] width 233 height 14
click at [339, 110] on select "Select the job you're submitting hours for..." at bounding box center [389, 105] width 233 height 14
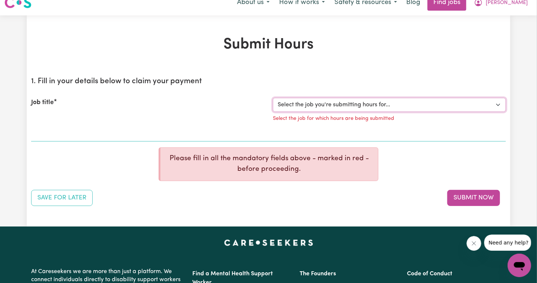
click at [496, 107] on select "Select the job you're submitting hours for..." at bounding box center [389, 105] width 233 height 14
click at [477, 104] on select "Select the job you're submitting hours for..." at bounding box center [389, 105] width 233 height 14
click at [393, 104] on select "Select the job you're submitting hours for..." at bounding box center [389, 105] width 233 height 14
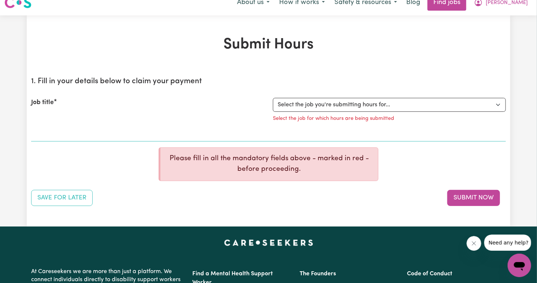
click at [130, 128] on div "Job title Select the job you're submitting hours for... Select the job for whic…" at bounding box center [268, 112] width 475 height 46
click at [96, 132] on div "Job title Select the job you're submitting hours for... Select the job for whic…" at bounding box center [268, 112] width 475 height 46
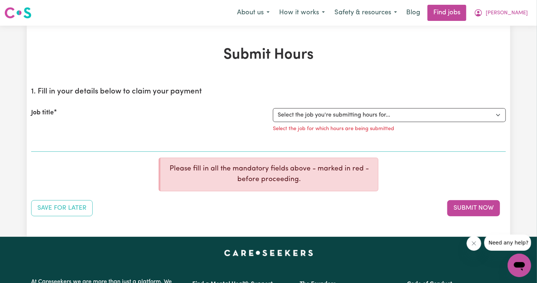
click at [44, 138] on div "Job title Select the job you're submitting hours for... Select the job for whic…" at bounding box center [268, 122] width 475 height 46
click at [48, 211] on button "Save for Later" at bounding box center [62, 208] width 62 height 16
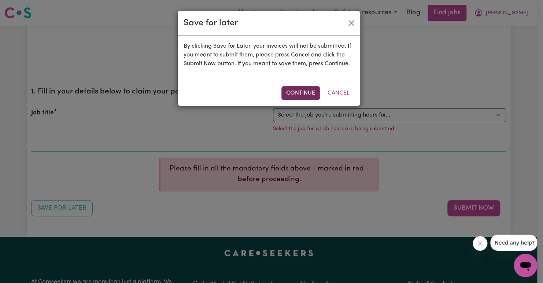
click at [304, 91] on button "Continue" at bounding box center [300, 93] width 38 height 14
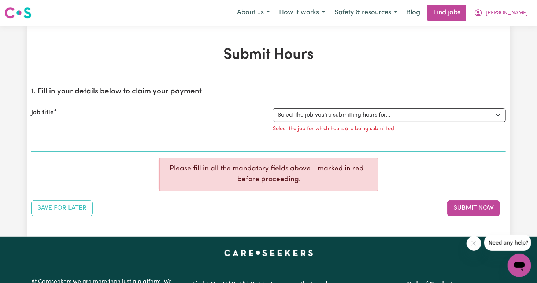
click at [202, 180] on p "Please fill in all the mandatory fields above - marked in red - before proceedi…" at bounding box center [269, 174] width 206 height 21
click at [315, 113] on select "Select the job you're submitting hours for..." at bounding box center [389, 115] width 233 height 14
click at [403, 112] on select "Select the job you're submitting hours for..." at bounding box center [389, 115] width 233 height 14
click at [386, 115] on select "Select the job you're submitting hours for..." at bounding box center [389, 115] width 233 height 14
click at [167, 100] on div "Job title Select the job you're submitting hours for... Select the job for whic…" at bounding box center [268, 122] width 475 height 46
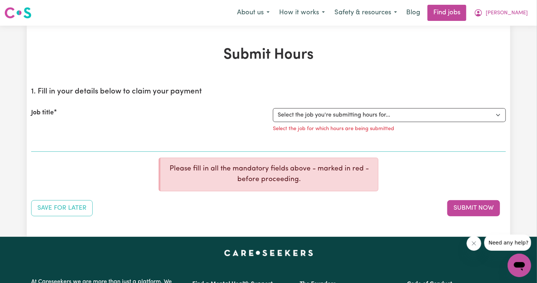
click at [49, 115] on label "Job title" at bounding box center [42, 113] width 23 height 10
click at [273, 115] on select "Select the job you're submitting hours for..." at bounding box center [389, 115] width 233 height 14
click at [49, 115] on label "Job title" at bounding box center [42, 113] width 23 height 10
click at [273, 115] on select "Select the job you're submitting hours for..." at bounding box center [389, 115] width 233 height 14
click at [473, 204] on button "Submit Now" at bounding box center [473, 208] width 53 height 16
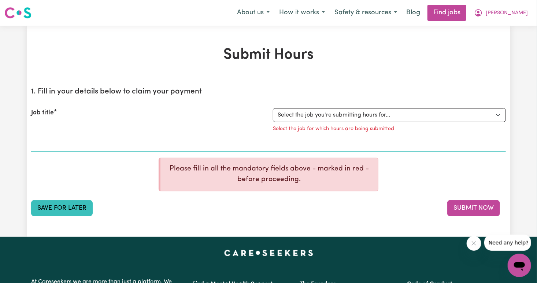
click at [51, 207] on button "Save for Later" at bounding box center [62, 208] width 62 height 16
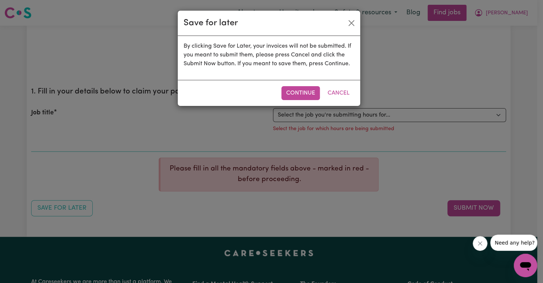
click at [229, 53] on p "By clicking Save for Later, your invoices will not be submitted. If you meant t…" at bounding box center [269, 55] width 171 height 26
click at [291, 88] on button "Continue" at bounding box center [300, 93] width 38 height 14
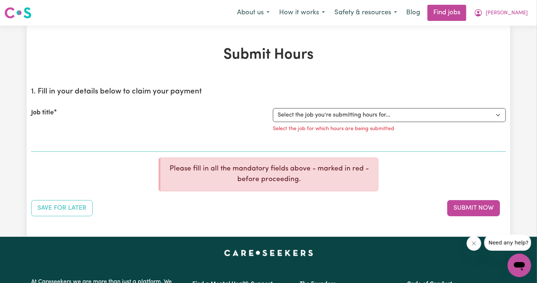
click at [175, 130] on div "Job title" at bounding box center [148, 122] width 242 height 29
click at [179, 133] on div "Job title" at bounding box center [148, 122] width 242 height 29
click at [141, 148] on section "1. Fill in your details below to claim your payment Job title Select the job yo…" at bounding box center [268, 116] width 475 height 70
click at [335, 113] on select "Select the job you're submitting hours for..." at bounding box center [389, 115] width 233 height 14
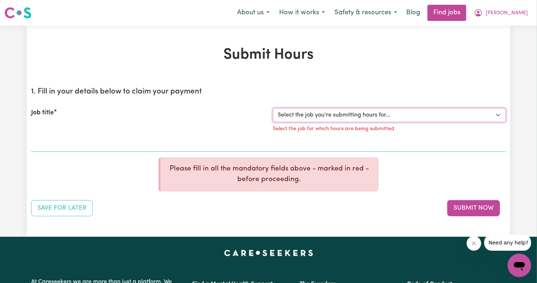
click at [335, 113] on select "Select the job you're submitting hours for..." at bounding box center [389, 115] width 233 height 14
click at [62, 147] on section "1. Fill in your details below to claim your payment Job title Select the job yo…" at bounding box center [268, 116] width 475 height 70
click at [53, 111] on label "Job title" at bounding box center [42, 113] width 23 height 10
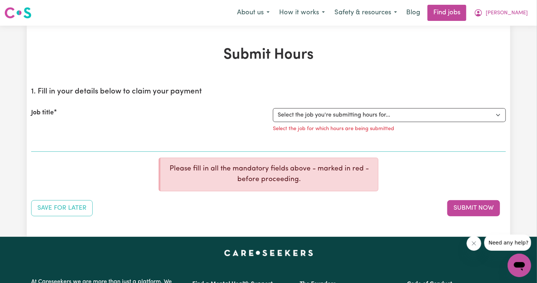
click at [273, 111] on select "Select the job you're submitting hours for..." at bounding box center [389, 115] width 233 height 14
click at [40, 152] on div "1. Fill in your details below to claim your payment Job title Select the job yo…" at bounding box center [268, 148] width 475 height 135
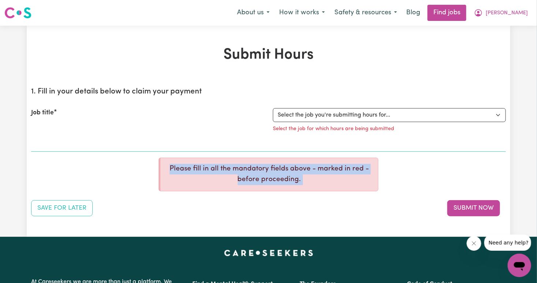
click at [40, 152] on div "1. Fill in your details below to claim your payment Job title Select the job yo…" at bounding box center [268, 148] width 475 height 135
click at [41, 152] on div "1. Fill in your details below to claim your payment Job title Select the job yo…" at bounding box center [268, 148] width 475 height 135
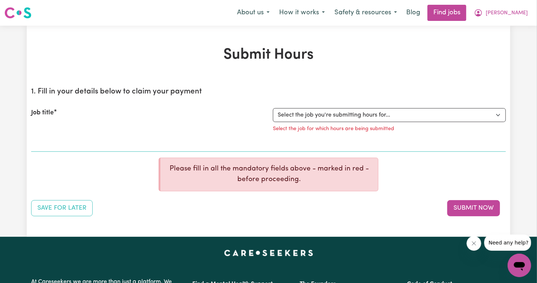
click at [36, 132] on div "Job title" at bounding box center [148, 122] width 242 height 29
drag, startPoint x: 36, startPoint y: 132, endPoint x: 106, endPoint y: 142, distance: 70.3
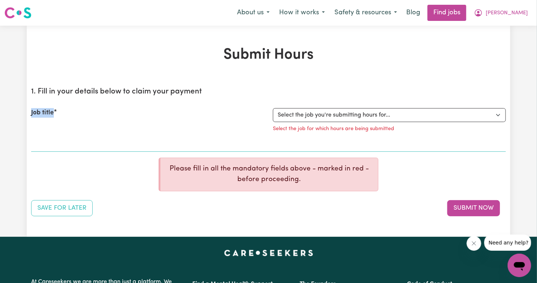
click at [106, 142] on div "Job title Select the job you're submitting hours for... Select the job for whic…" at bounding box center [268, 122] width 475 height 46
click at [36, 93] on h2 "1. Fill in your details below to claim your payment" at bounding box center [268, 91] width 475 height 9
click at [390, 136] on div "Select the job you're submitting hours for... Select the job for which hours ar…" at bounding box center [390, 122] width 242 height 29
click at [420, 155] on div "1. Fill in your details below to claim your payment Job title Select the job yo…" at bounding box center [268, 148] width 475 height 135
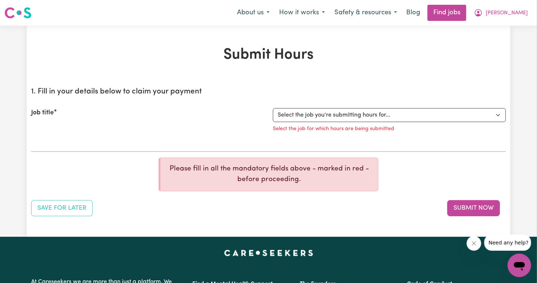
click at [73, 144] on div "Job title Select the job you're submitting hours for... Select the job for whic…" at bounding box center [268, 122] width 475 height 46
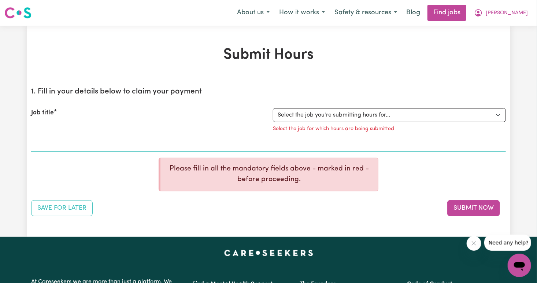
click at [161, 130] on div "Job title" at bounding box center [148, 122] width 242 height 29
click at [87, 206] on button "Save for Later" at bounding box center [62, 208] width 62 height 16
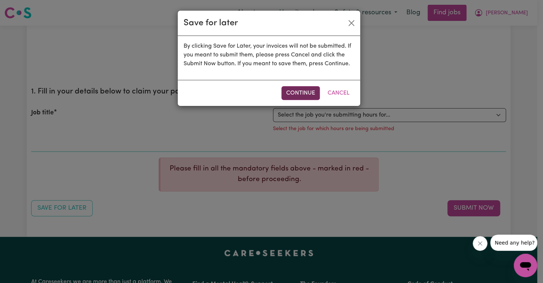
click at [309, 92] on button "Continue" at bounding box center [300, 93] width 38 height 14
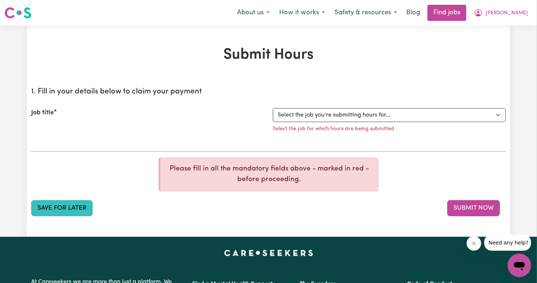
click at [72, 208] on button "Save for Later" at bounding box center [62, 208] width 62 height 16
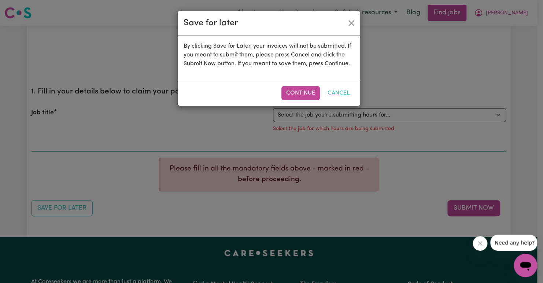
click at [335, 89] on button "Cancel" at bounding box center [339, 93] width 32 height 14
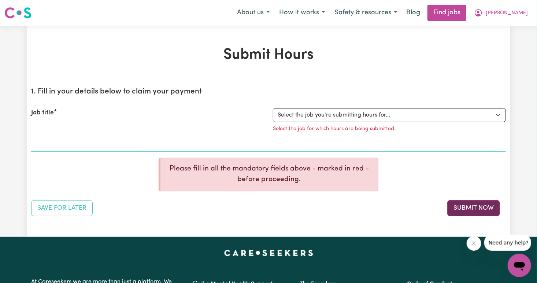
click at [488, 204] on button "Submit Now" at bounding box center [473, 208] width 53 height 16
click at [475, 245] on icon "Close message from company" at bounding box center [474, 243] width 6 height 6
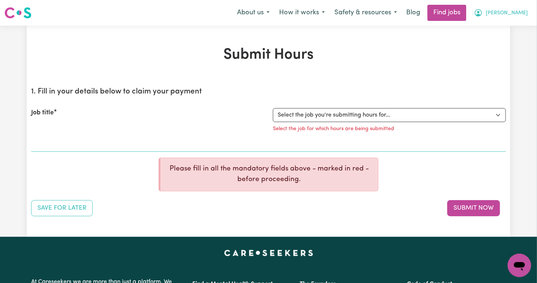
click at [518, 11] on span "[PERSON_NAME]" at bounding box center [507, 13] width 42 height 8
click at [509, 43] on link "My Dashboard" at bounding box center [504, 42] width 58 height 14
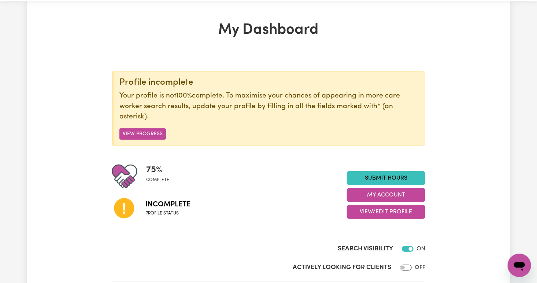
scroll to position [25, 0]
click at [399, 177] on link "Submit Hours" at bounding box center [386, 178] width 78 height 14
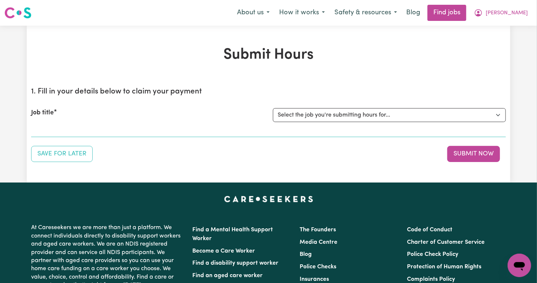
click at [43, 135] on section "1. Fill in your details below to claim your payment Job title Select the job yo…" at bounding box center [268, 109] width 475 height 56
drag, startPoint x: 43, startPoint y: 135, endPoint x: 82, endPoint y: 130, distance: 39.5
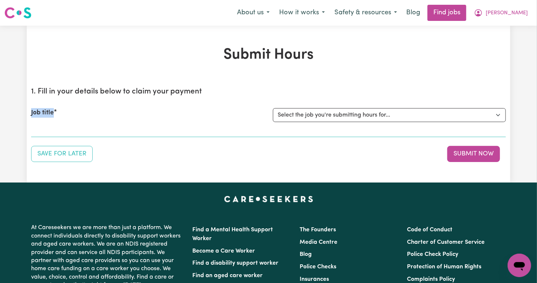
click at [82, 130] on div "Job title Select the job you're submitting hours for..." at bounding box center [268, 115] width 475 height 32
click at [92, 126] on div "Job title Select the job you're submitting hours for..." at bounding box center [268, 115] width 475 height 32
drag, startPoint x: 112, startPoint y: 111, endPoint x: 125, endPoint y: 122, distance: 16.7
click at [125, 122] on div "Job title" at bounding box center [148, 115] width 242 height 14
click at [346, 113] on select "Select the job you're submitting hours for..." at bounding box center [389, 115] width 233 height 14
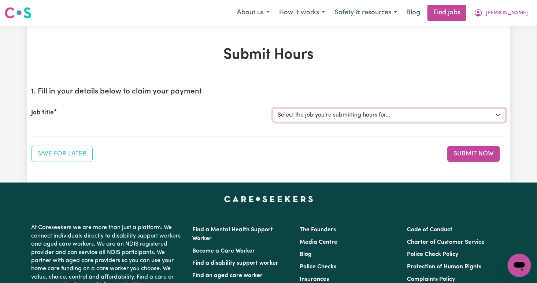
click at [400, 109] on select "Select the job you're submitting hours for..." at bounding box center [389, 115] width 233 height 14
click at [526, 10] on button "[PERSON_NAME]" at bounding box center [500, 12] width 63 height 15
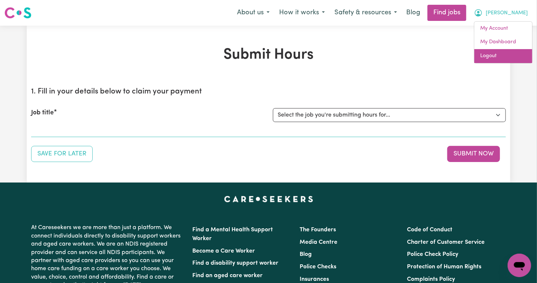
click at [495, 54] on link "Logout" at bounding box center [504, 56] width 58 height 14
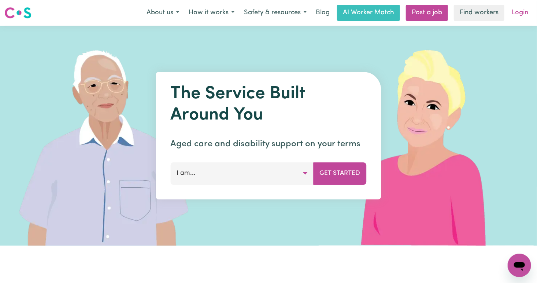
click at [522, 10] on link "Login" at bounding box center [519, 13] width 25 height 16
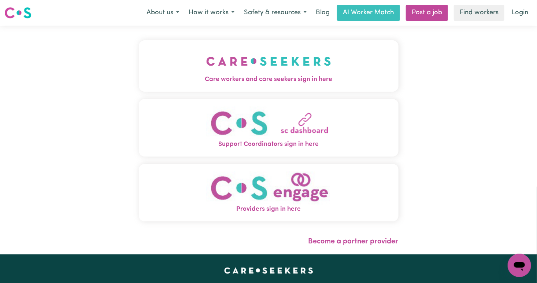
click at [344, 81] on span "Care workers and care seekers sign in here" at bounding box center [269, 80] width 260 height 10
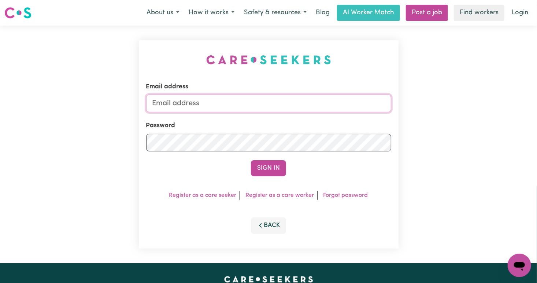
click at [284, 107] on input "Email address" at bounding box center [268, 104] width 245 height 18
type input "xierong2021@outlook.com"
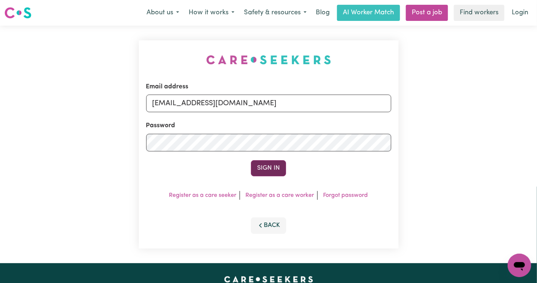
click at [252, 169] on button "Sign In" at bounding box center [268, 168] width 35 height 16
click at [272, 169] on button "Sign In" at bounding box center [268, 168] width 35 height 16
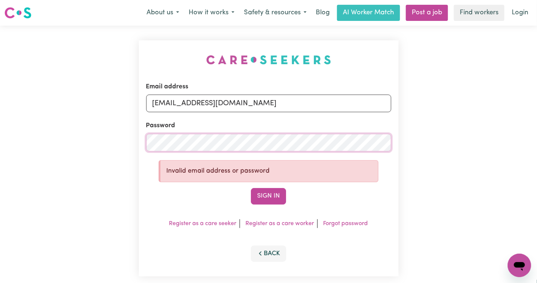
click at [140, 150] on div "Email address xierong2021@outlook.com Password Invalid email address or passwor…" at bounding box center [269, 158] width 260 height 236
click at [251, 188] on button "Sign In" at bounding box center [268, 196] width 35 height 16
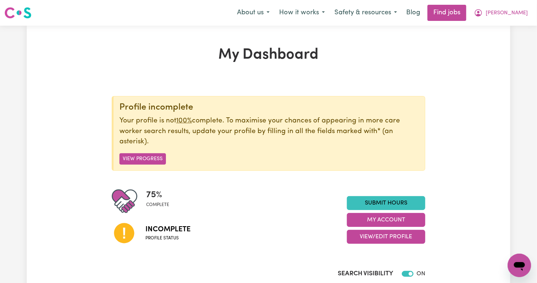
click at [344, 174] on div "Profile incomplete Your profile is not 100% complete. To maximise your chances …" at bounding box center [269, 173] width 314 height 155
click at [149, 160] on button "View Progress" at bounding box center [142, 158] width 47 height 11
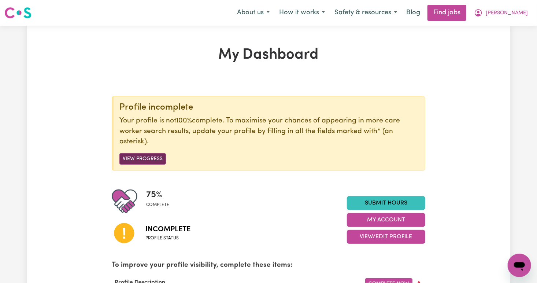
click at [151, 155] on button "View Progress" at bounding box center [142, 158] width 47 height 11
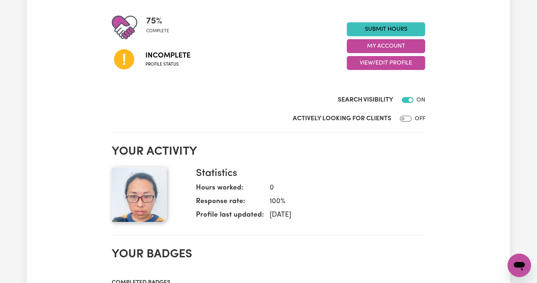
scroll to position [174, 0]
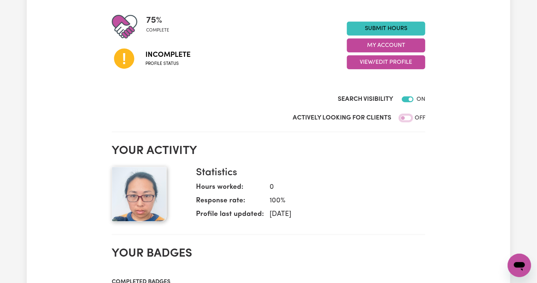
click at [410, 118] on input "Actively Looking for Clients" at bounding box center [406, 118] width 12 height 6
checkbox input "true"
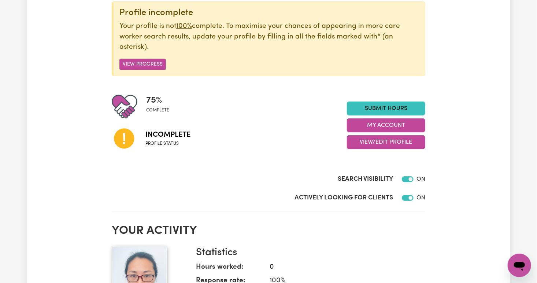
scroll to position [92, 0]
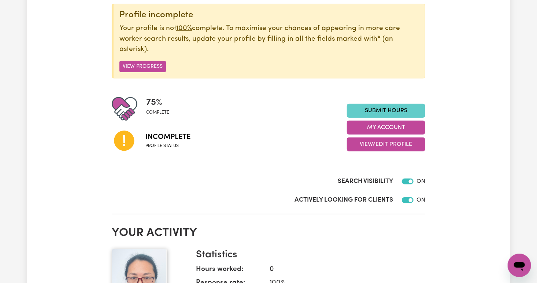
click at [384, 113] on link "Submit Hours" at bounding box center [386, 111] width 78 height 14
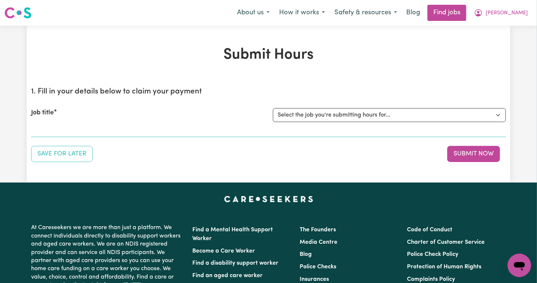
click at [433, 124] on div "Job title Select the job you're submitting hours for..." at bounding box center [268, 115] width 475 height 32
click at [400, 113] on select "Select the job you're submitting hours for..." at bounding box center [389, 115] width 233 height 14
click at [401, 113] on select "Select the job you're submitting hours for..." at bounding box center [389, 115] width 233 height 14
click at [502, 117] on select "Select the job you're submitting hours for..." at bounding box center [389, 115] width 233 height 14
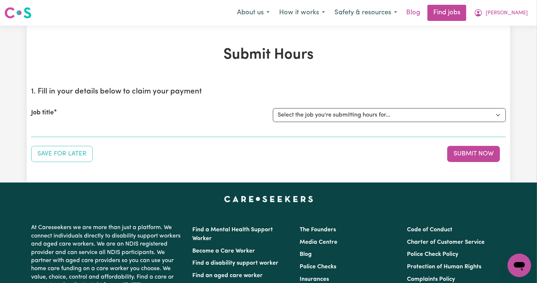
click at [425, 10] on link "Blog" at bounding box center [413, 13] width 23 height 16
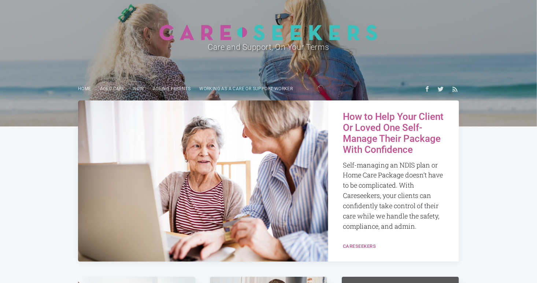
scroll to position [35, 0]
click at [113, 88] on link "Aged Care" at bounding box center [113, 88] width 34 height 14
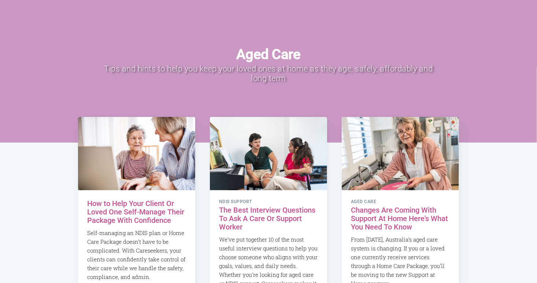
scroll to position [27, 0]
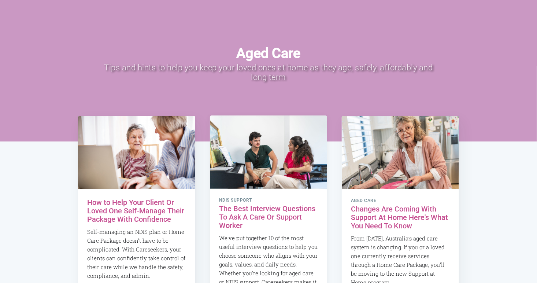
click at [282, 221] on h2 "The Best Interview Questions To Ask A Care Or Support Worker" at bounding box center [268, 216] width 99 height 25
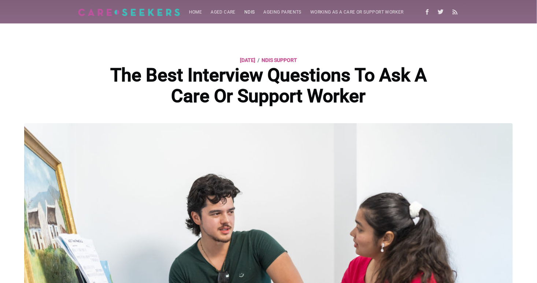
click at [248, 12] on link "NDIS" at bounding box center [249, 12] width 19 height 14
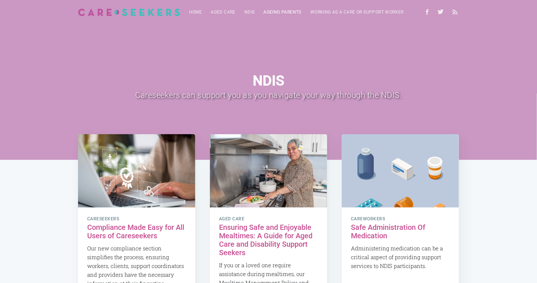
click at [274, 14] on link "Ageing parents" at bounding box center [282, 12] width 47 height 14
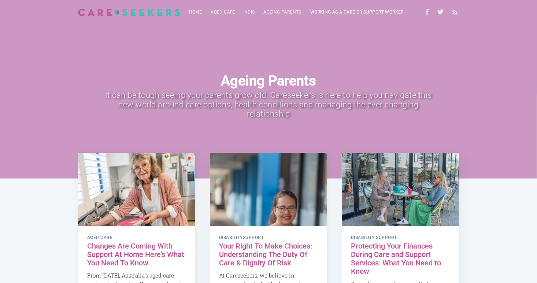
click at [315, 15] on link "Working as a care or support worker" at bounding box center [357, 12] width 102 height 14
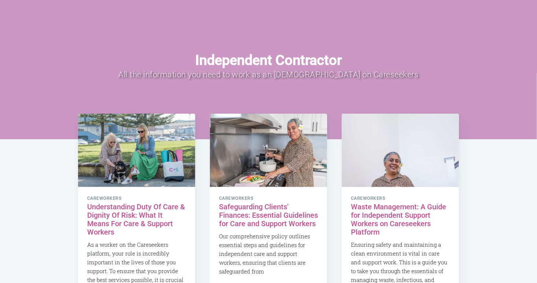
scroll to position [26, 0]
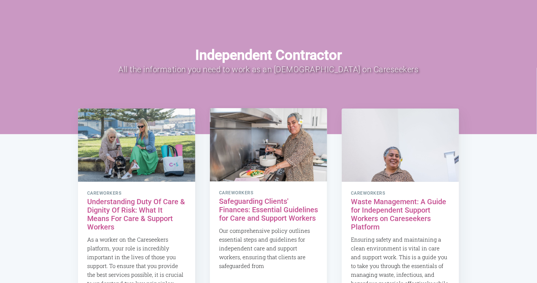
click at [247, 215] on h2 "Safeguarding Clients' Finances: Essential Guidelines for Care and Support Worke…" at bounding box center [268, 209] width 99 height 25
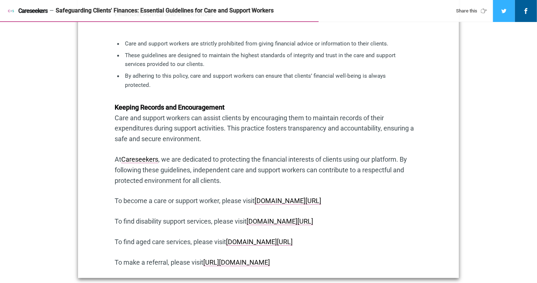
scroll to position [702, 0]
click at [317, 196] on link "www.careseekers.com.au/carer" at bounding box center [288, 200] width 67 height 8
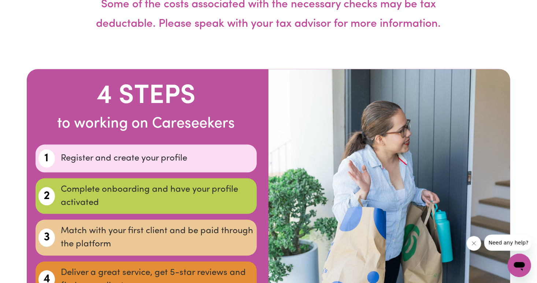
scroll to position [2083, 0]
click at [155, 183] on p "Complete onboarding and have your profile activated" at bounding box center [157, 196] width 193 height 26
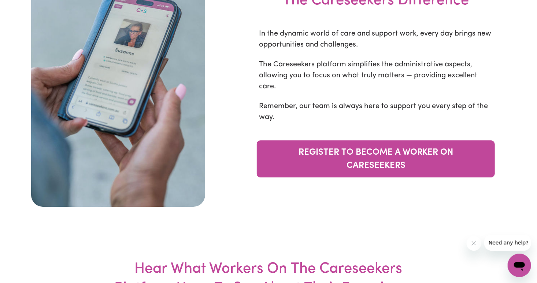
scroll to position [2485, 0]
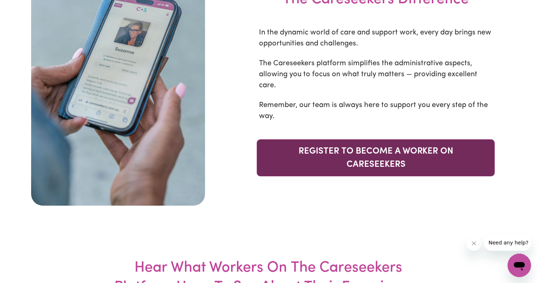
click at [402, 155] on link "REGISTER TO BECOME A WORKER ON CARESEEKERS" at bounding box center [376, 157] width 238 height 37
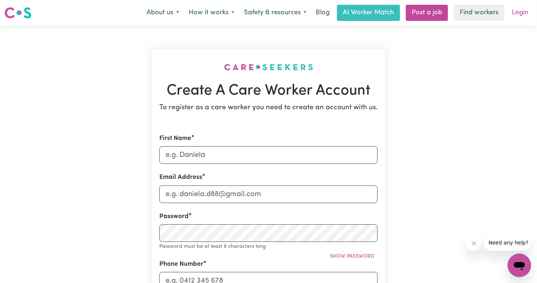
click at [524, 14] on link "Login" at bounding box center [519, 13] width 25 height 16
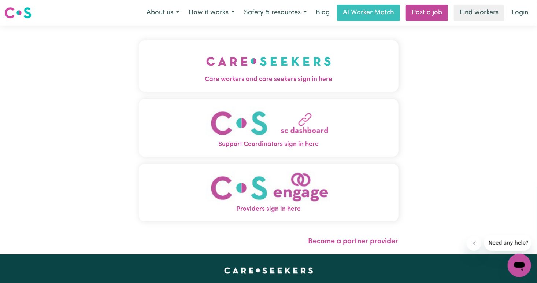
click at [367, 179] on button "Providers sign in here" at bounding box center [269, 193] width 260 height 58
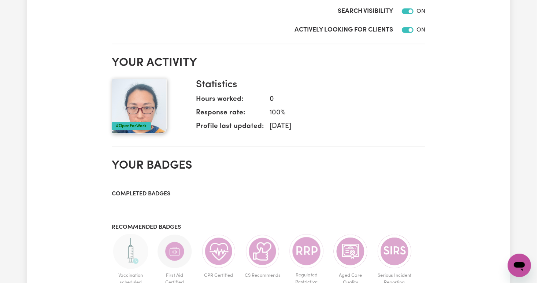
scroll to position [263, 0]
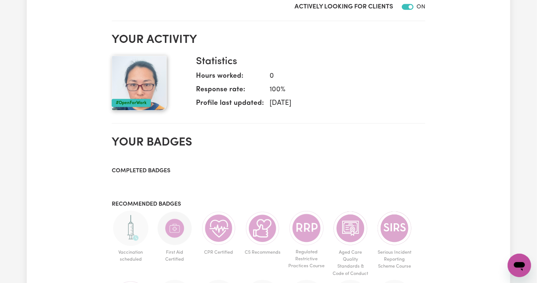
click at [445, 186] on div "My Dashboard Profile incomplete Your profile is not 100% complete. To maximise …" at bounding box center [269, 115] width 484 height 708
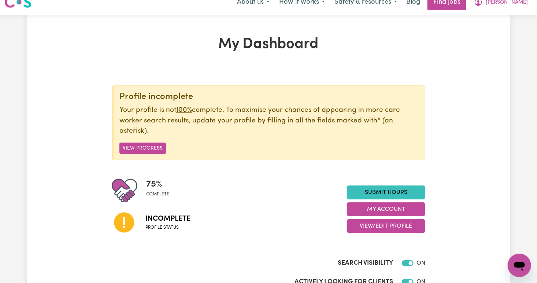
scroll to position [0, 0]
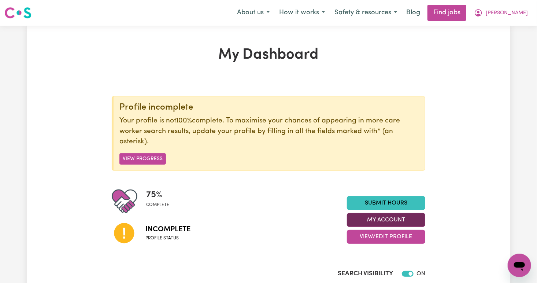
click at [406, 222] on button "My Account" at bounding box center [386, 220] width 78 height 14
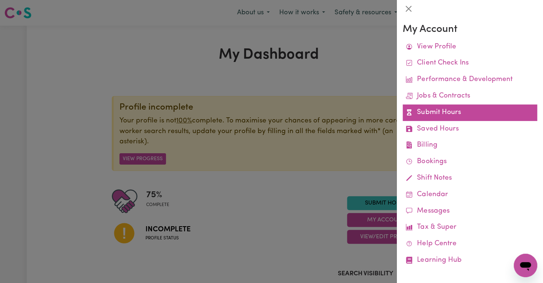
click at [455, 112] on link "Submit Hours" at bounding box center [470, 112] width 134 height 16
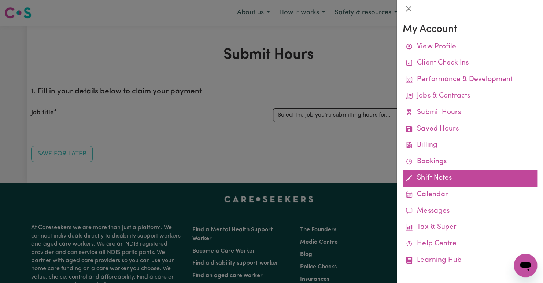
click at [422, 176] on link "Shift Notes" at bounding box center [470, 178] width 134 height 16
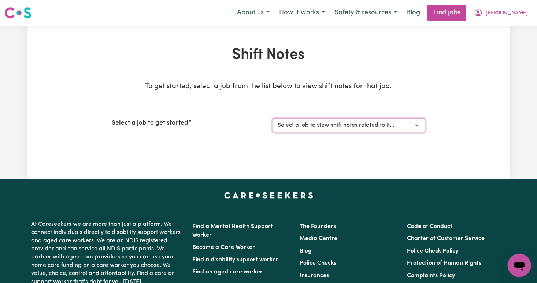
click at [299, 128] on select "Select a job to view shift notes related to it..." at bounding box center [349, 125] width 152 height 14
click at [155, 126] on label "Select a job to get started" at bounding box center [150, 123] width 77 height 10
click at [273, 126] on select "Select a job to view shift notes related to it..." at bounding box center [349, 125] width 152 height 14
click at [310, 128] on select "Select a job to view shift notes related to it..." at bounding box center [349, 125] width 152 height 14
click at [418, 128] on select "Select a job to view shift notes related to it..." at bounding box center [349, 125] width 152 height 14
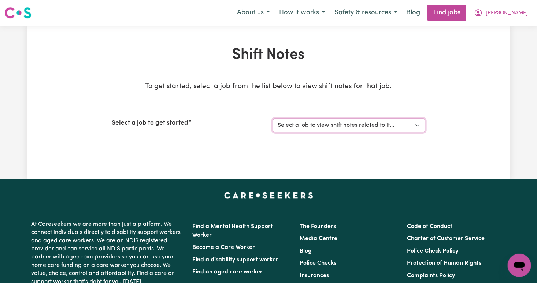
click at [380, 129] on select "Select a job to view shift notes related to it..." at bounding box center [349, 125] width 152 height 14
click at [508, 10] on button "[PERSON_NAME]" at bounding box center [500, 12] width 63 height 15
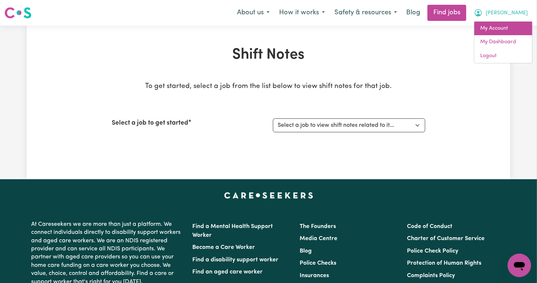
click at [510, 32] on link "My Account" at bounding box center [504, 29] width 58 height 14
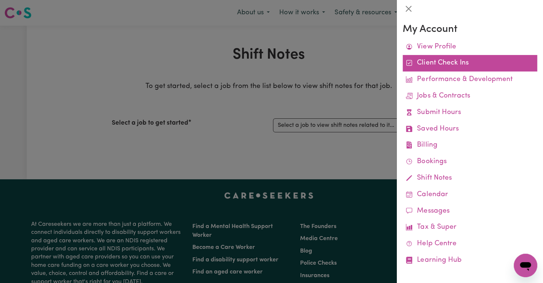
click at [501, 67] on link "Client Check Ins" at bounding box center [470, 63] width 134 height 16
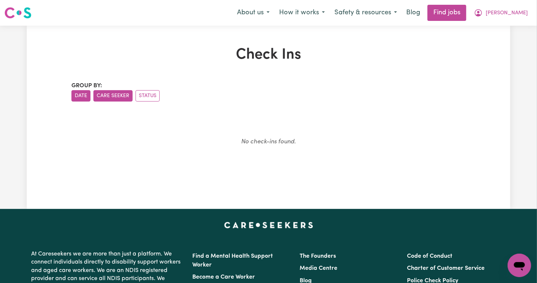
click at [123, 101] on button "Care Seeker" at bounding box center [112, 95] width 39 height 11
click at [81, 92] on button "Date" at bounding box center [80, 95] width 19 height 11
click at [138, 100] on button "Status" at bounding box center [148, 95] width 24 height 11
click at [518, 18] on button "[PERSON_NAME]" at bounding box center [500, 12] width 63 height 15
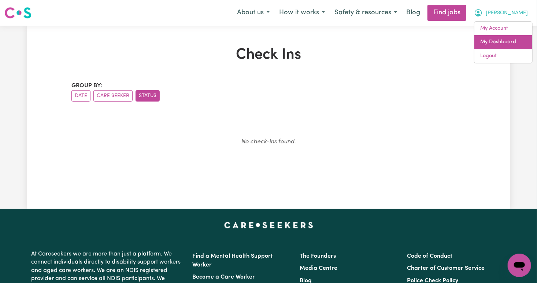
click at [509, 36] on link "My Dashboard" at bounding box center [504, 42] width 58 height 14
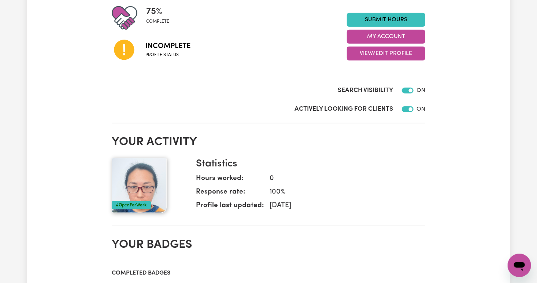
scroll to position [184, 0]
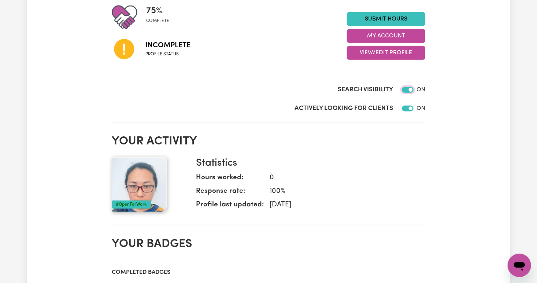
click at [407, 88] on input "Search Visibility" at bounding box center [408, 90] width 12 height 6
checkbox input "false"
click at [441, 147] on div "My Dashboard Profile incomplete Your profile is not 100% complete. To maximise …" at bounding box center [269, 216] width 484 height 708
click at [384, 56] on button "View/Edit Profile" at bounding box center [386, 53] width 78 height 14
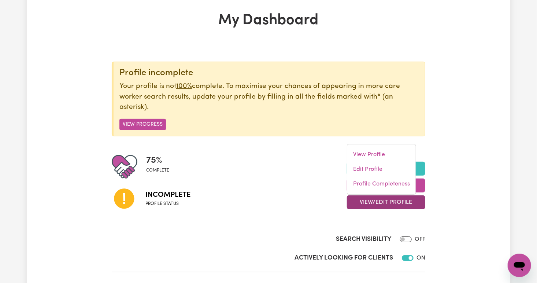
scroll to position [0, 0]
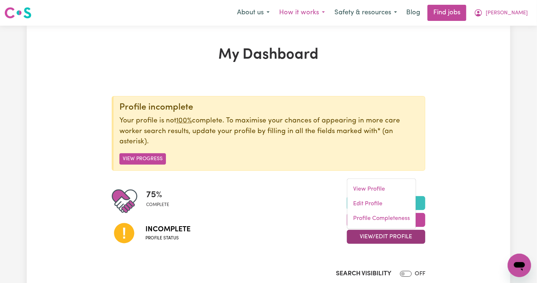
click at [318, 17] on button "How it works" at bounding box center [301, 12] width 55 height 15
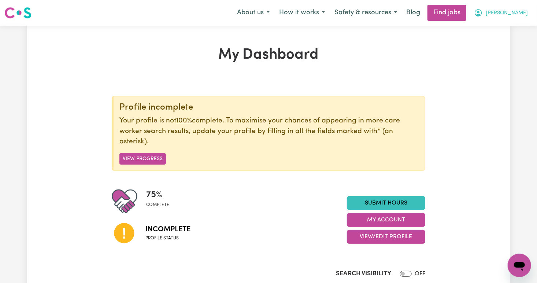
click at [516, 11] on span "[PERSON_NAME]" at bounding box center [507, 13] width 42 height 8
click at [274, 12] on button "About us" at bounding box center [253, 12] width 42 height 15
